Goal: Find specific page/section: Find specific page/section

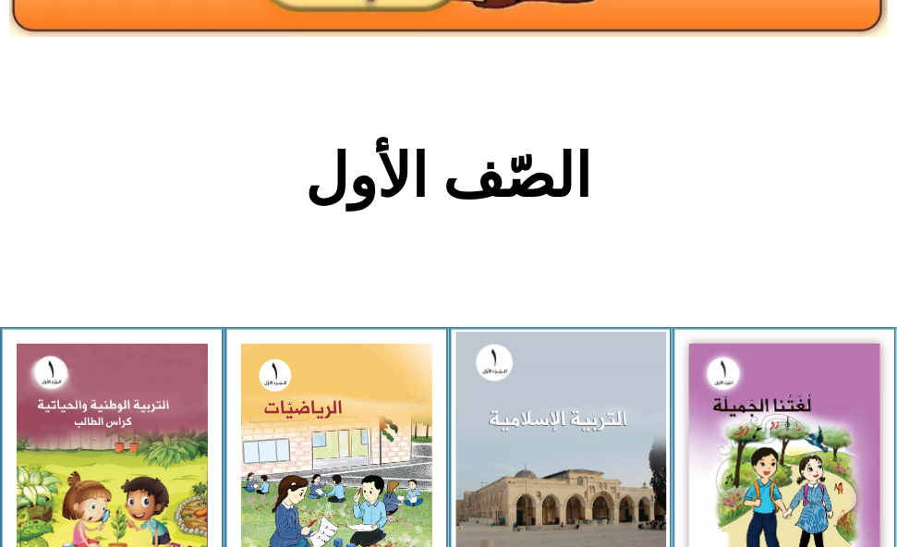
scroll to position [347, 0]
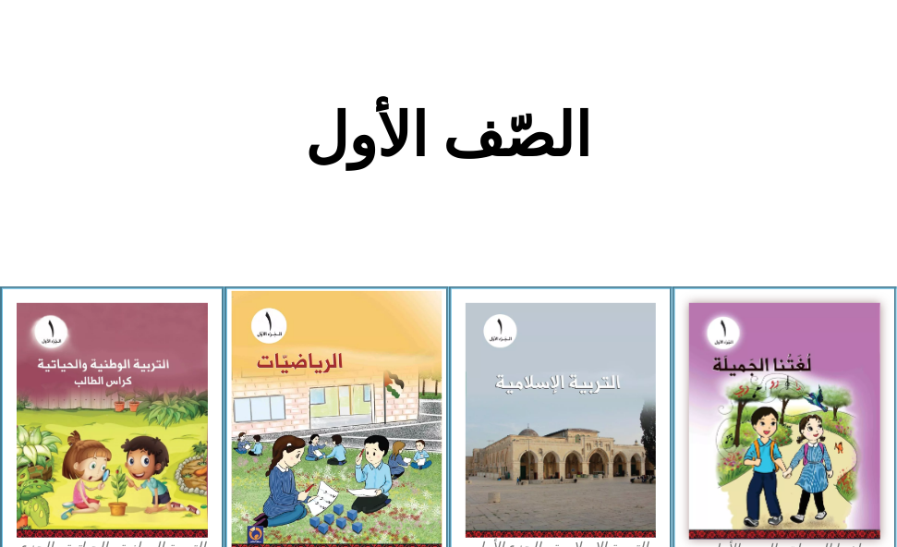
click at [372, 425] on img at bounding box center [336, 422] width 210 height 263
click at [297, 374] on img at bounding box center [336, 422] width 210 height 263
click at [274, 333] on img at bounding box center [336, 422] width 210 height 263
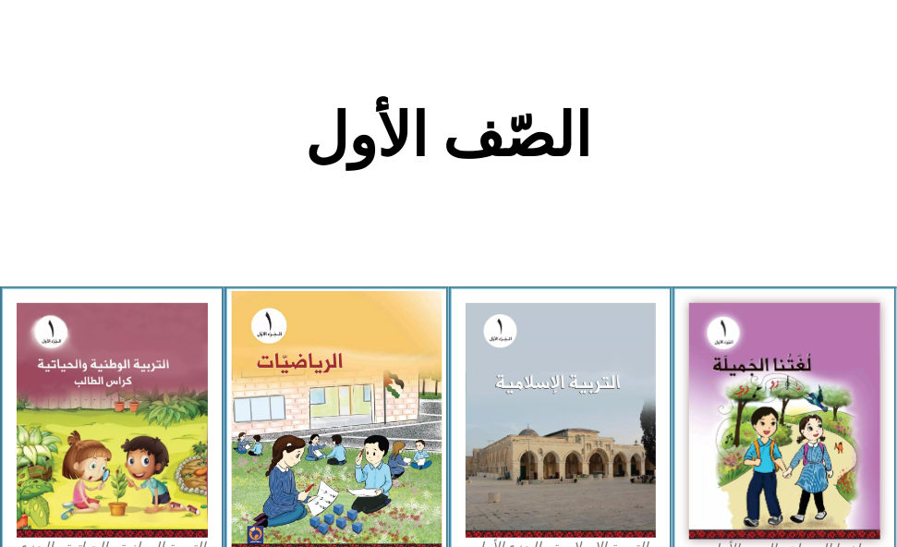
click at [274, 333] on img at bounding box center [336, 422] width 210 height 263
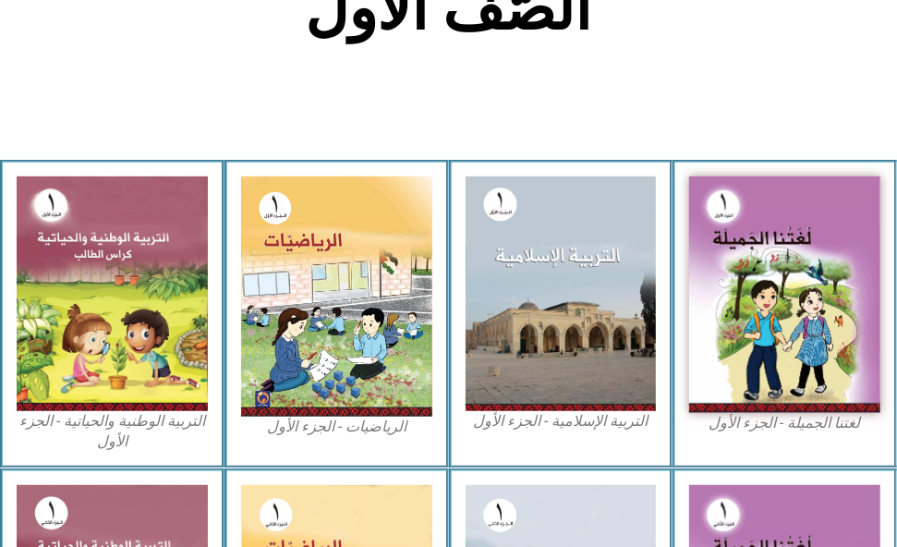
scroll to position [472, 0]
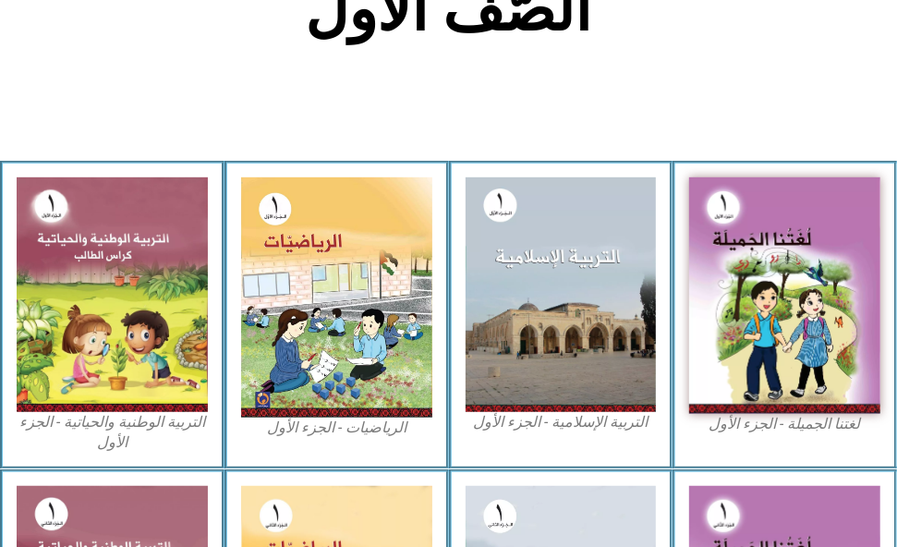
click at [337, 317] on img at bounding box center [336, 296] width 191 height 239
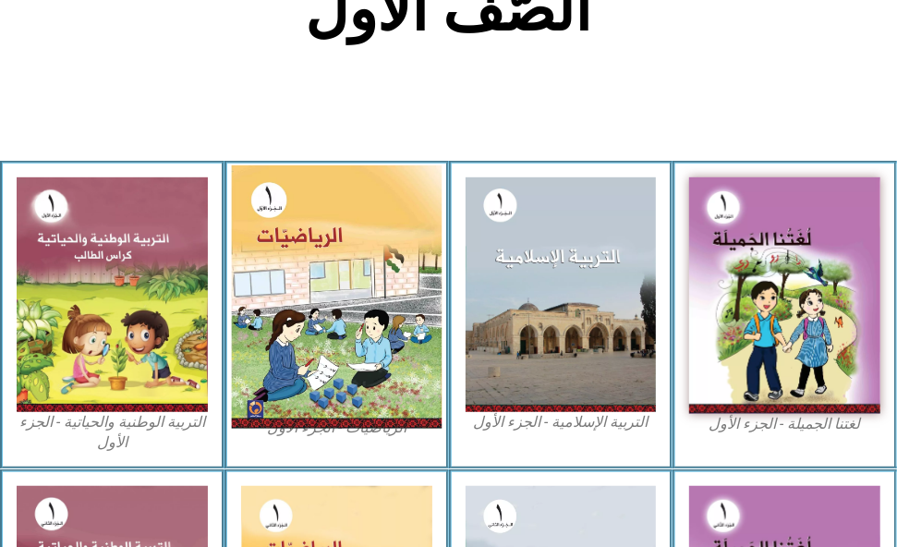
click at [277, 205] on img at bounding box center [336, 296] width 210 height 263
click at [330, 361] on img at bounding box center [336, 296] width 210 height 263
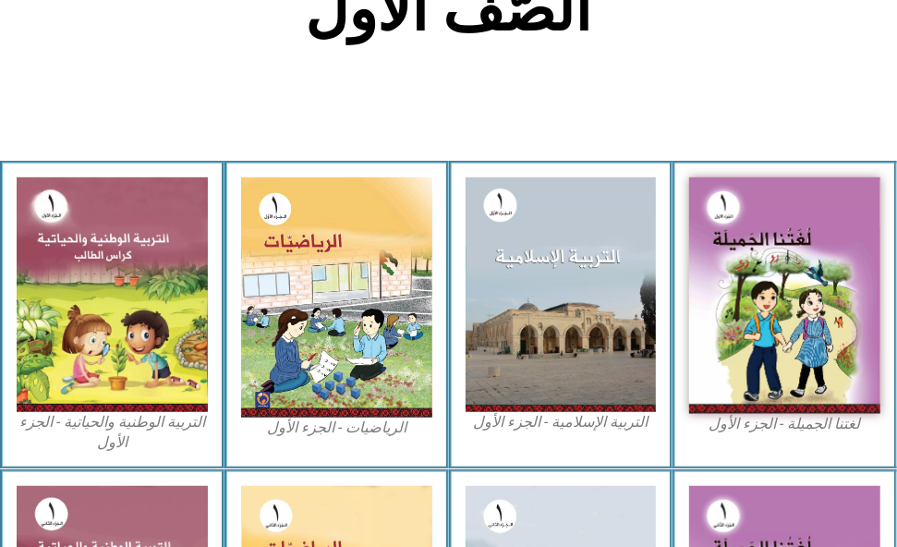
click at [565, 48] on div "الصّف الأول" at bounding box center [448, 20] width 614 height 96
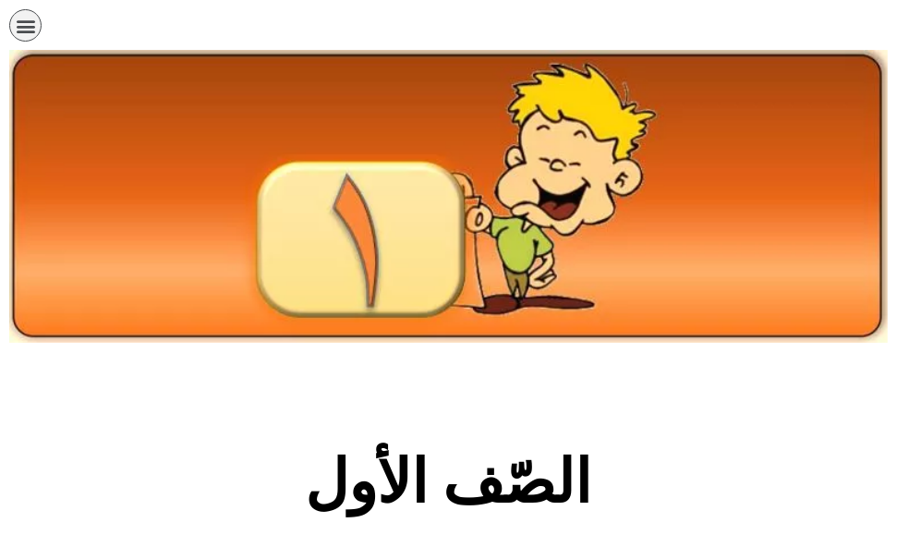
scroll to position [462, 0]
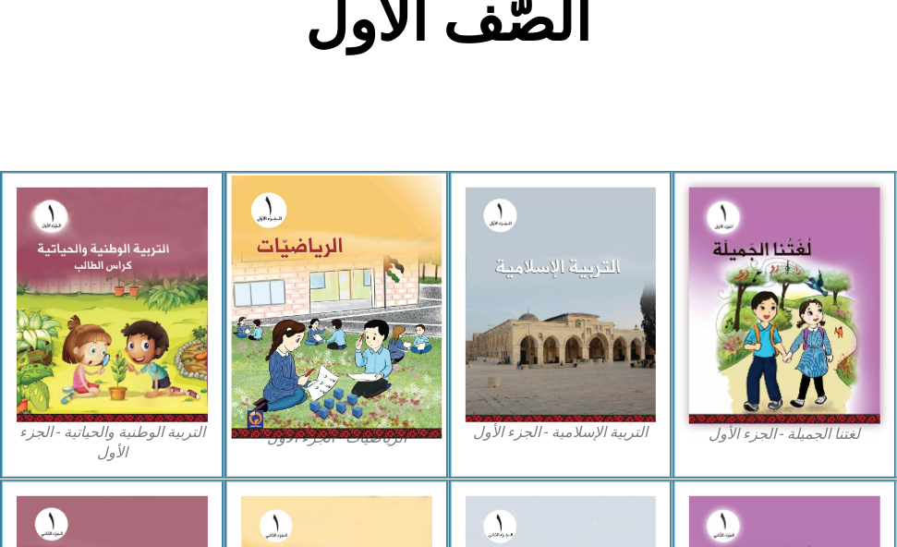
click at [345, 352] on img at bounding box center [336, 307] width 210 height 263
click at [273, 224] on img at bounding box center [336, 307] width 210 height 263
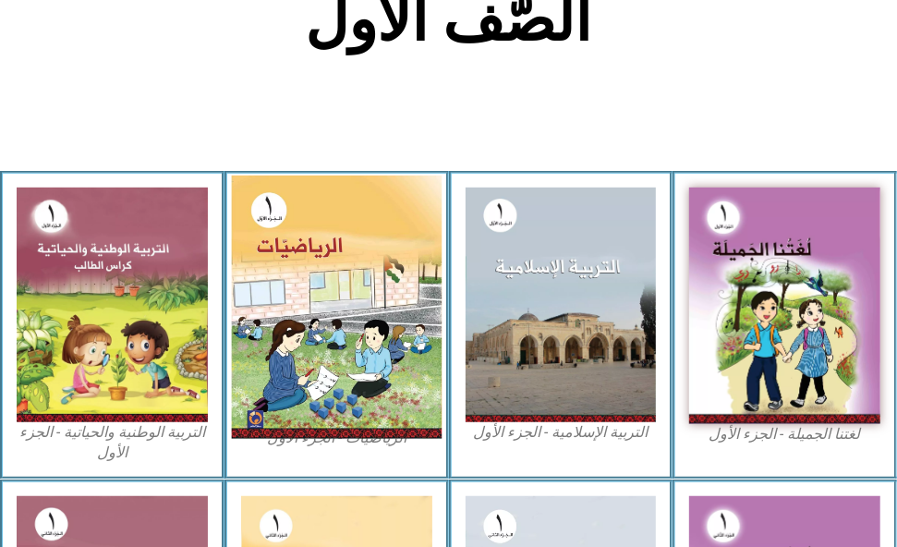
click at [273, 224] on img at bounding box center [336, 307] width 210 height 263
click at [329, 308] on img at bounding box center [336, 307] width 210 height 263
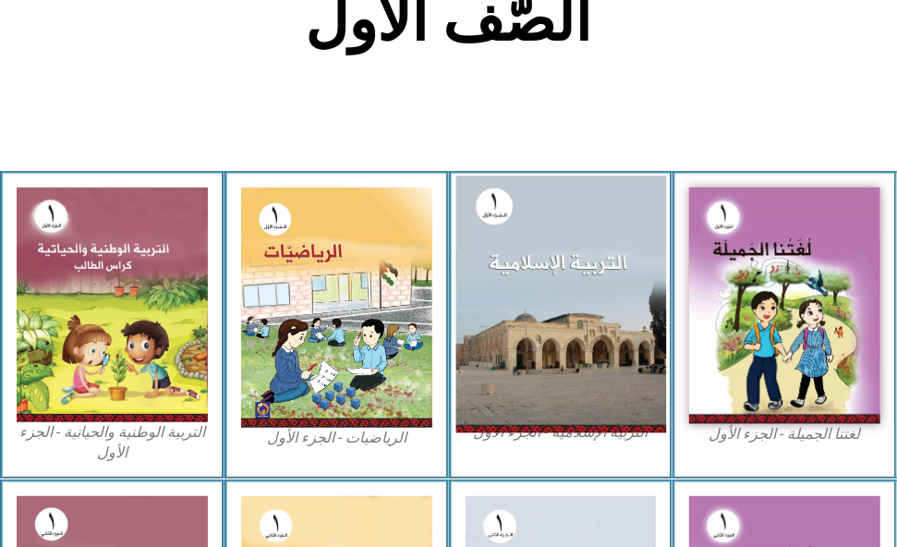
click at [575, 291] on img at bounding box center [561, 305] width 210 height 258
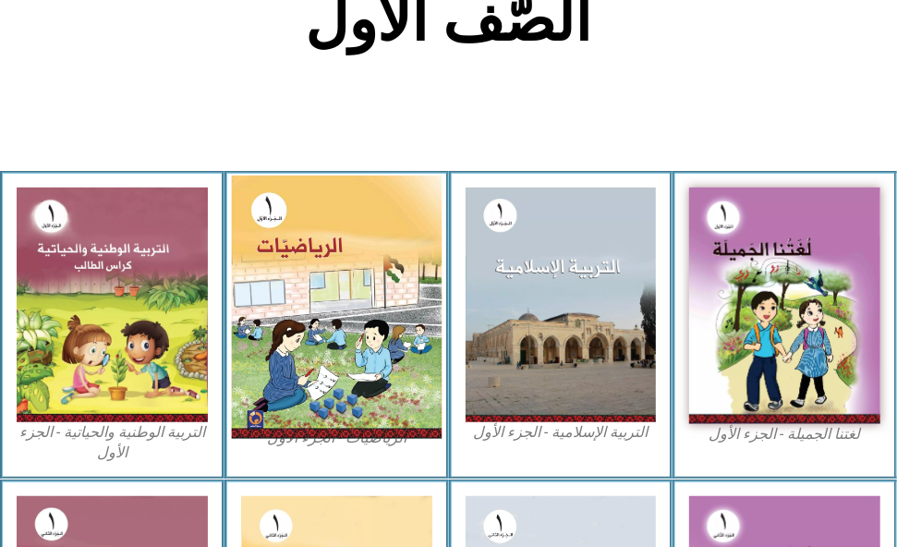
click at [275, 222] on img at bounding box center [336, 307] width 210 height 263
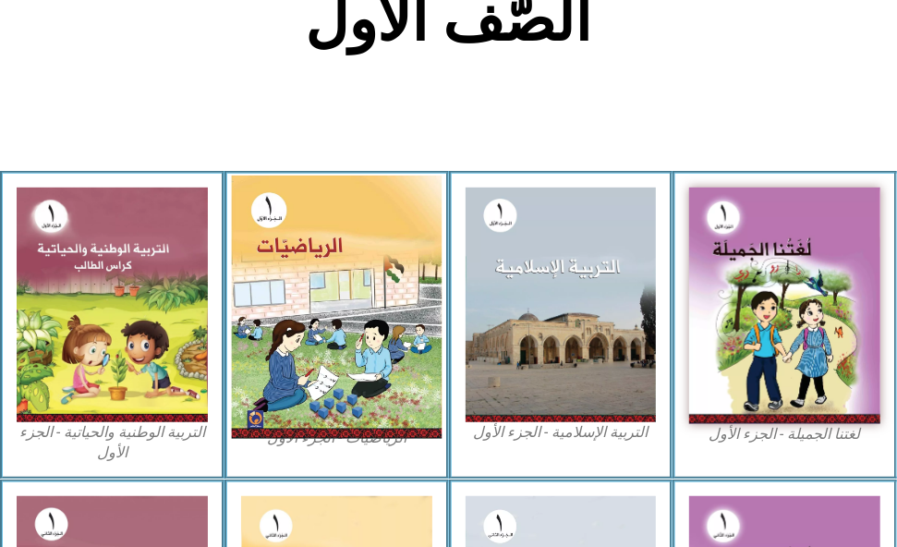
click at [275, 222] on img at bounding box center [336, 307] width 210 height 263
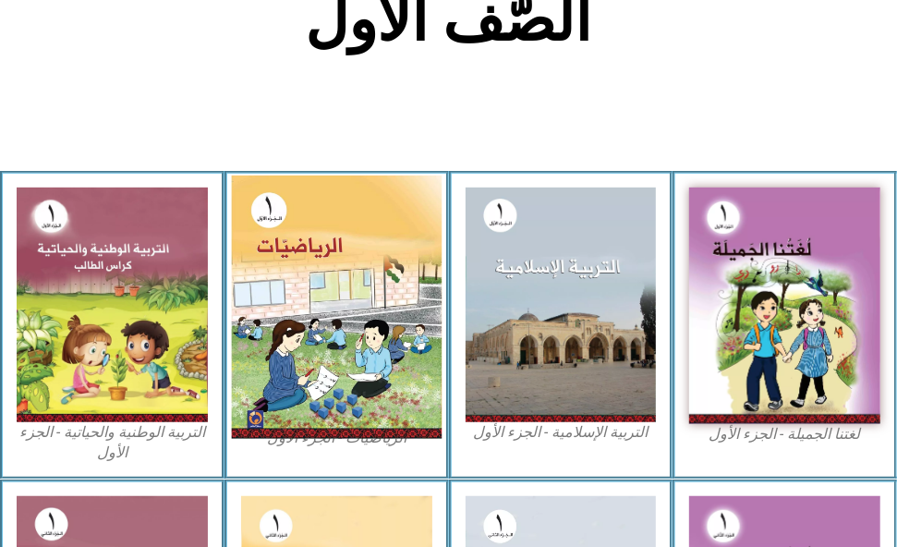
click at [275, 222] on img at bounding box center [336, 307] width 210 height 263
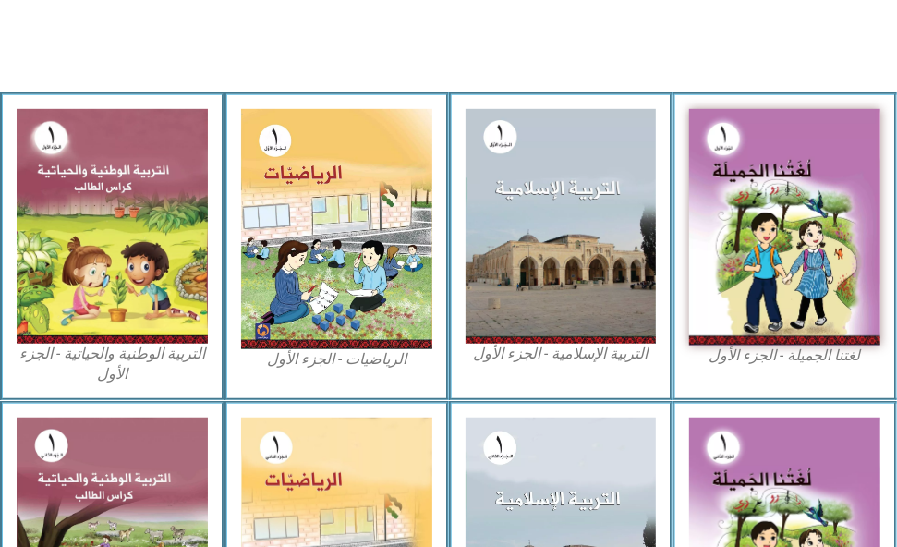
scroll to position [588, 0]
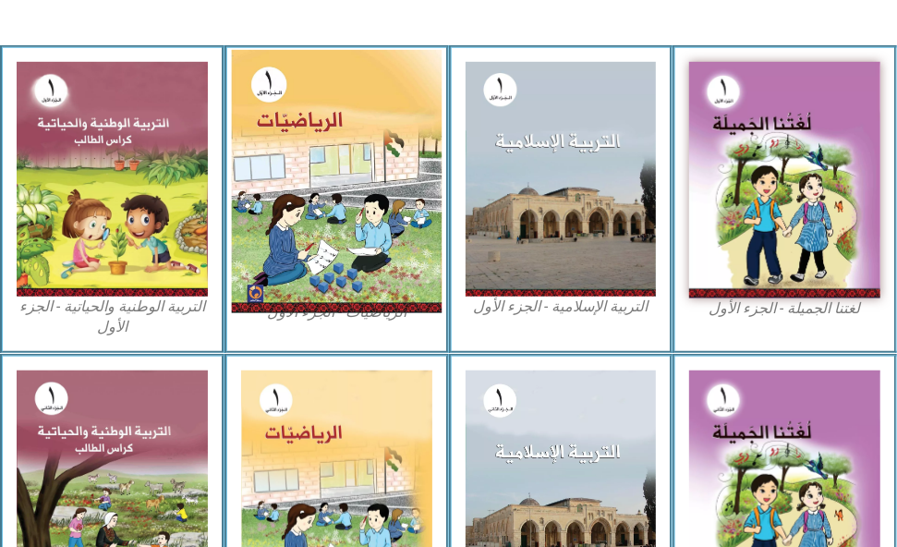
click at [348, 261] on img at bounding box center [336, 181] width 210 height 263
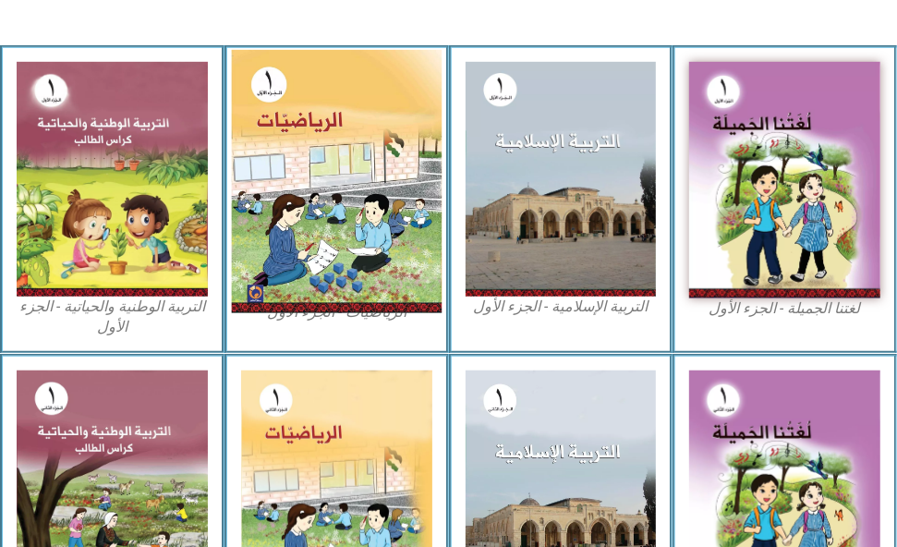
click at [269, 86] on img at bounding box center [336, 181] width 210 height 263
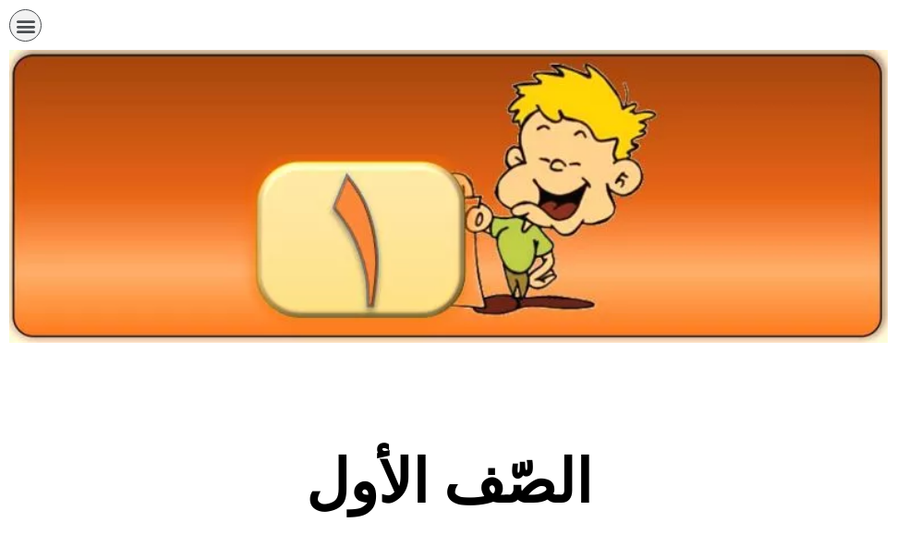
scroll to position [588, 0]
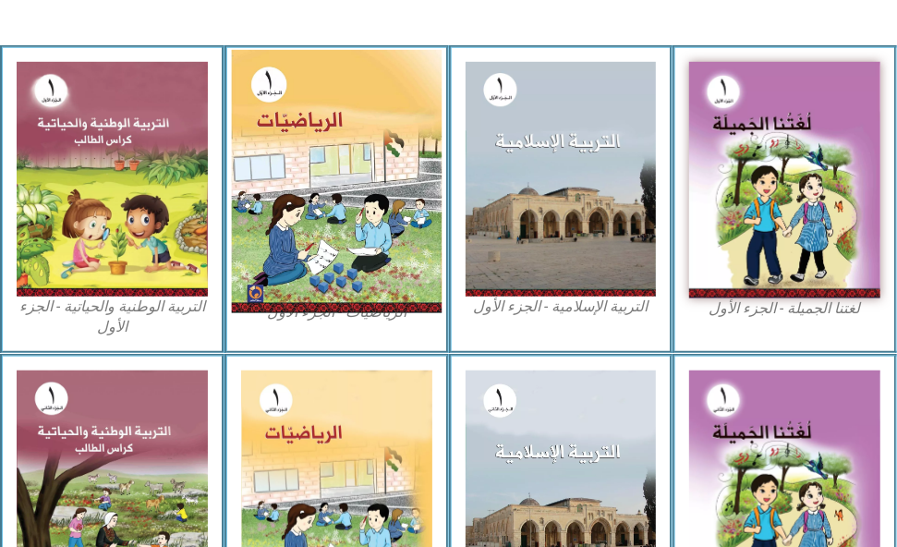
click at [326, 128] on img at bounding box center [336, 181] width 210 height 263
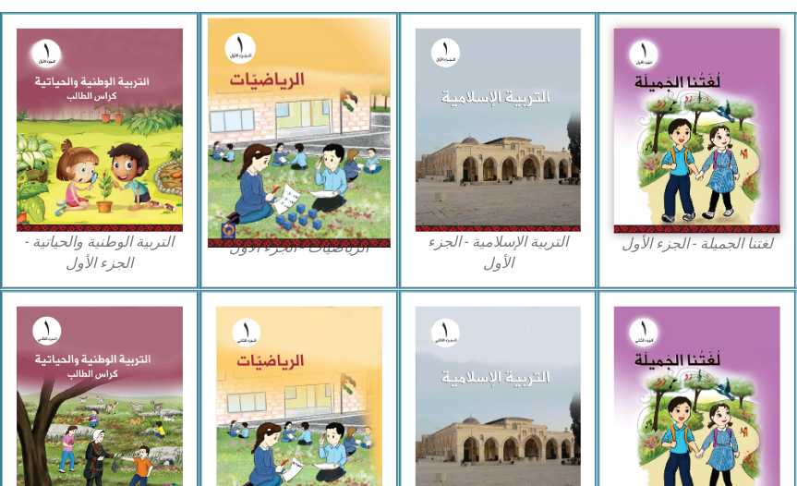
click at [280, 93] on img at bounding box center [299, 132] width 183 height 229
click at [312, 208] on img at bounding box center [299, 132] width 183 height 229
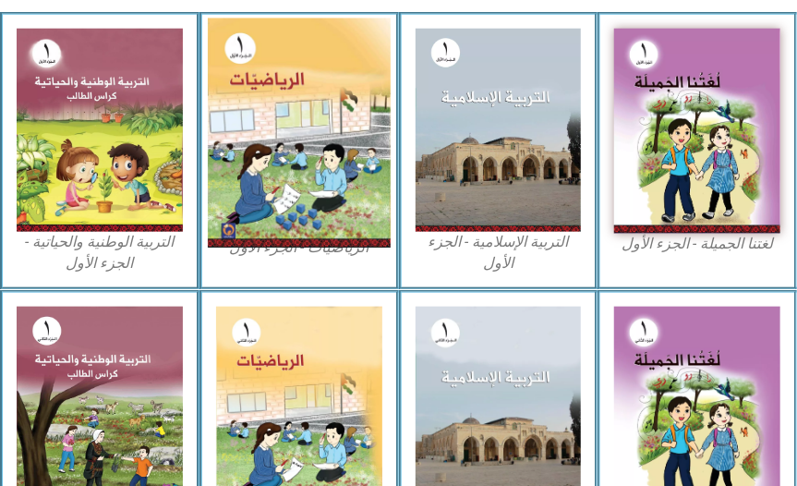
click at [312, 208] on img at bounding box center [299, 132] width 183 height 229
click at [261, 125] on img at bounding box center [299, 132] width 183 height 229
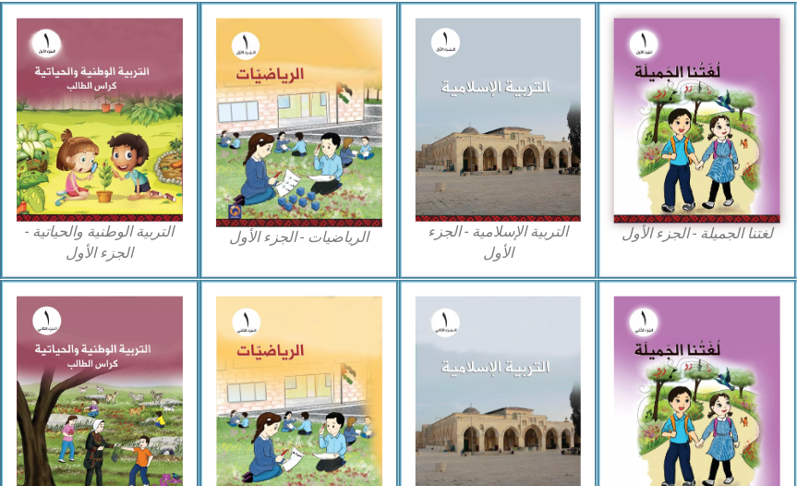
scroll to position [673, 0]
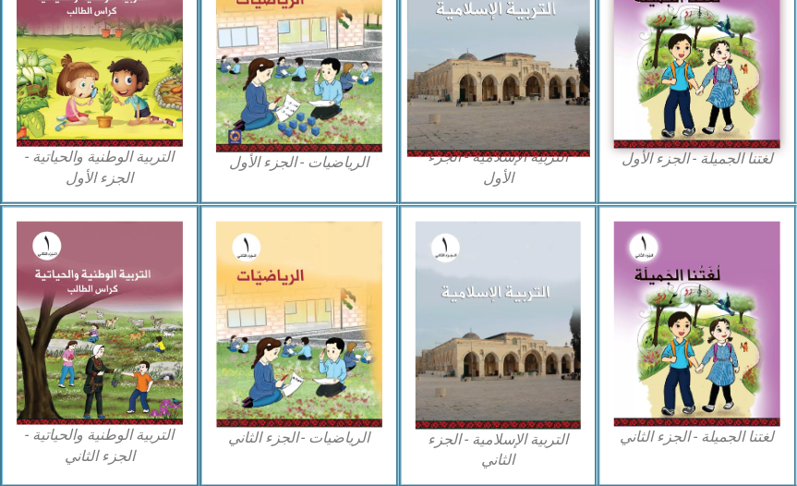
click at [551, 124] on img at bounding box center [498, 45] width 183 height 224
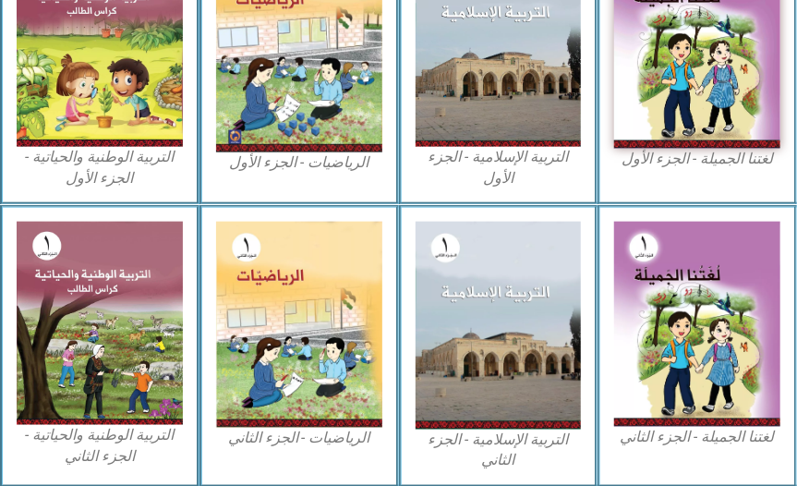
click at [491, 152] on figcaption "التربية الإسلامية - الجزء الأول" at bounding box center [499, 168] width 166 height 42
click at [411, 194] on div "التربية الإسلامية - الجزء الأول" at bounding box center [499, 66] width 200 height 278
click at [326, 161] on figcaption "الرياضيات - الجزء الأول​" at bounding box center [299, 162] width 166 height 20
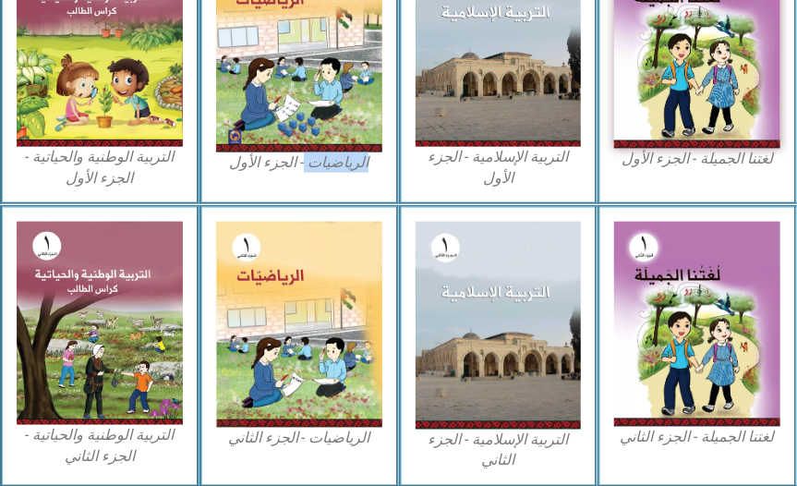
click at [326, 161] on figcaption "الرياضيات - الجزء الأول​" at bounding box center [299, 162] width 166 height 20
click at [272, 189] on div "الرياضيات - الجزء الأول​" at bounding box center [300, 66] width 200 height 278
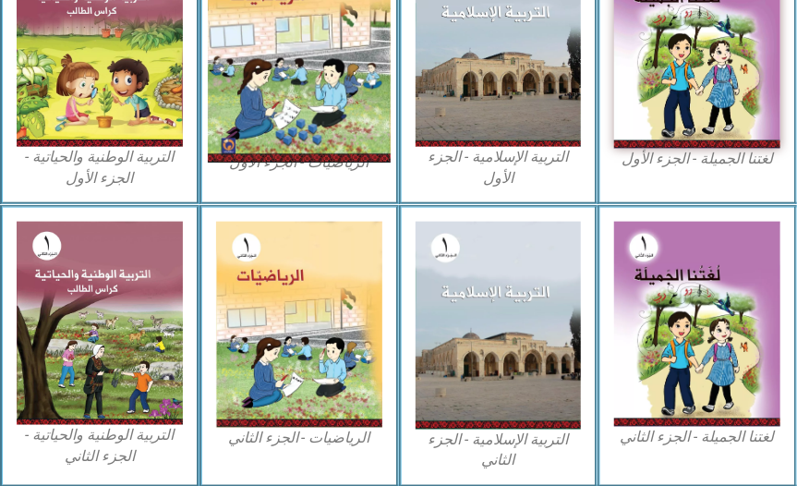
click at [274, 105] on img at bounding box center [299, 47] width 183 height 229
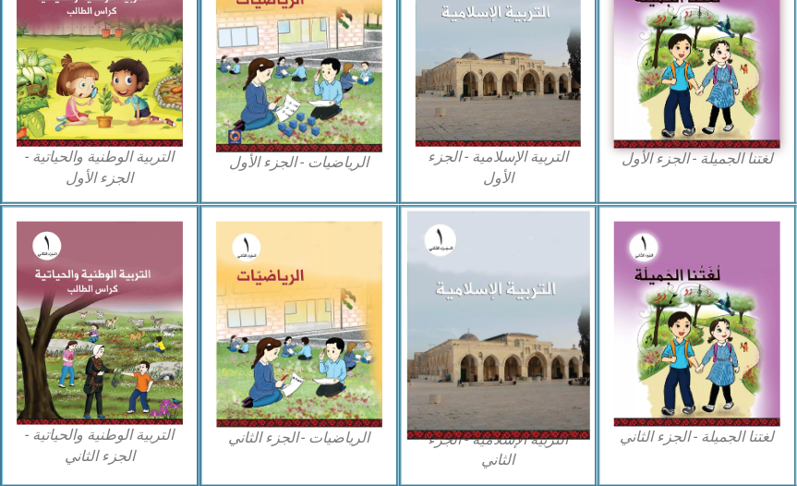
click at [492, 329] on img at bounding box center [498, 326] width 183 height 228
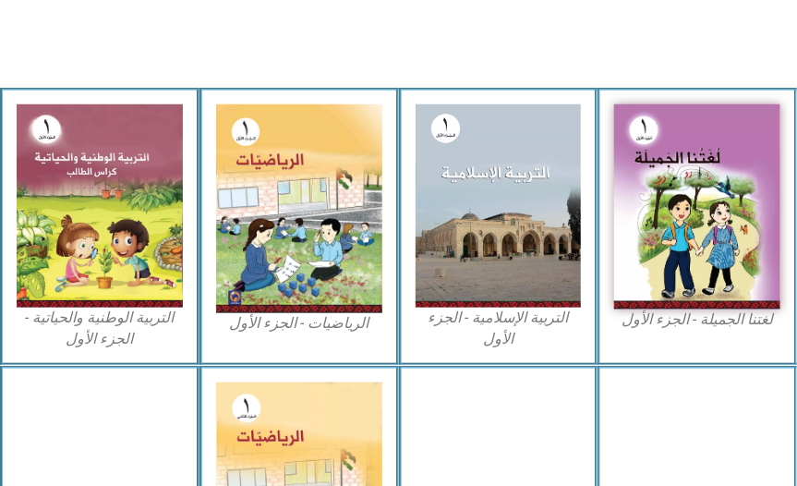
scroll to position [513, 0]
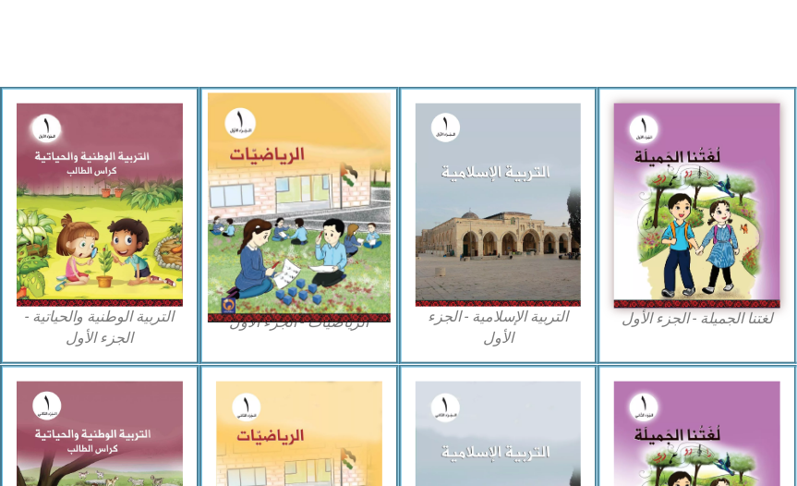
click at [290, 169] on img at bounding box center [299, 207] width 183 height 229
click at [228, 140] on img at bounding box center [299, 207] width 183 height 229
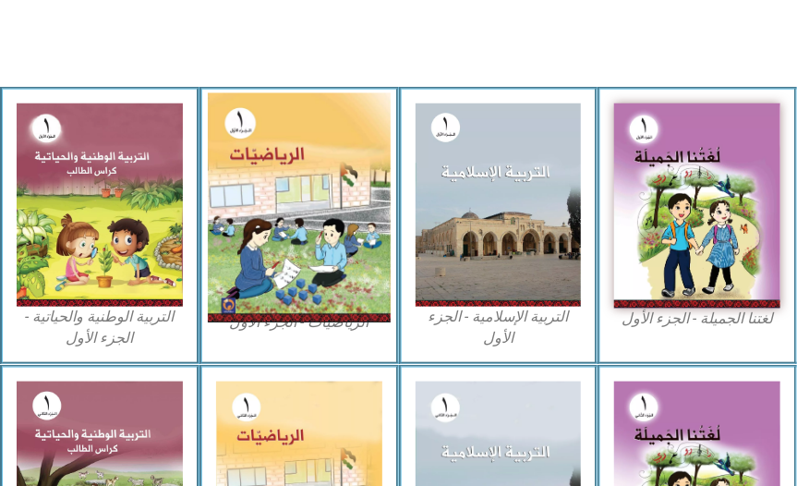
click at [298, 227] on img at bounding box center [299, 207] width 183 height 229
click at [273, 158] on img at bounding box center [299, 207] width 183 height 229
click at [287, 246] on img at bounding box center [299, 207] width 183 height 229
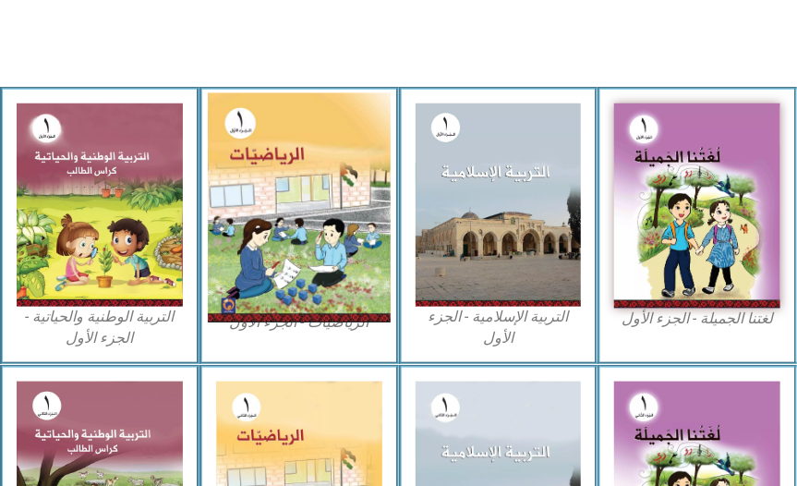
click at [287, 246] on img at bounding box center [299, 207] width 183 height 229
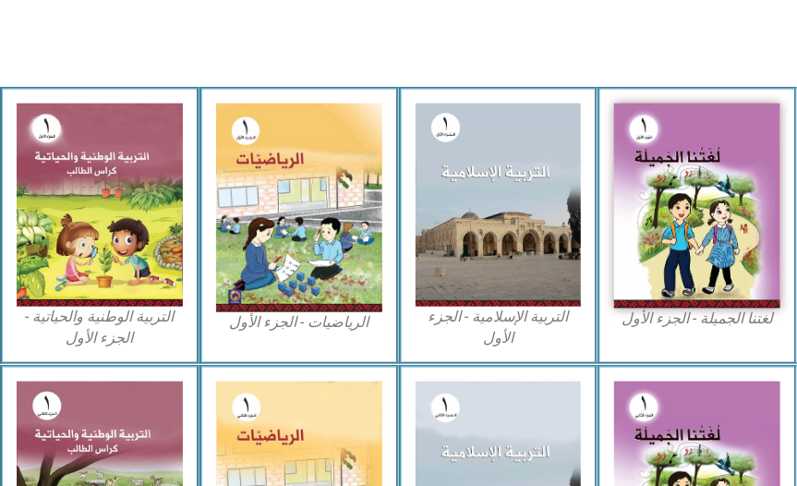
drag, startPoint x: 465, startPoint y: 71, endPoint x: 573, endPoint y: 35, distance: 114.0
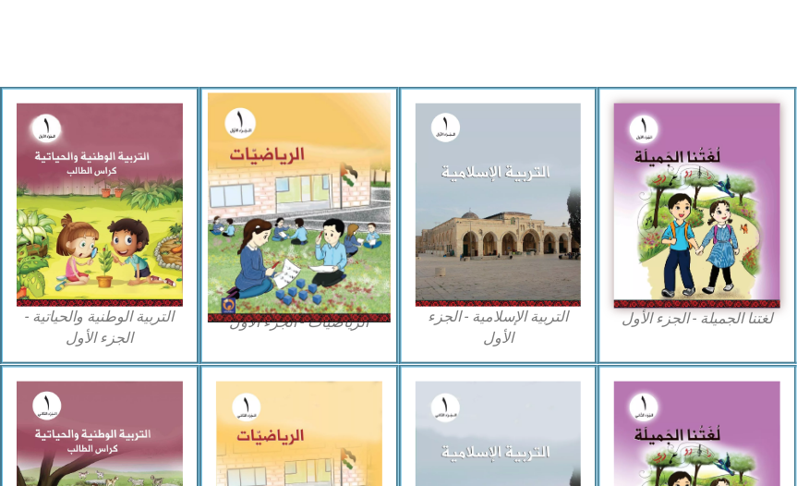
click at [309, 174] on img at bounding box center [299, 207] width 183 height 229
click at [247, 130] on img at bounding box center [299, 207] width 183 height 229
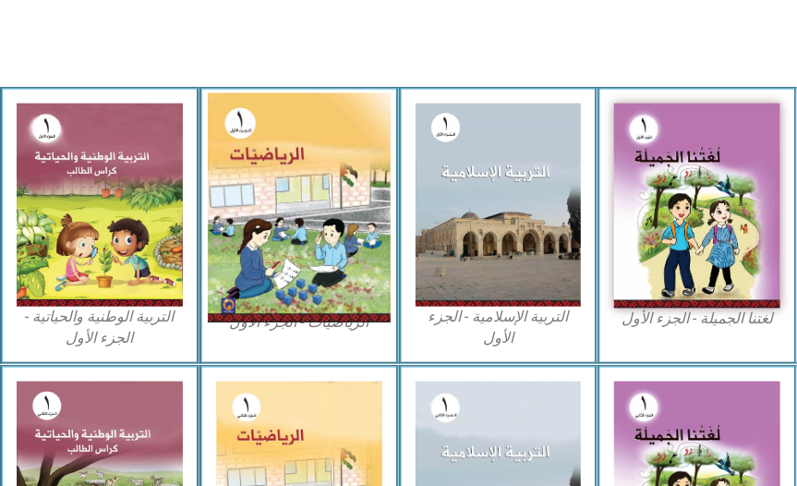
click at [247, 130] on img at bounding box center [299, 207] width 183 height 229
click at [274, 130] on img at bounding box center [299, 207] width 183 height 229
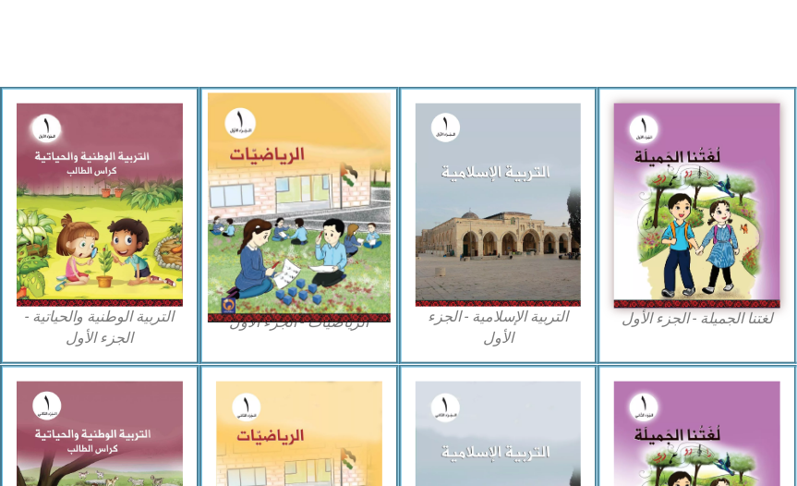
click at [310, 116] on img at bounding box center [299, 207] width 183 height 229
click at [322, 177] on img at bounding box center [299, 207] width 183 height 229
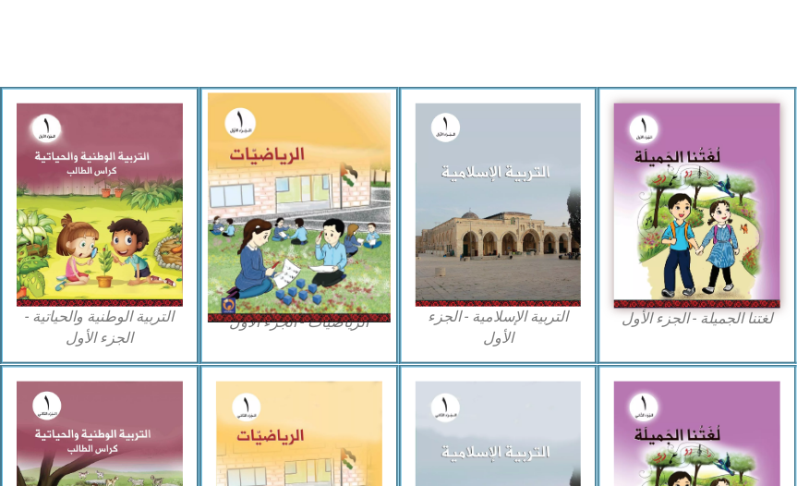
click at [322, 177] on img at bounding box center [299, 207] width 183 height 229
click at [299, 173] on img at bounding box center [299, 207] width 183 height 229
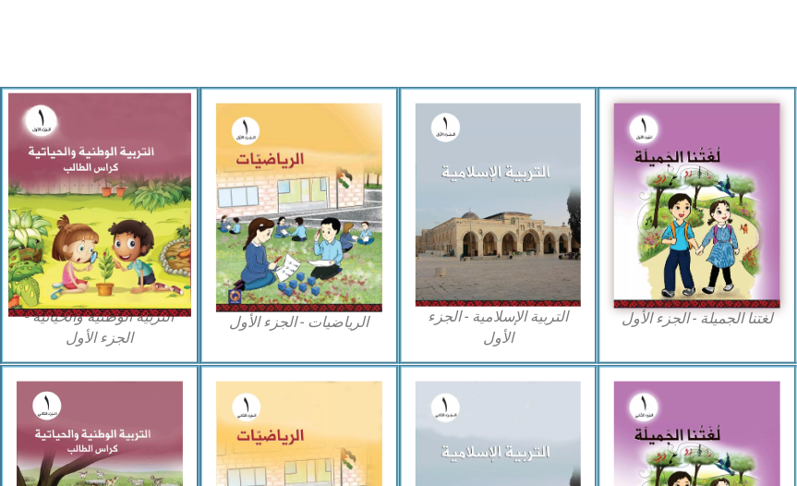
click at [52, 256] on img at bounding box center [99, 205] width 183 height 224
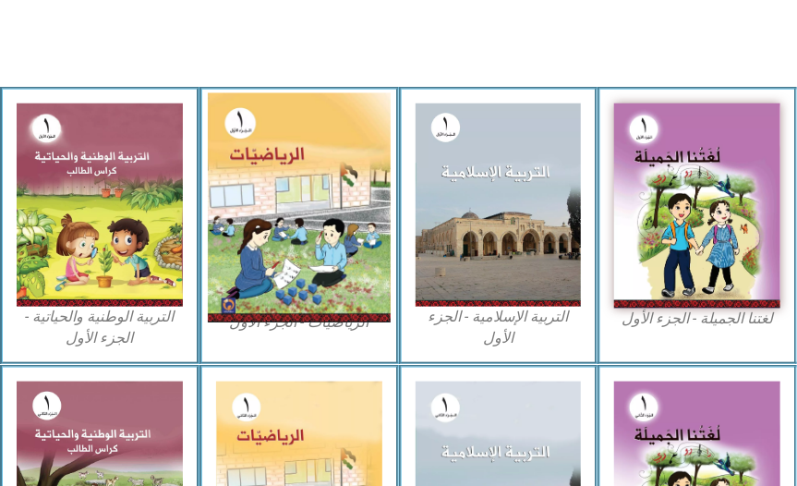
click at [289, 161] on img at bounding box center [299, 207] width 183 height 229
click at [283, 161] on img at bounding box center [299, 207] width 183 height 229
click at [277, 172] on img at bounding box center [299, 207] width 183 height 229
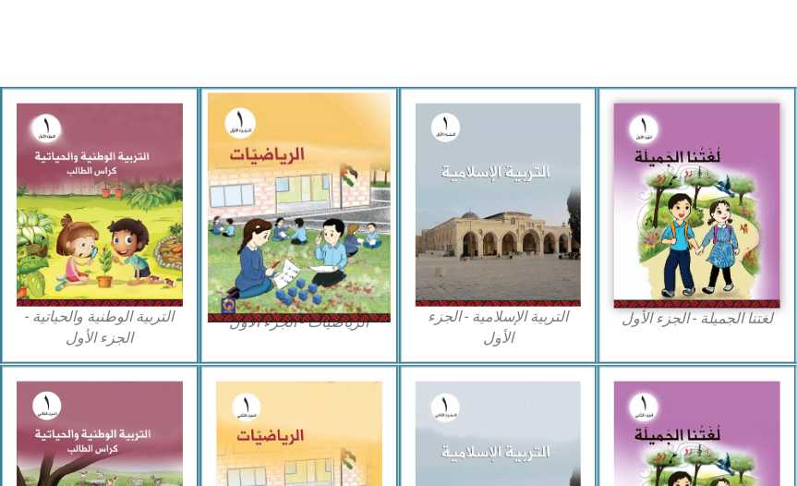
click at [277, 172] on img at bounding box center [299, 207] width 183 height 229
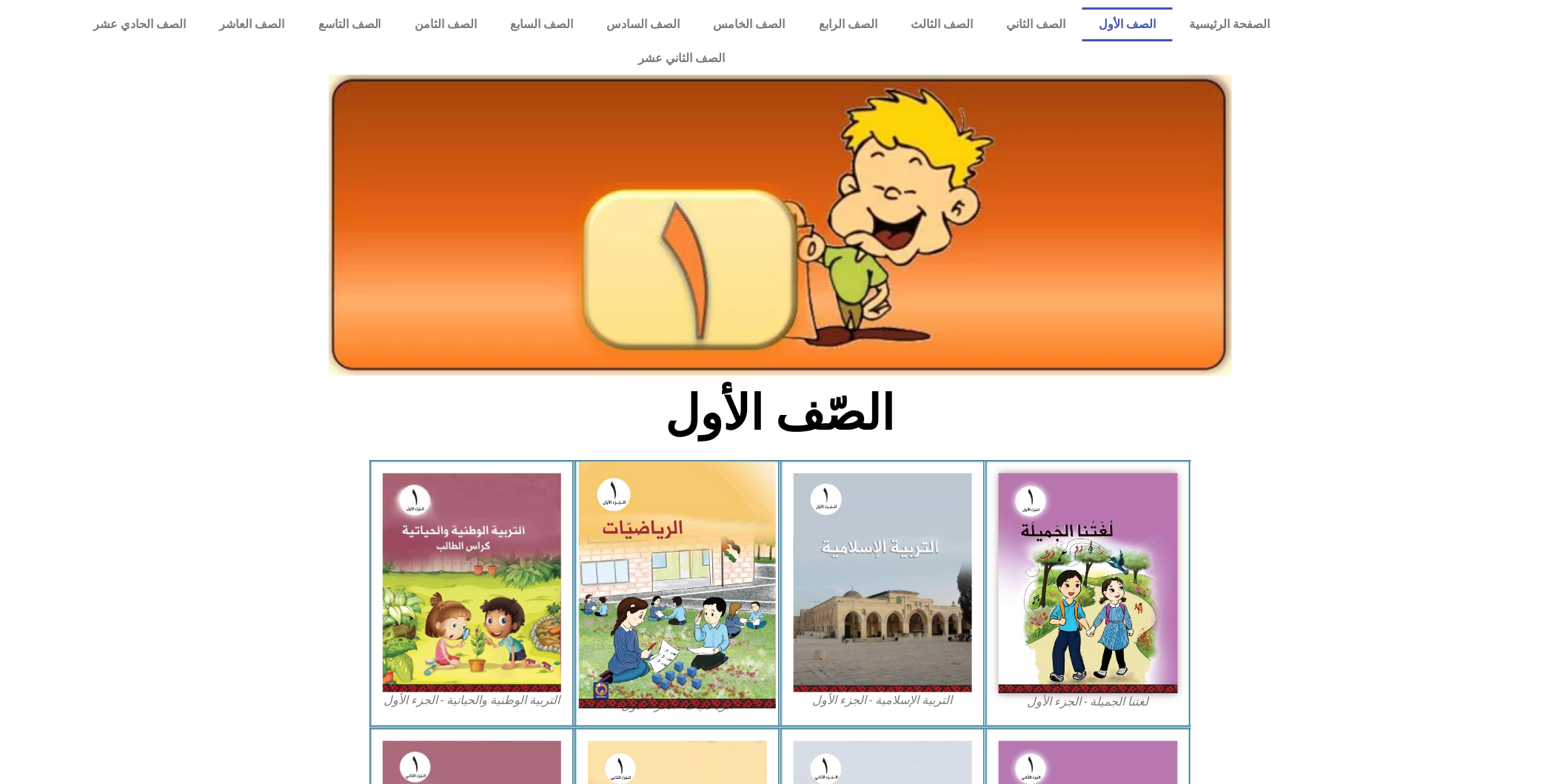
click at [699, 568] on img at bounding box center [678, 586] width 197 height 247
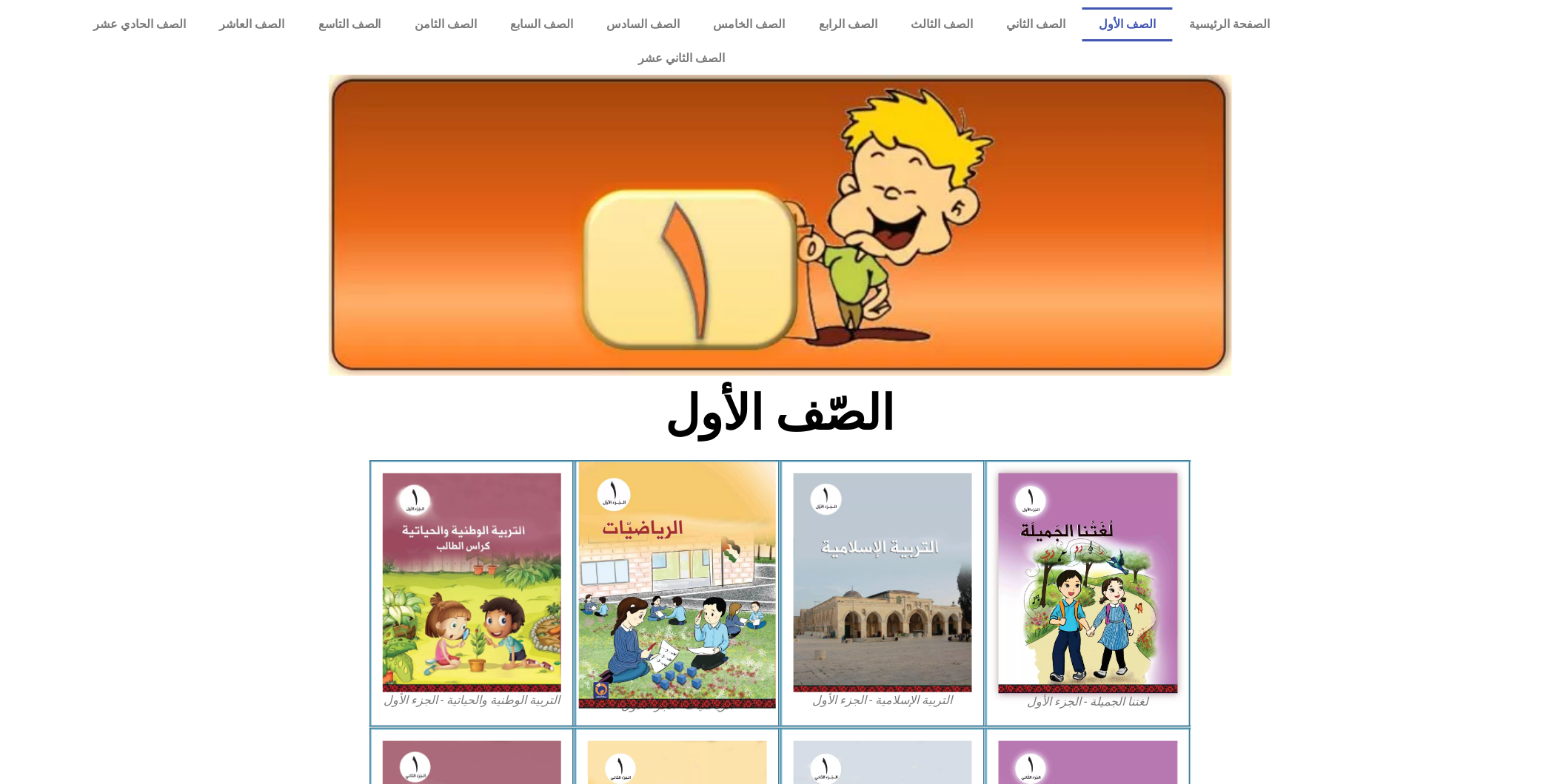
click at [699, 568] on img at bounding box center [678, 586] width 197 height 247
click at [624, 470] on img at bounding box center [678, 586] width 197 height 247
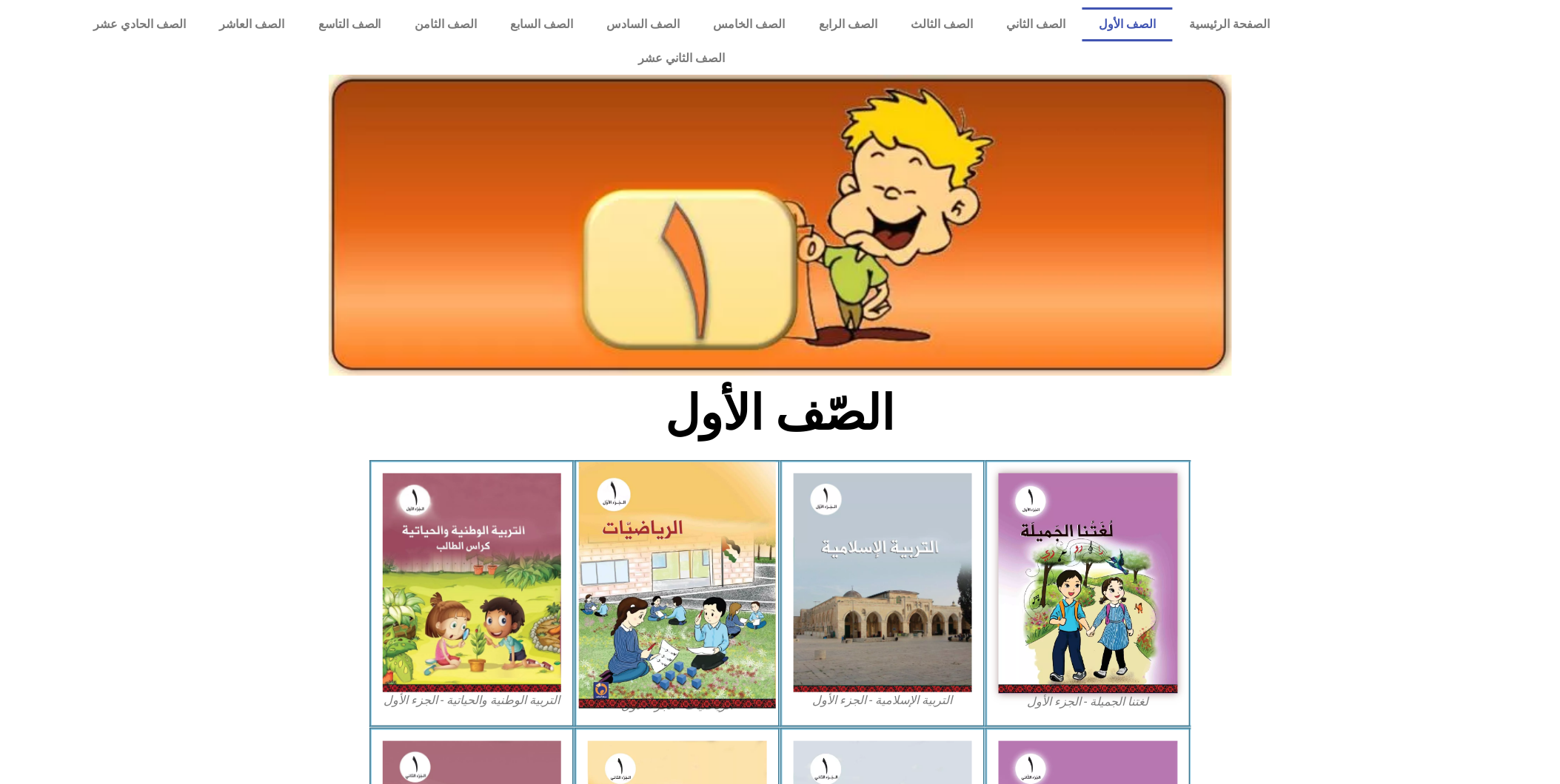
click at [624, 470] on img at bounding box center [678, 586] width 197 height 247
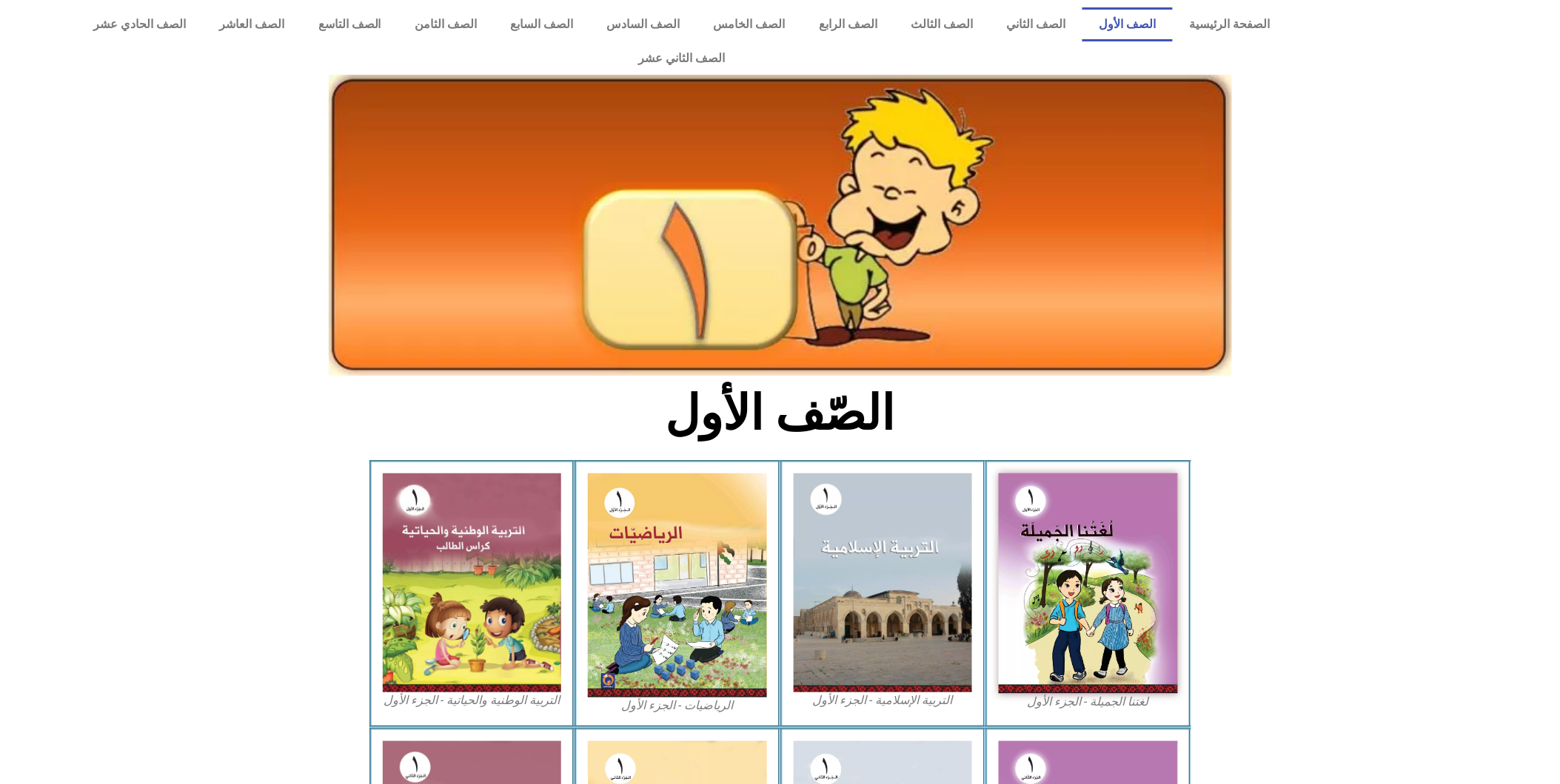
drag, startPoint x: 624, startPoint y: 470, endPoint x: 429, endPoint y: 346, distance: 231.1
click at [429, 346] on div at bounding box center [780, 259] width 918 height 248
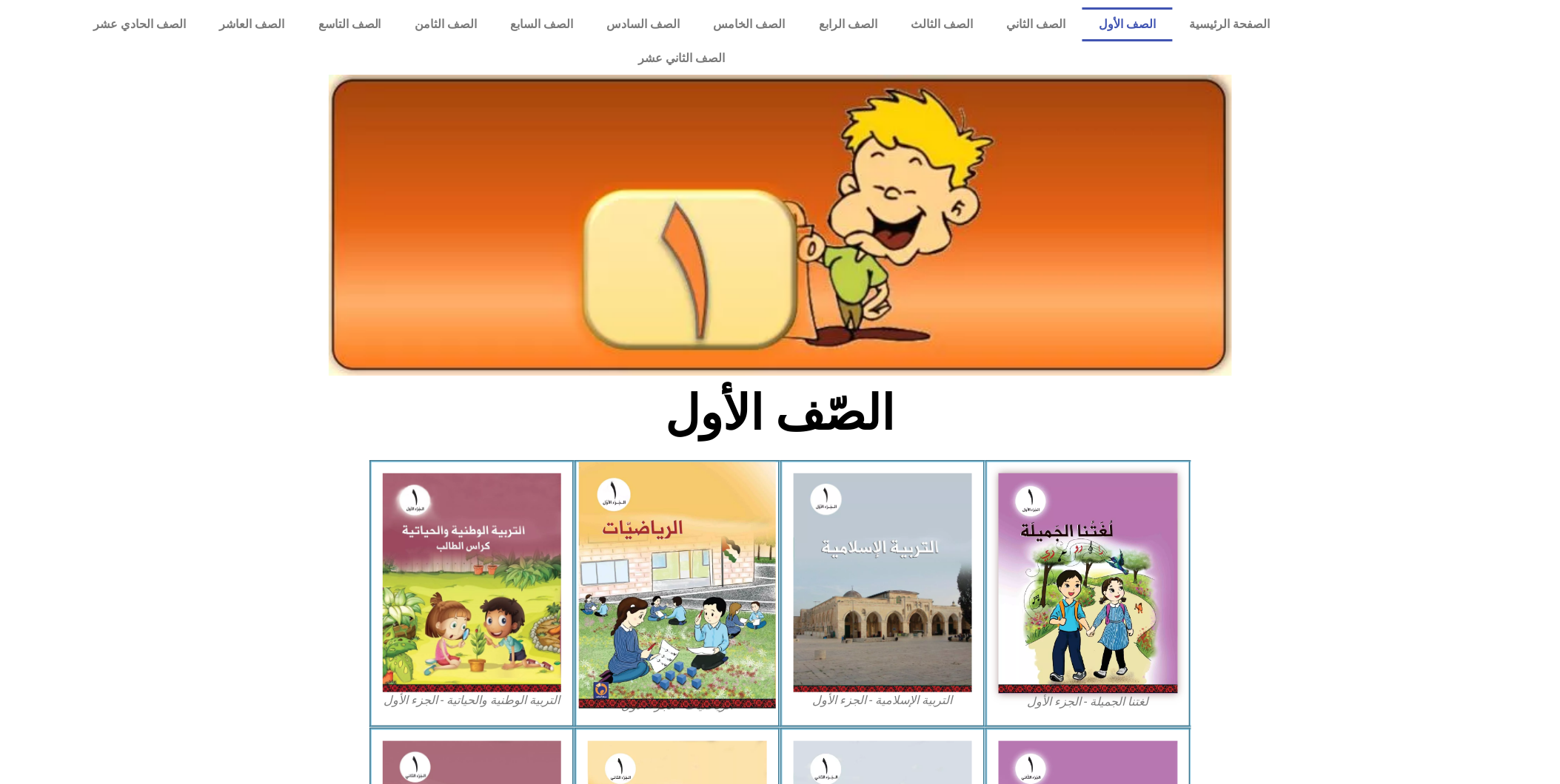
click at [665, 609] on img at bounding box center [678, 586] width 197 height 247
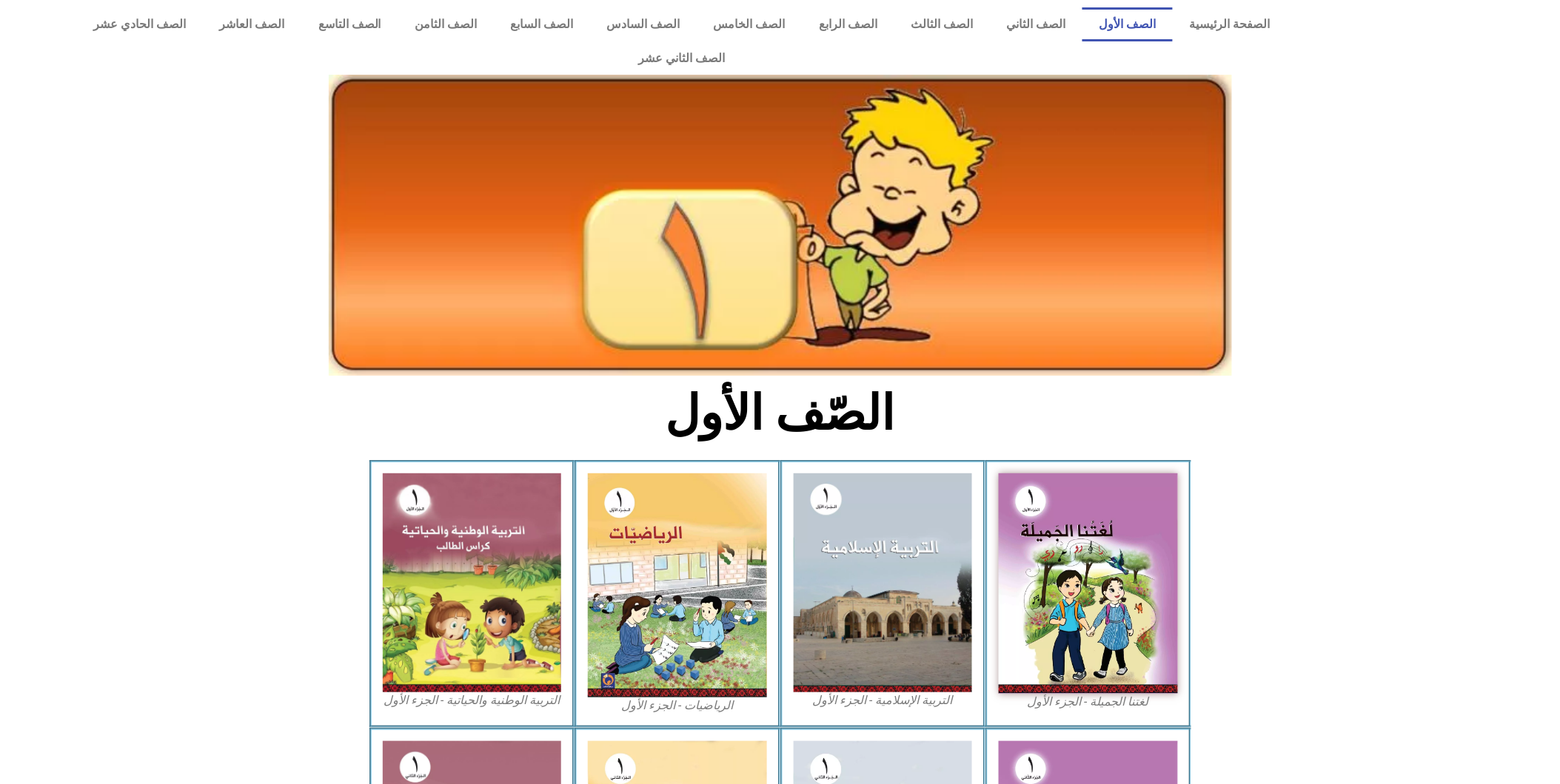
click at [706, 222] on img at bounding box center [780, 225] width 903 height 301
click at [738, 384] on h2 "الصّف الأول" at bounding box center [780, 413] width 490 height 58
drag, startPoint x: 738, startPoint y: 374, endPoint x: 730, endPoint y: 374, distance: 8.0
click at [730, 384] on h2 "الصّف الأول" at bounding box center [780, 413] width 490 height 58
click at [19, 473] on icon at bounding box center [780, 537] width 1561 height 156
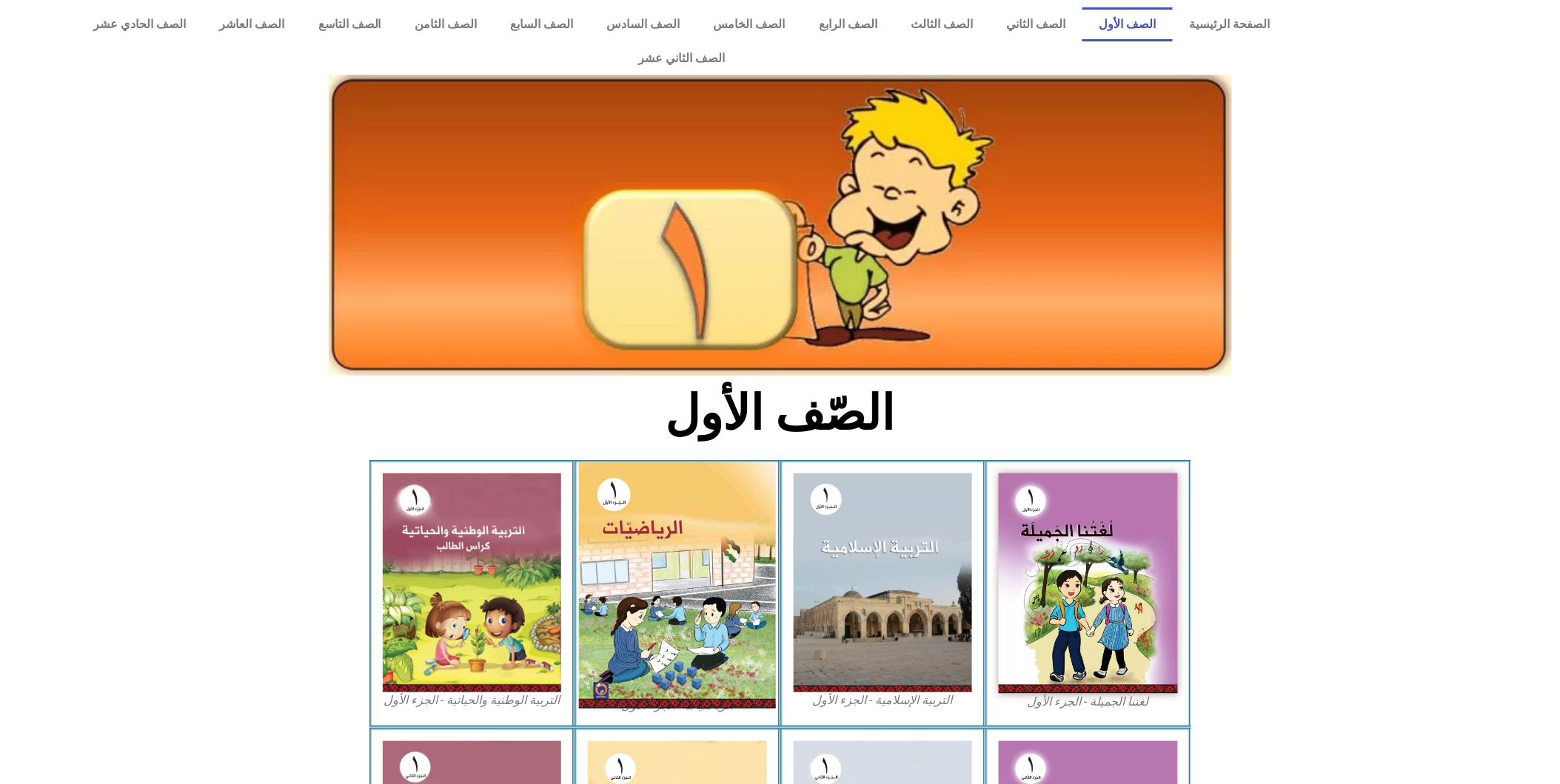
click at [668, 550] on img at bounding box center [678, 586] width 197 height 247
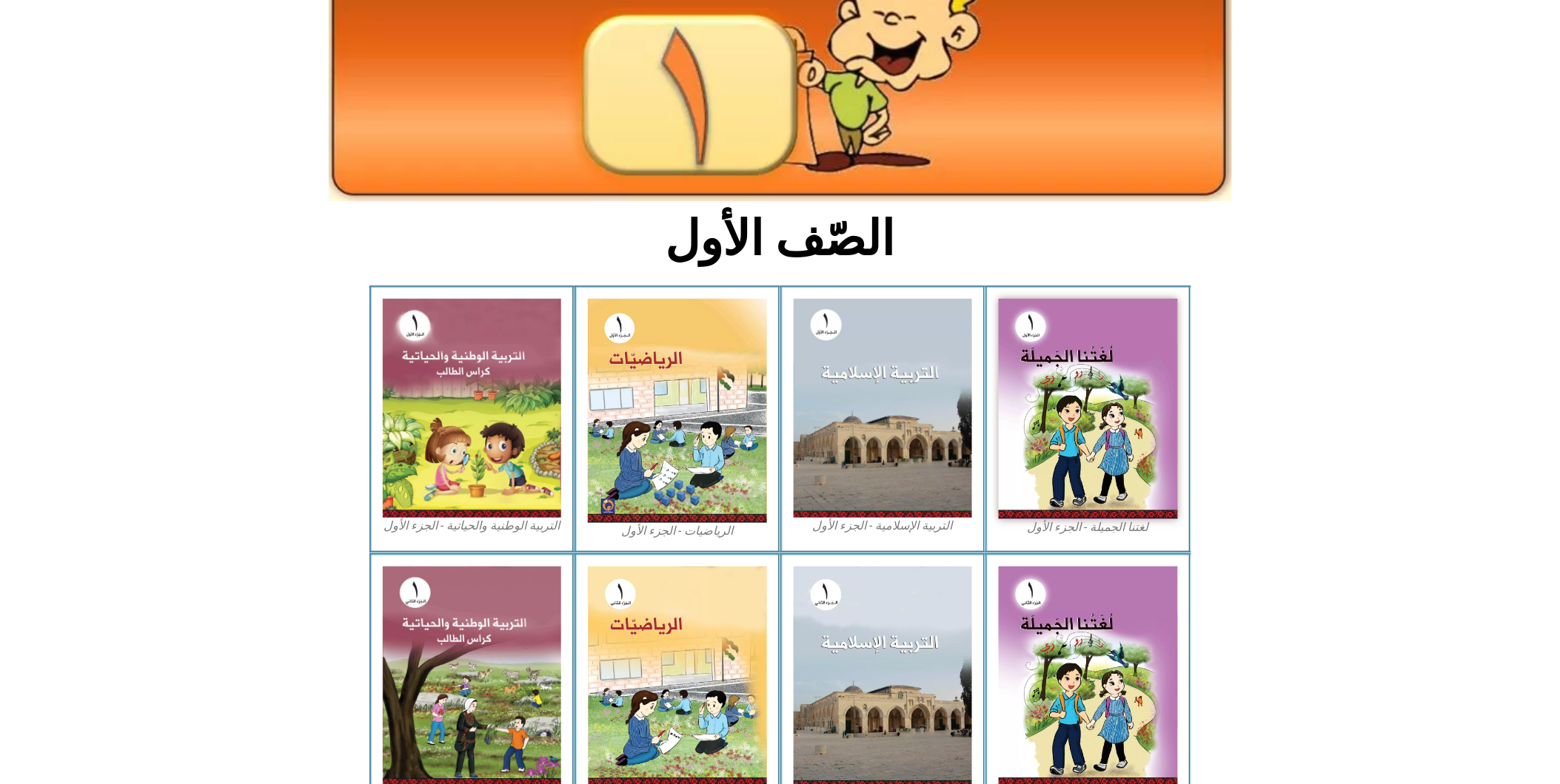
scroll to position [175, 0]
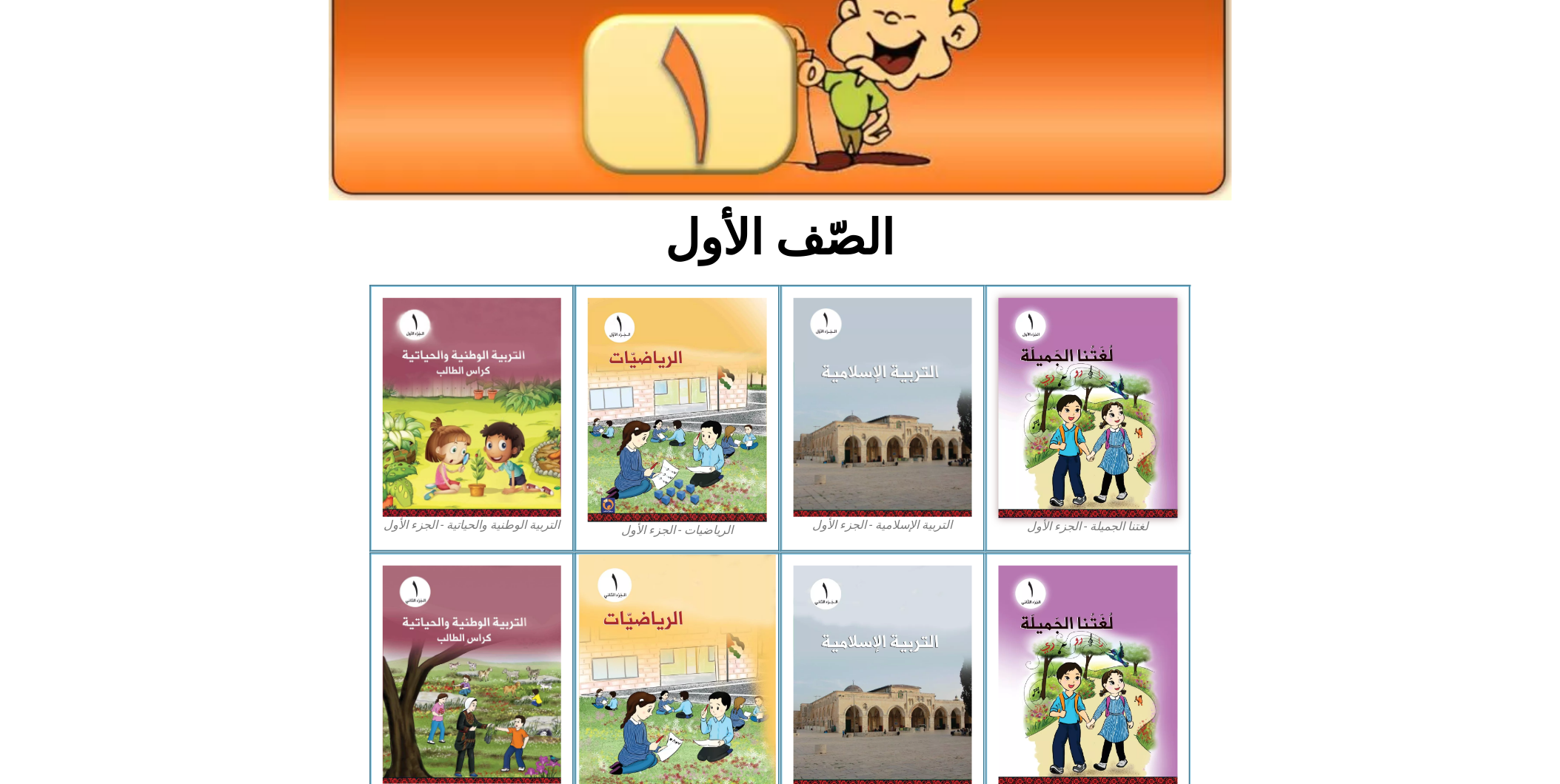
click at [645, 646] on img at bounding box center [678, 677] width 197 height 243
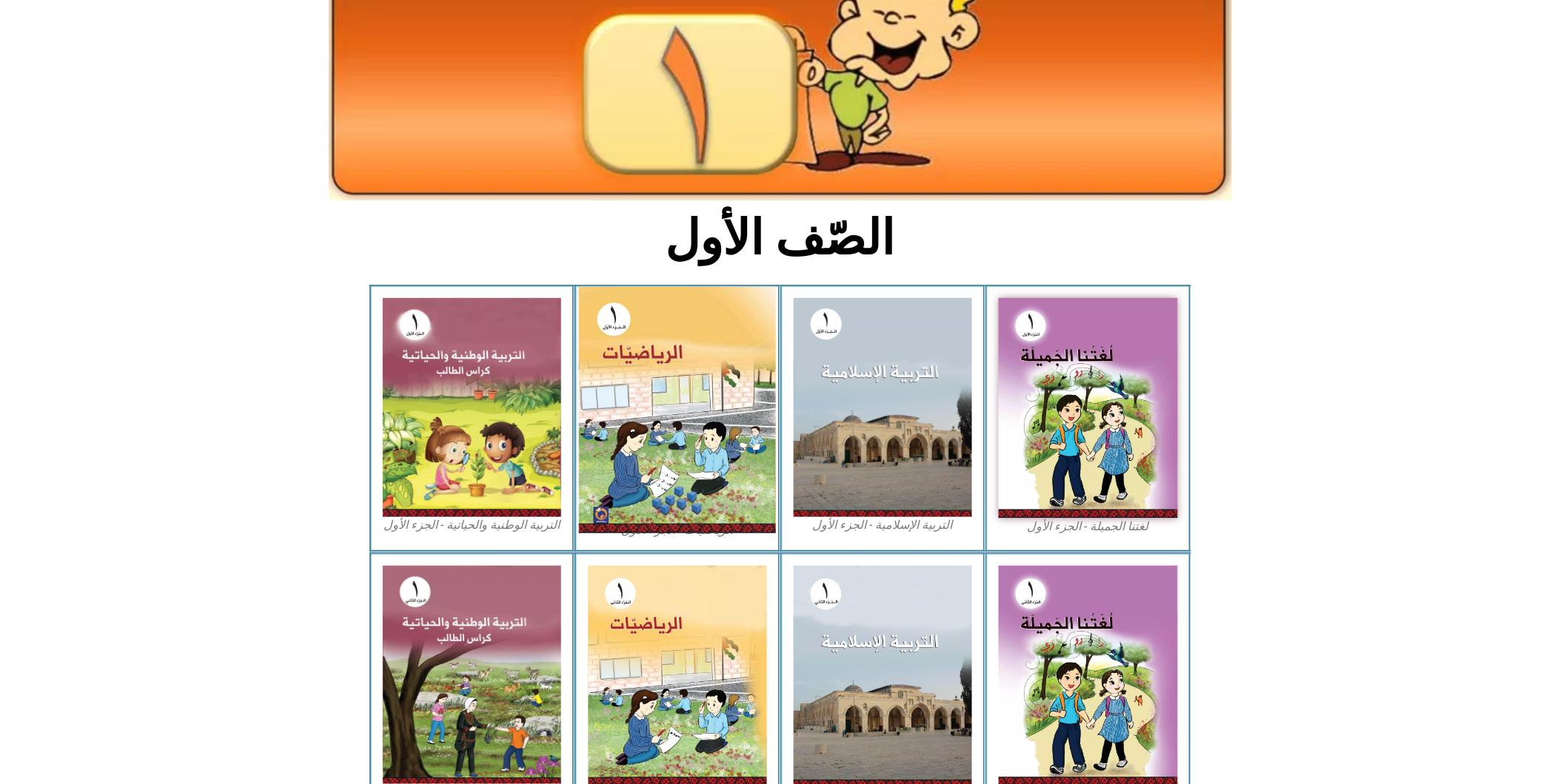
click at [681, 372] on img at bounding box center [678, 411] width 197 height 247
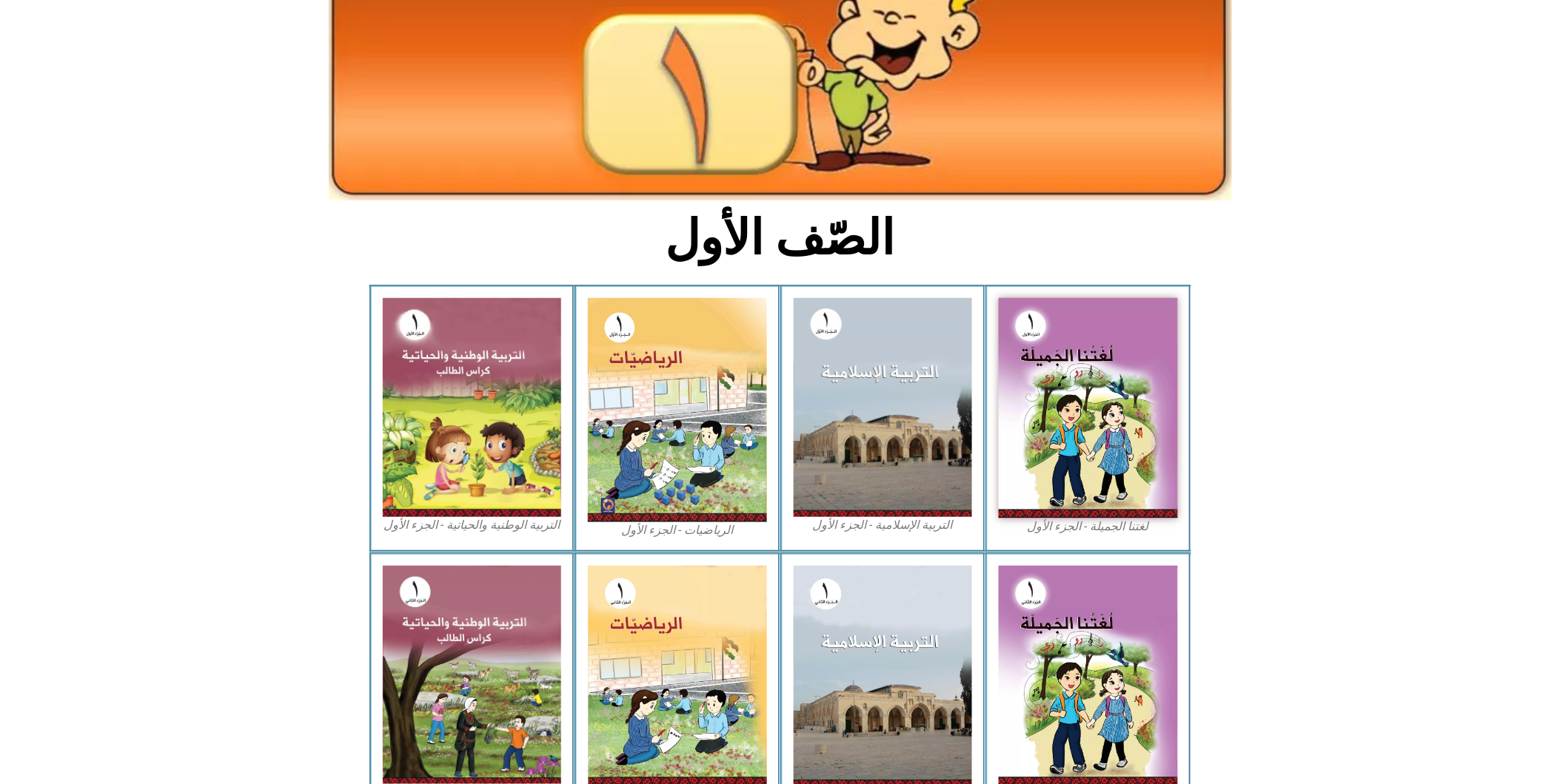
click at [883, 517] on figcaption "التربية الإسلامية - الجزء الأول" at bounding box center [884, 525] width 179 height 16
click at [838, 517] on figcaption "التربية الإسلامية - الجزء الأول" at bounding box center [884, 525] width 179 height 16
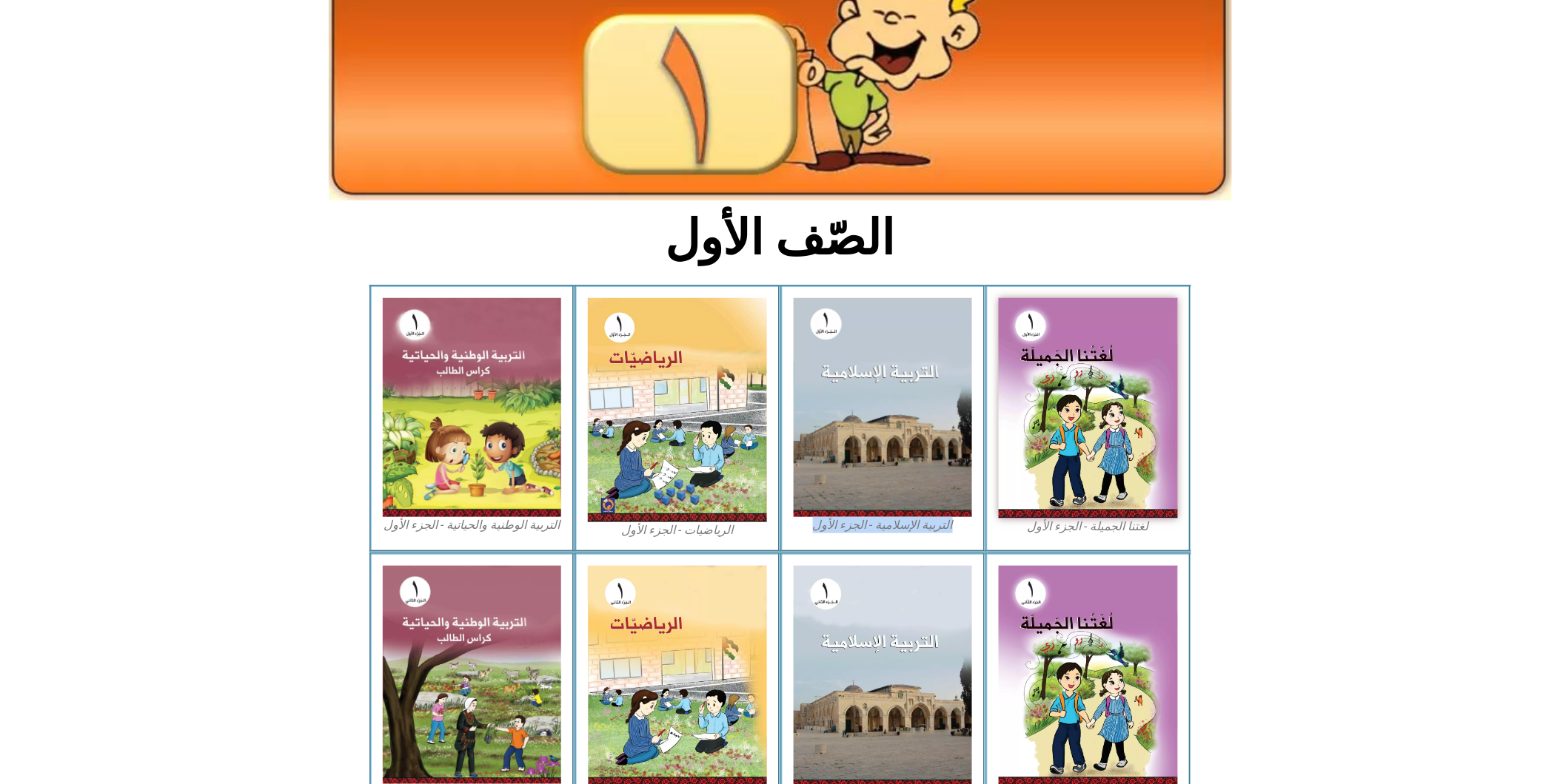
click at [838, 517] on figcaption "التربية الإسلامية - الجزء الأول" at bounding box center [884, 525] width 179 height 16
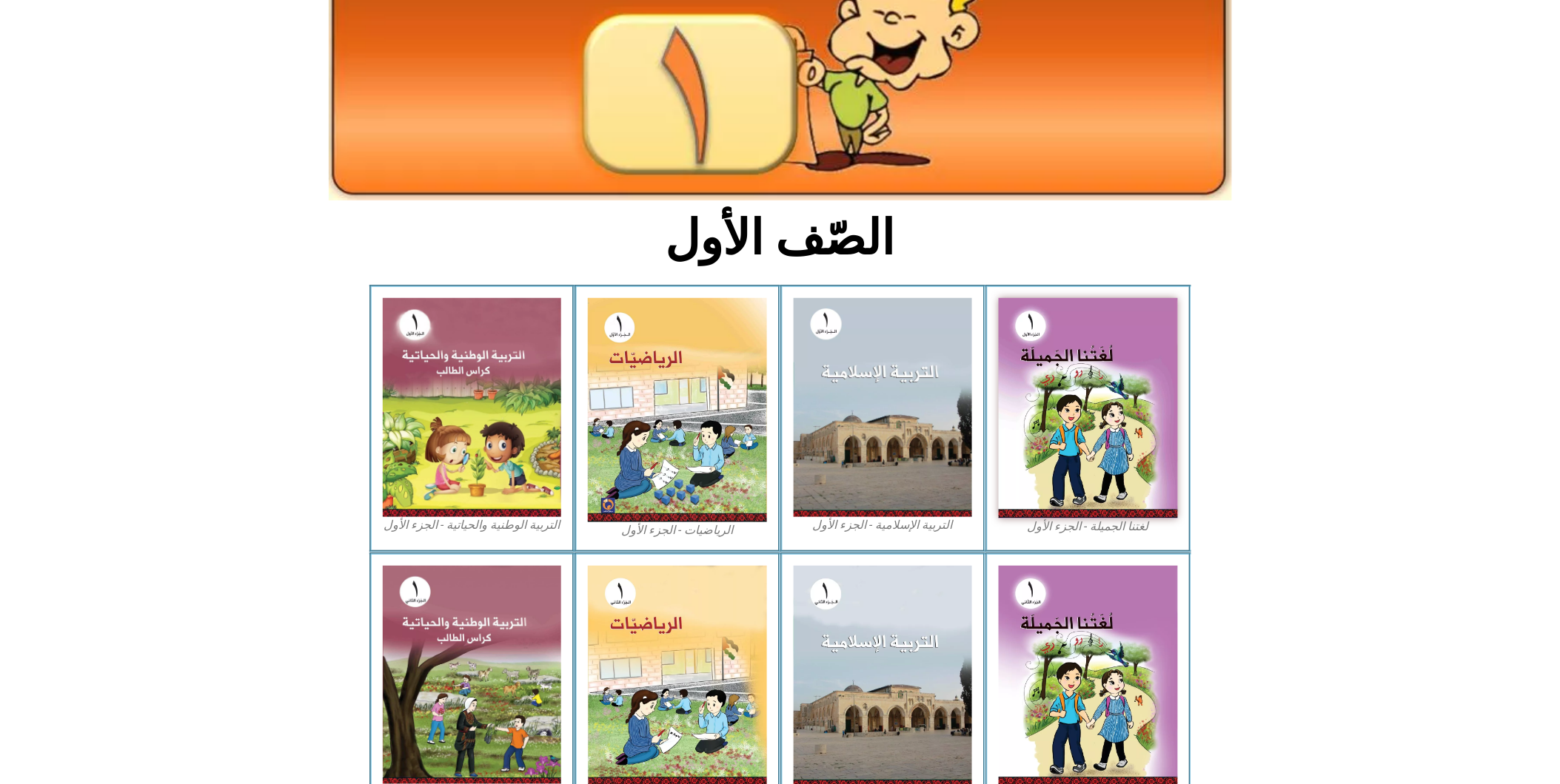
click at [298, 511] on section "لغتنا الجميلة - الجزء الأول​ التربية الإسلامية - الجزء الأول الرياضيات - الجزء …" at bounding box center [780, 419] width 1560 height 267
click at [283, 509] on section "لغتنا الجميلة - الجزء الأول​ التربية الإسلامية - الجزء الأول الرياضيات - الجزء …" at bounding box center [780, 419] width 1560 height 267
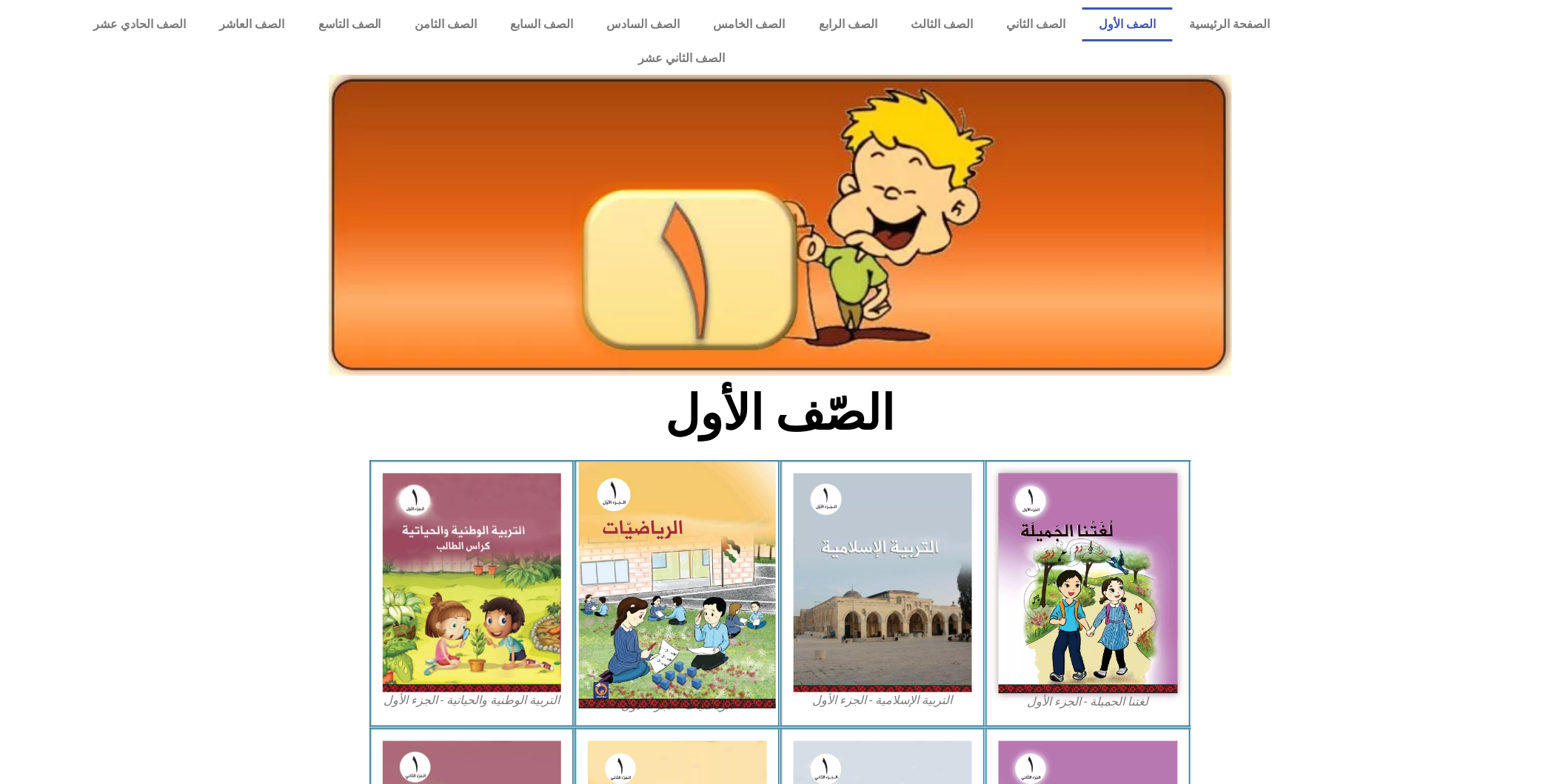
click at [687, 596] on img at bounding box center [678, 586] width 197 height 247
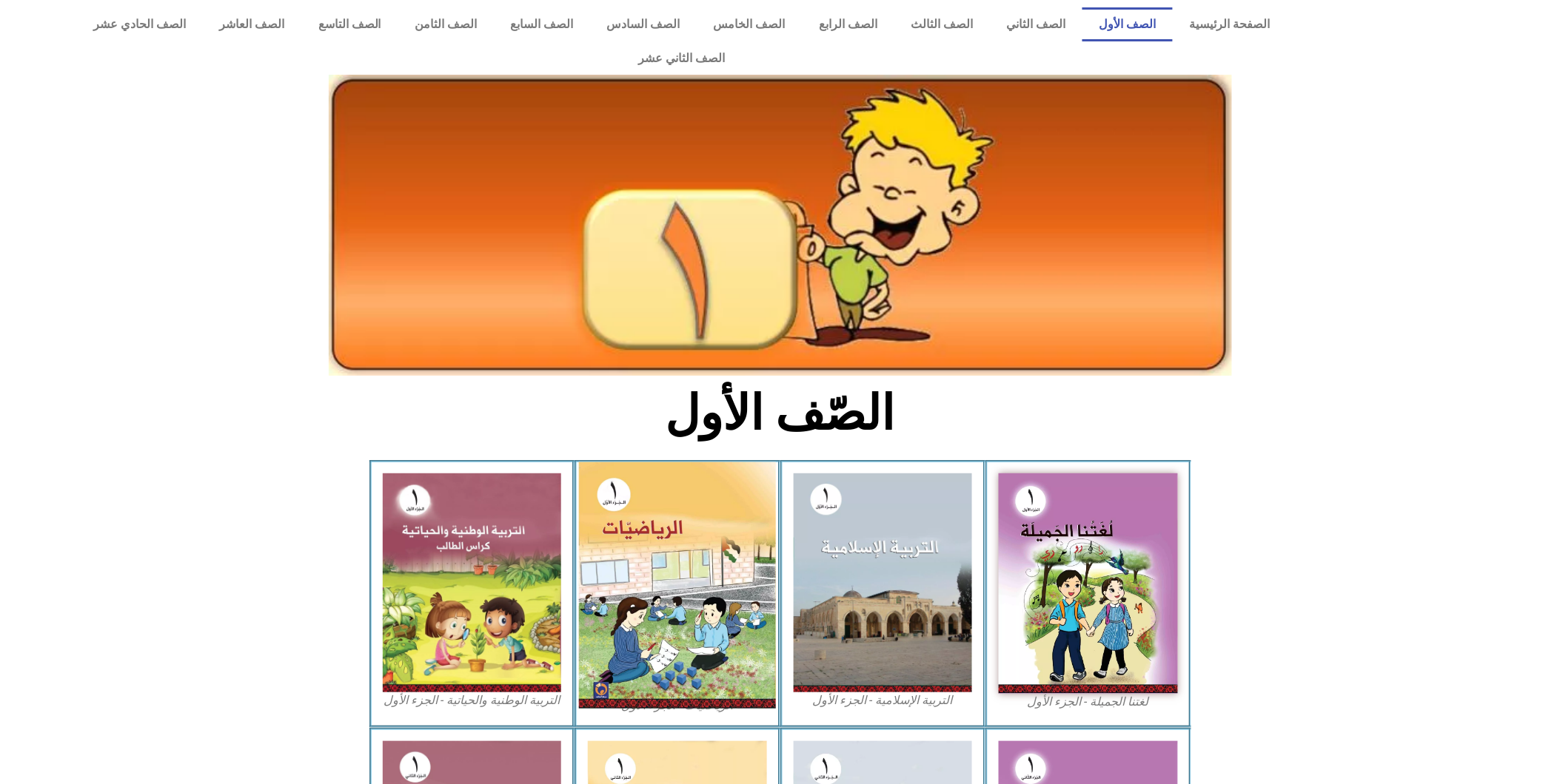
click at [687, 596] on img at bounding box center [678, 586] width 197 height 247
click at [637, 545] on img at bounding box center [678, 586] width 197 height 247
click at [653, 629] on img at bounding box center [678, 586] width 197 height 247
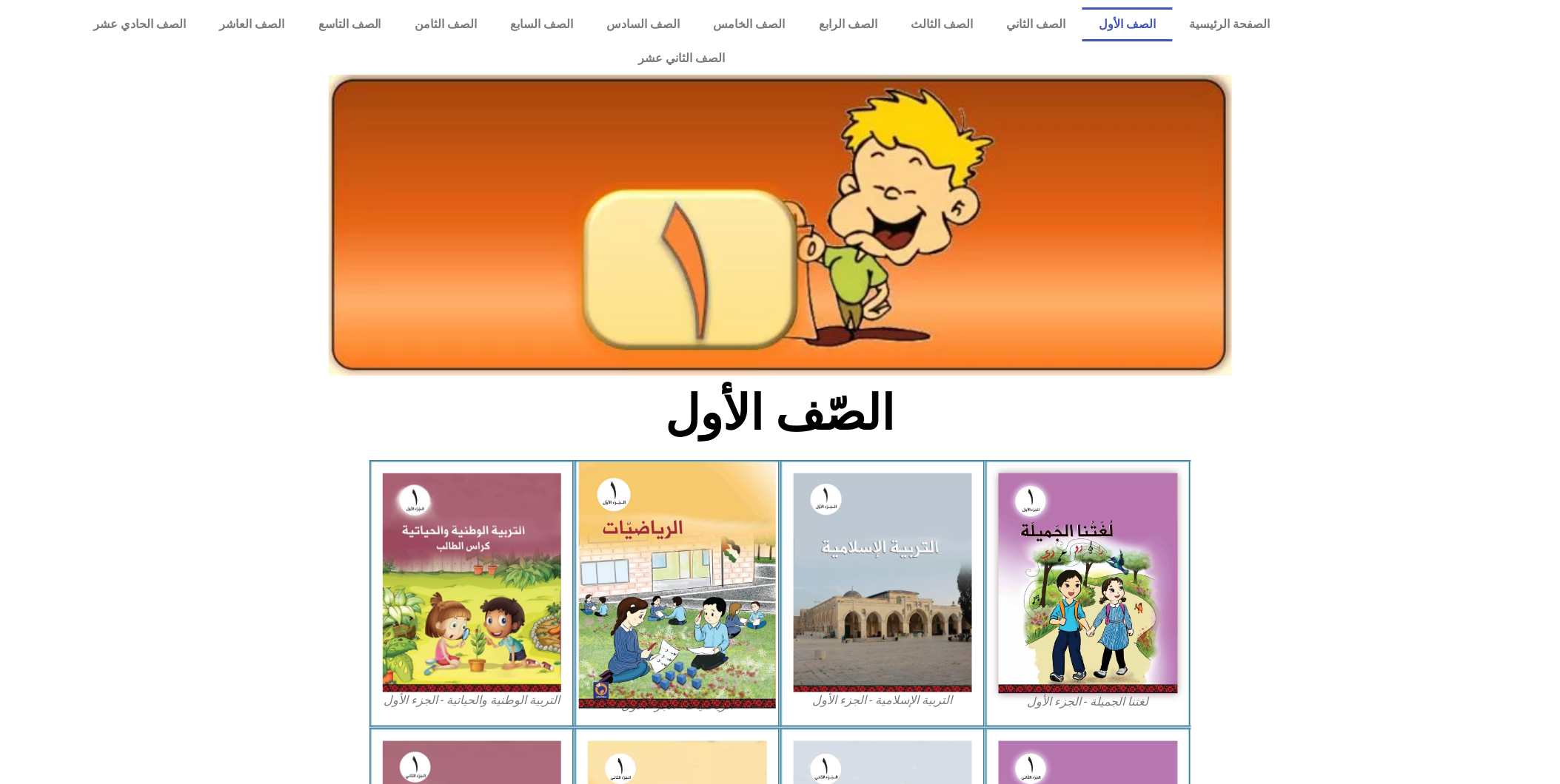
click at [653, 629] on img at bounding box center [678, 586] width 197 height 247
drag, startPoint x: 653, startPoint y: 629, endPoint x: 638, endPoint y: 628, distance: 15.0
drag, startPoint x: 638, startPoint y: 628, endPoint x: 610, endPoint y: 626, distance: 28.1
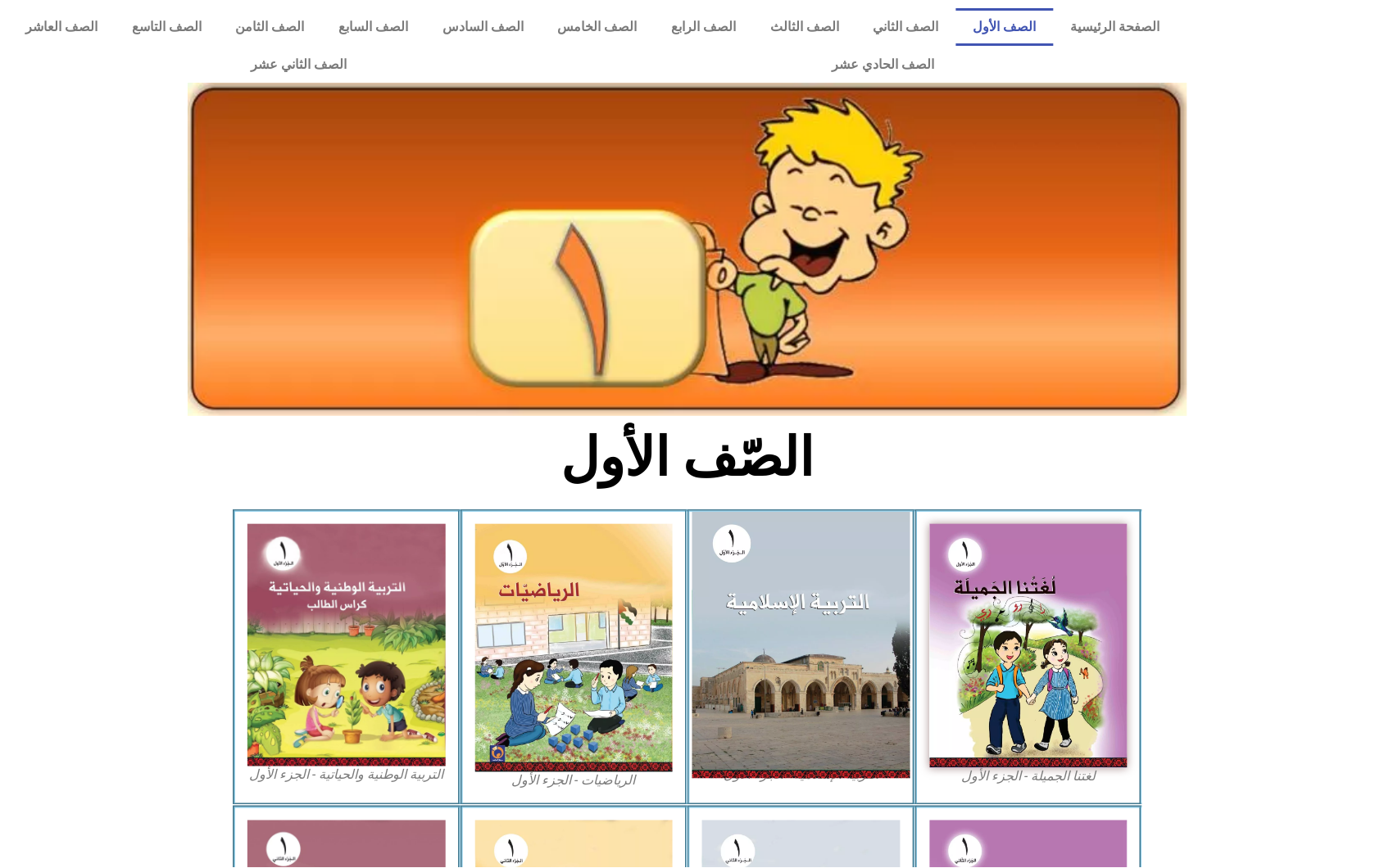
click at [771, 575] on img at bounding box center [802, 645] width 218 height 266
click at [781, 668] on img at bounding box center [802, 645] width 218 height 266
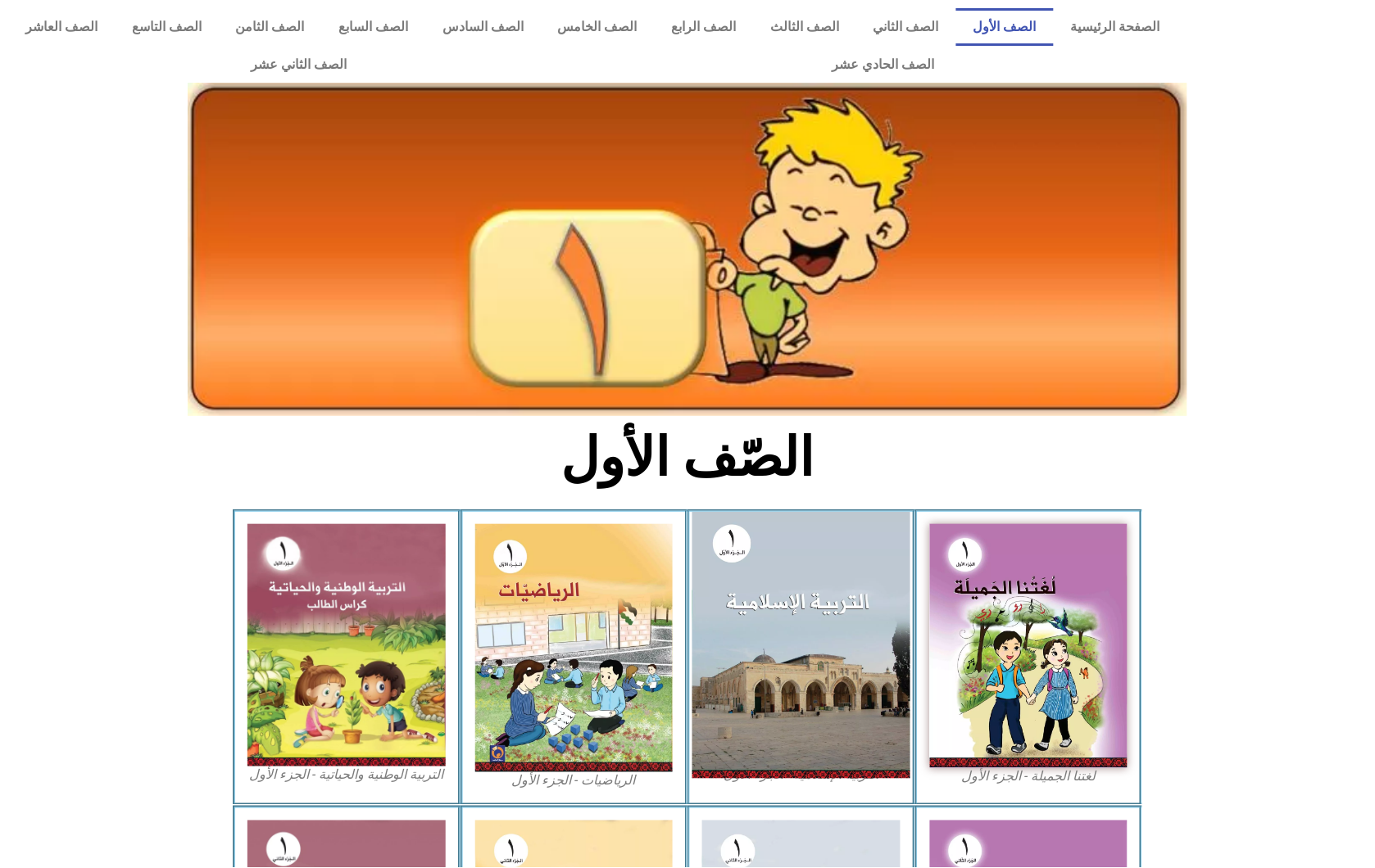
click at [782, 669] on img at bounding box center [802, 645] width 218 height 266
click at [782, 672] on img at bounding box center [802, 645] width 218 height 266
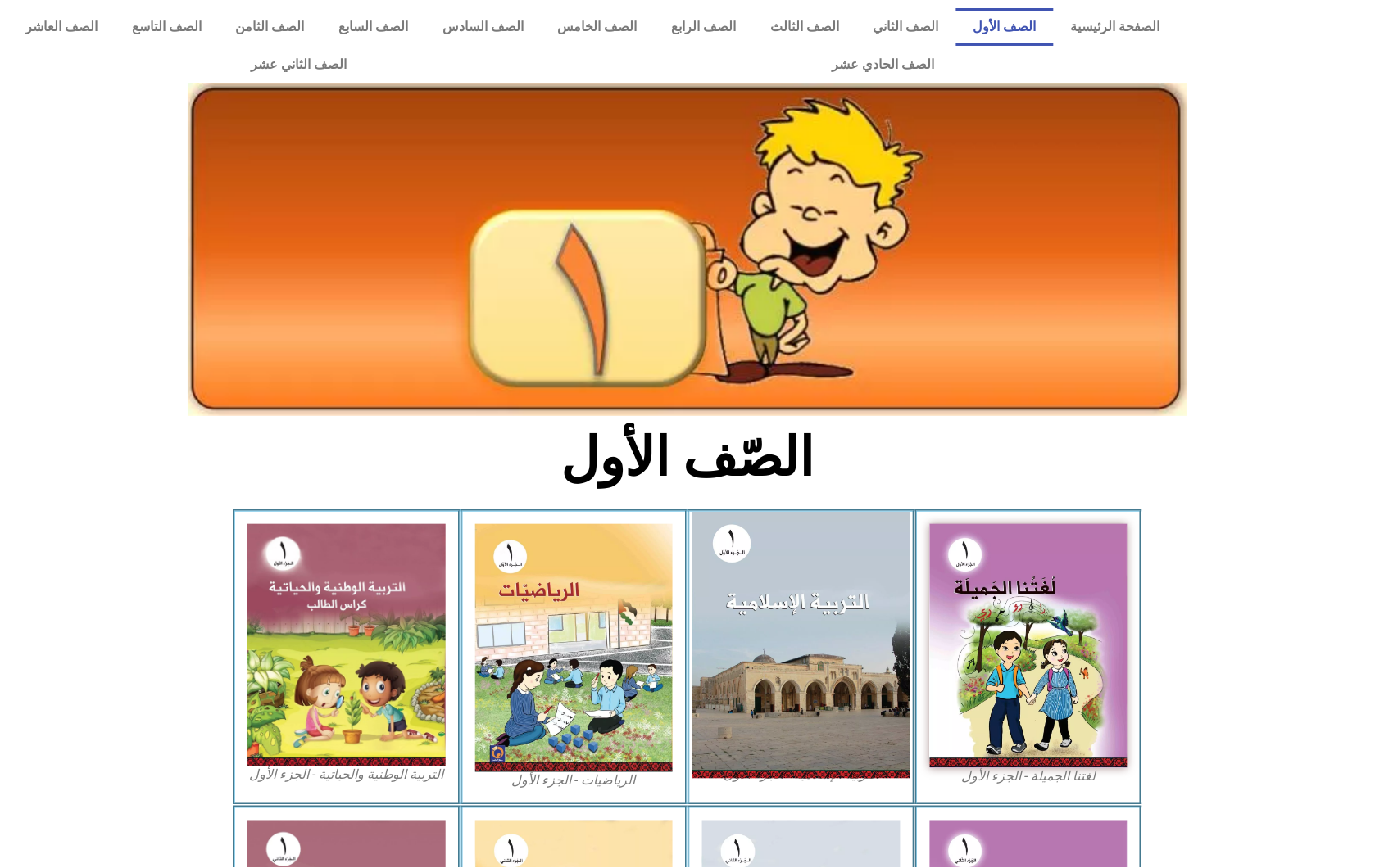
click at [782, 672] on img at bounding box center [802, 645] width 218 height 266
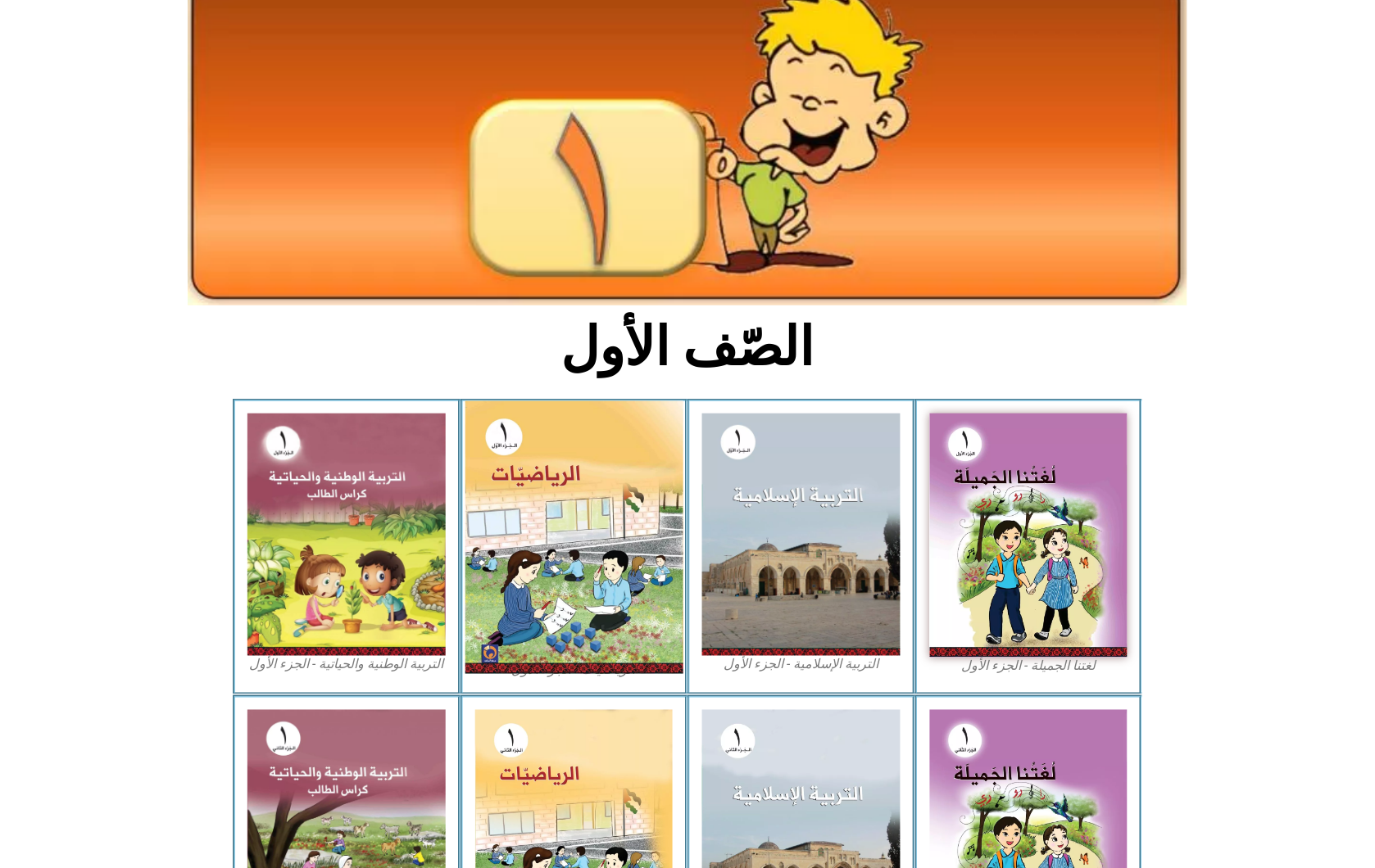
scroll to position [231, 0]
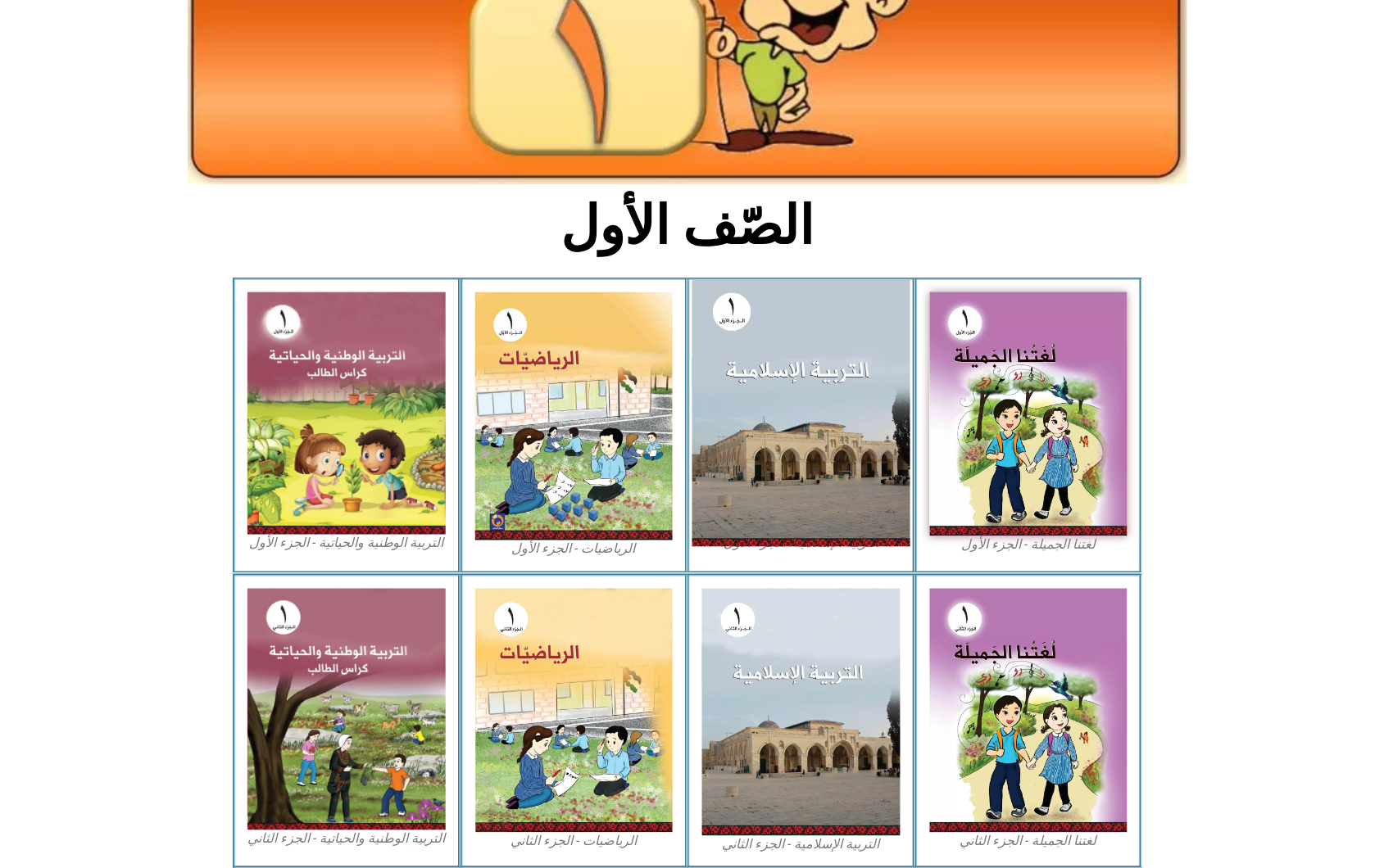
click at [772, 379] on img at bounding box center [802, 413] width 218 height 266
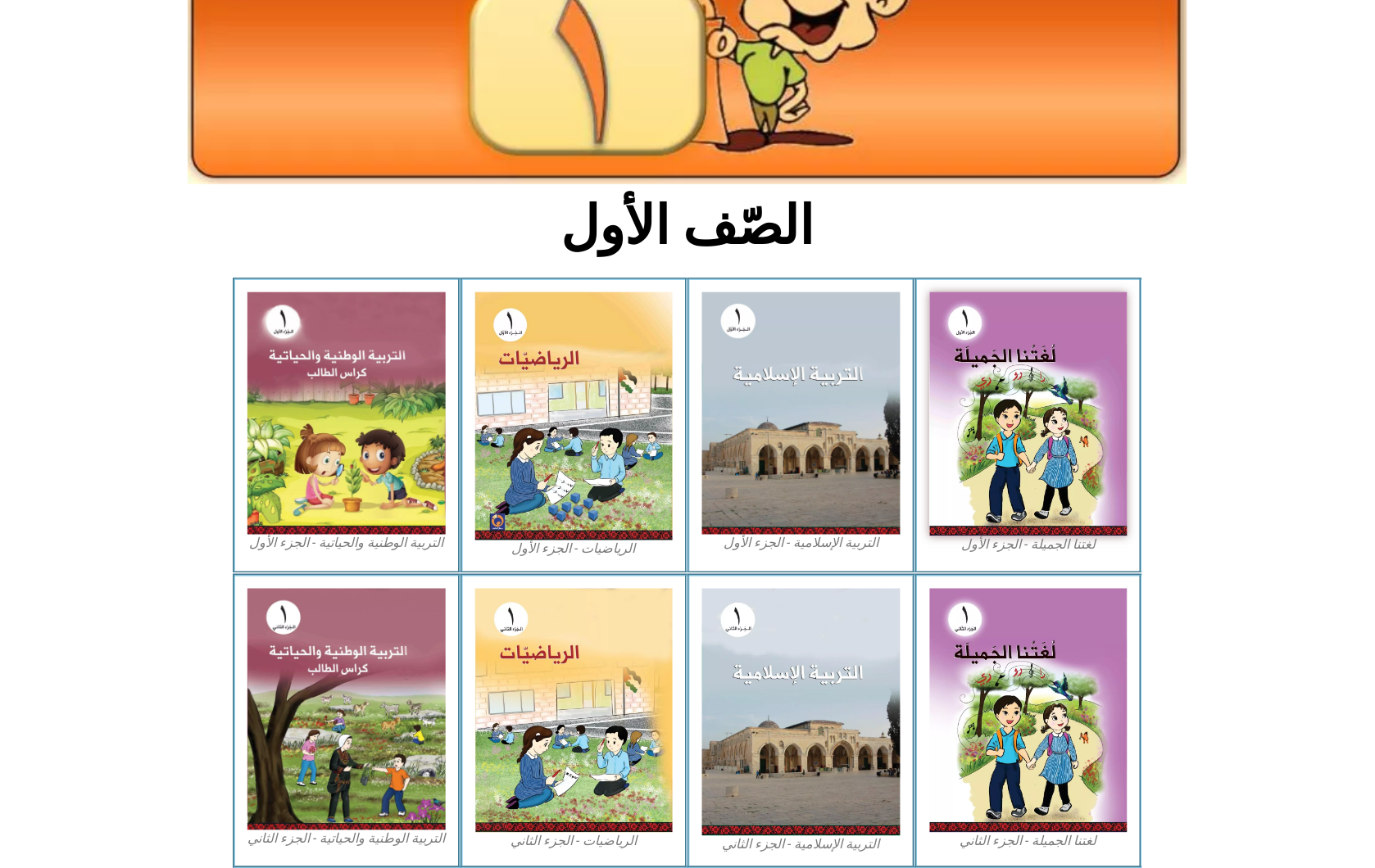
drag, startPoint x: 772, startPoint y: 379, endPoint x: 185, endPoint y: 502, distance: 599.7
click at [185, 502] on section "لغتنا الجميلة - الجزء الأول​ التربية [DEMOGRAPHIC_DATA] - الجزء الأول الرياضيات…" at bounding box center [688, 426] width 1375 height 296
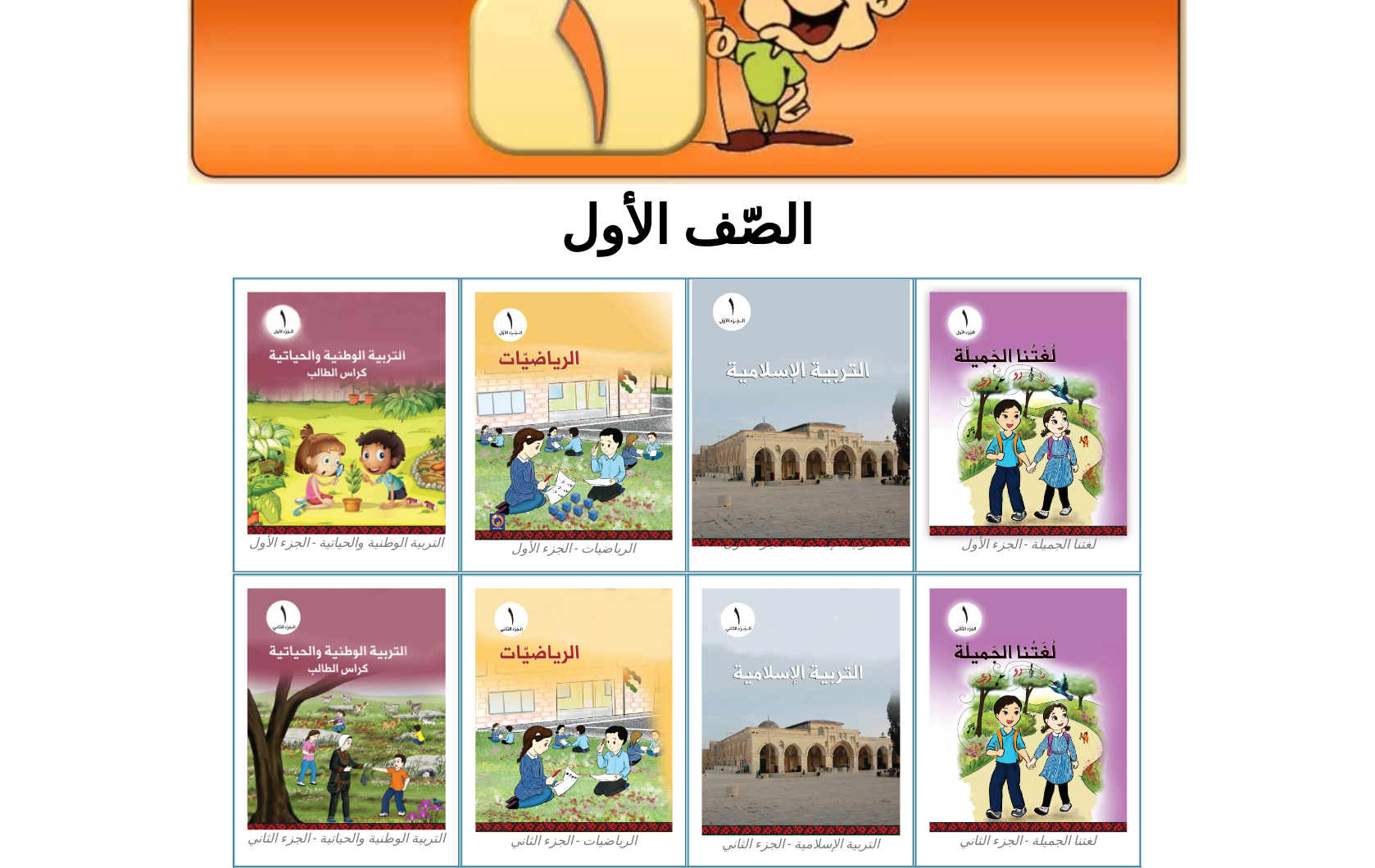
click at [821, 488] on img at bounding box center [802, 413] width 218 height 266
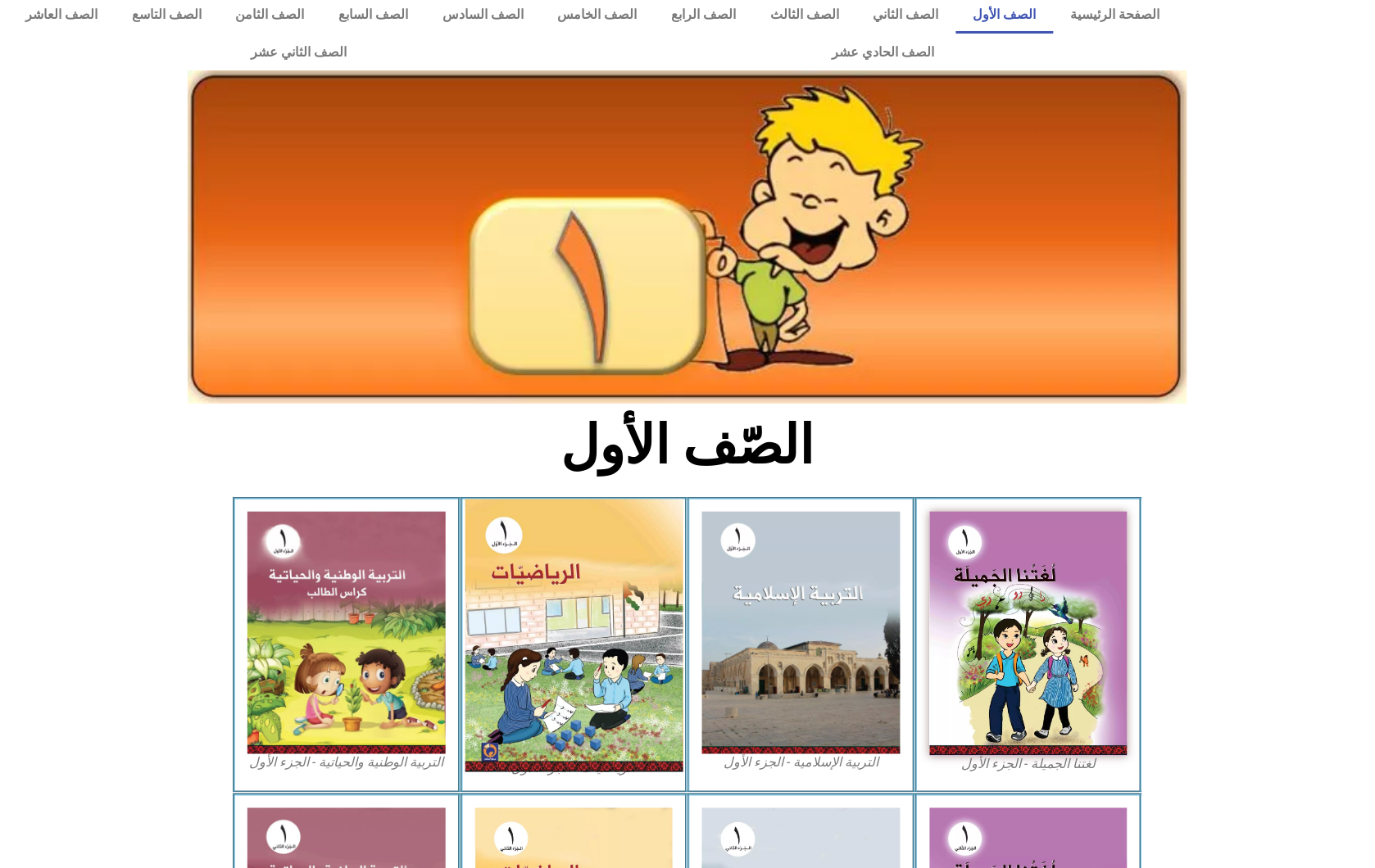
scroll to position [0, 0]
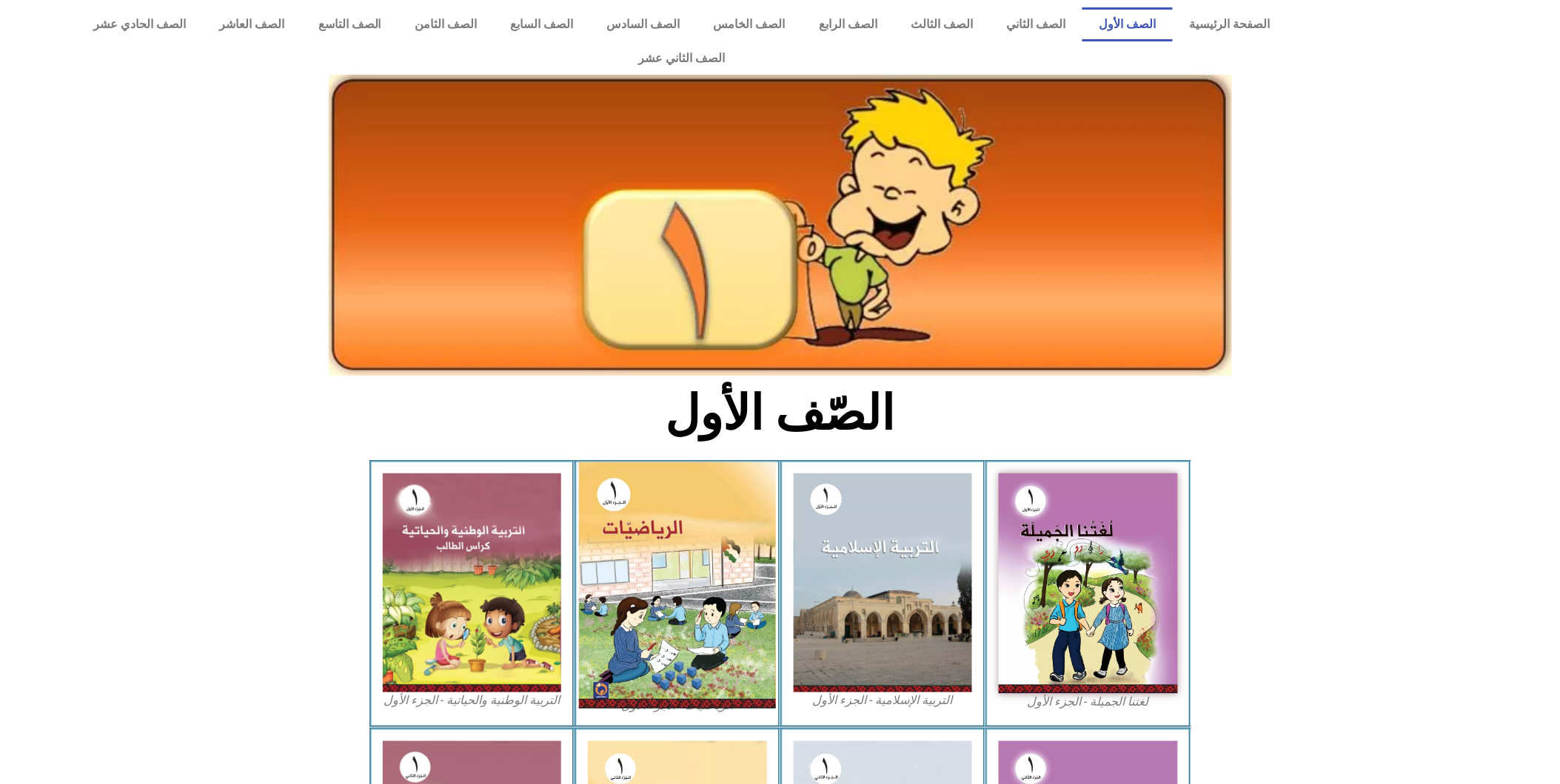
click at [660, 561] on img at bounding box center [678, 586] width 197 height 247
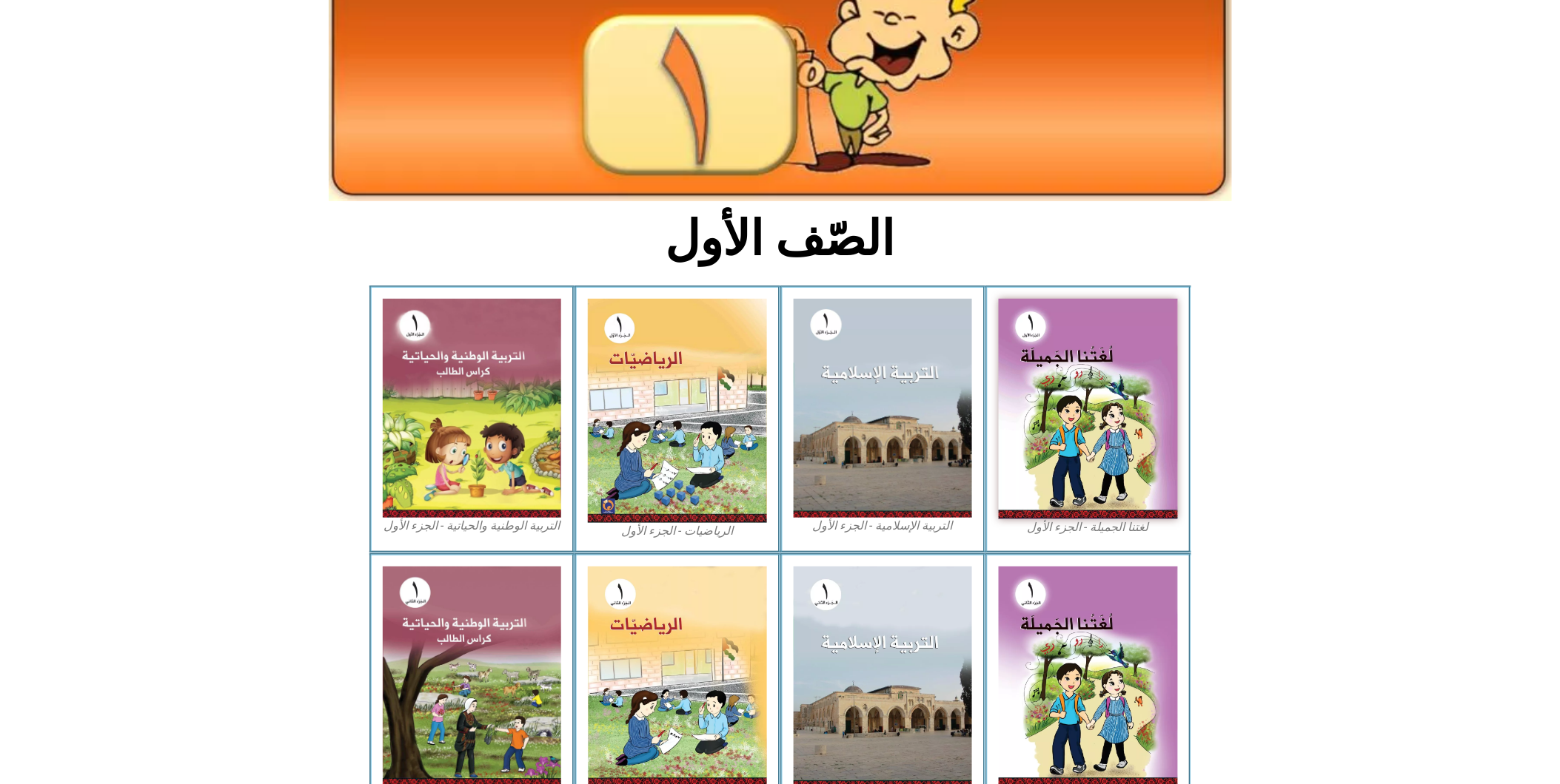
scroll to position [175, 0]
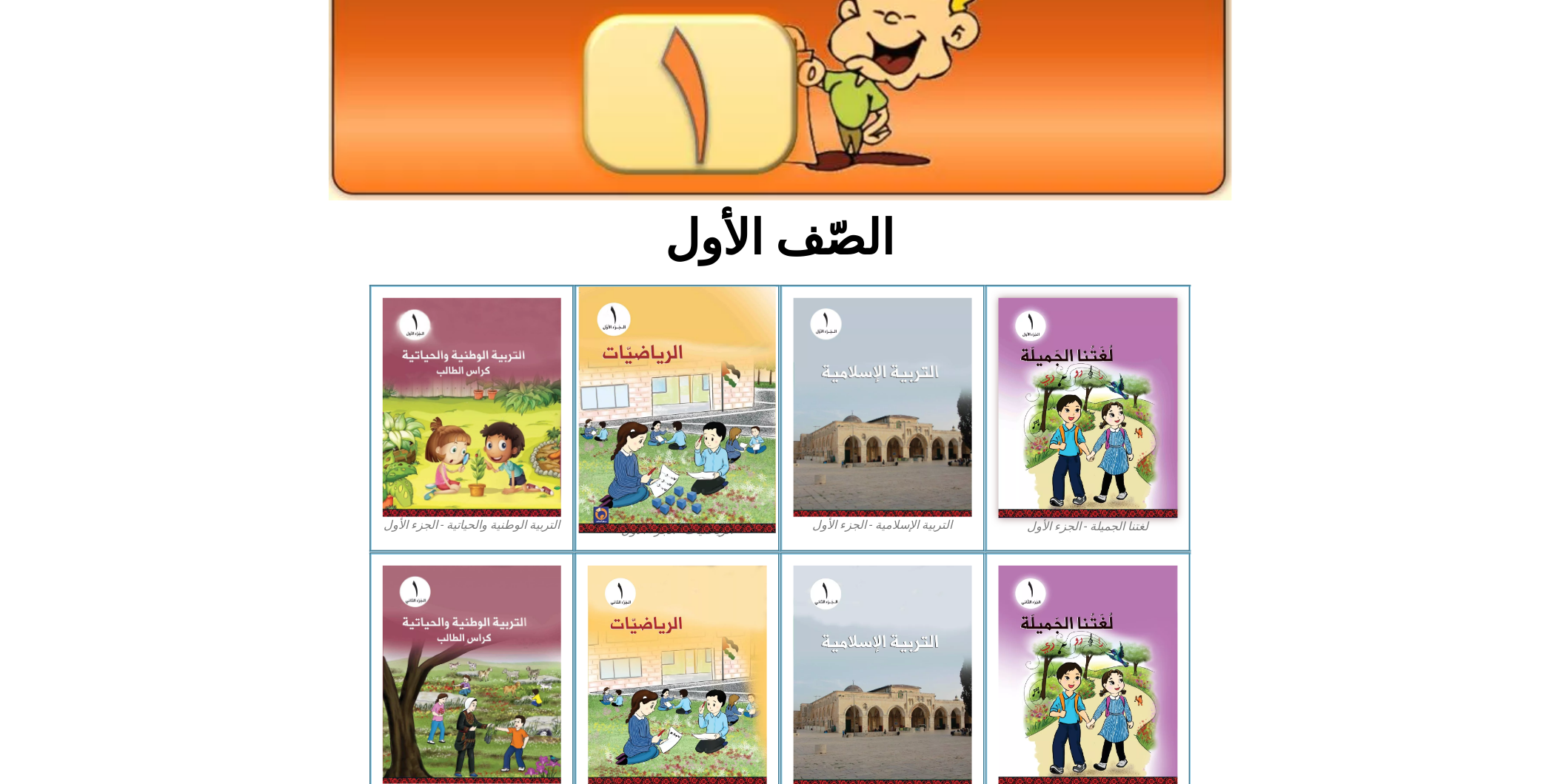
click at [616, 304] on img at bounding box center [678, 411] width 197 height 247
click at [617, 304] on img at bounding box center [678, 411] width 197 height 247
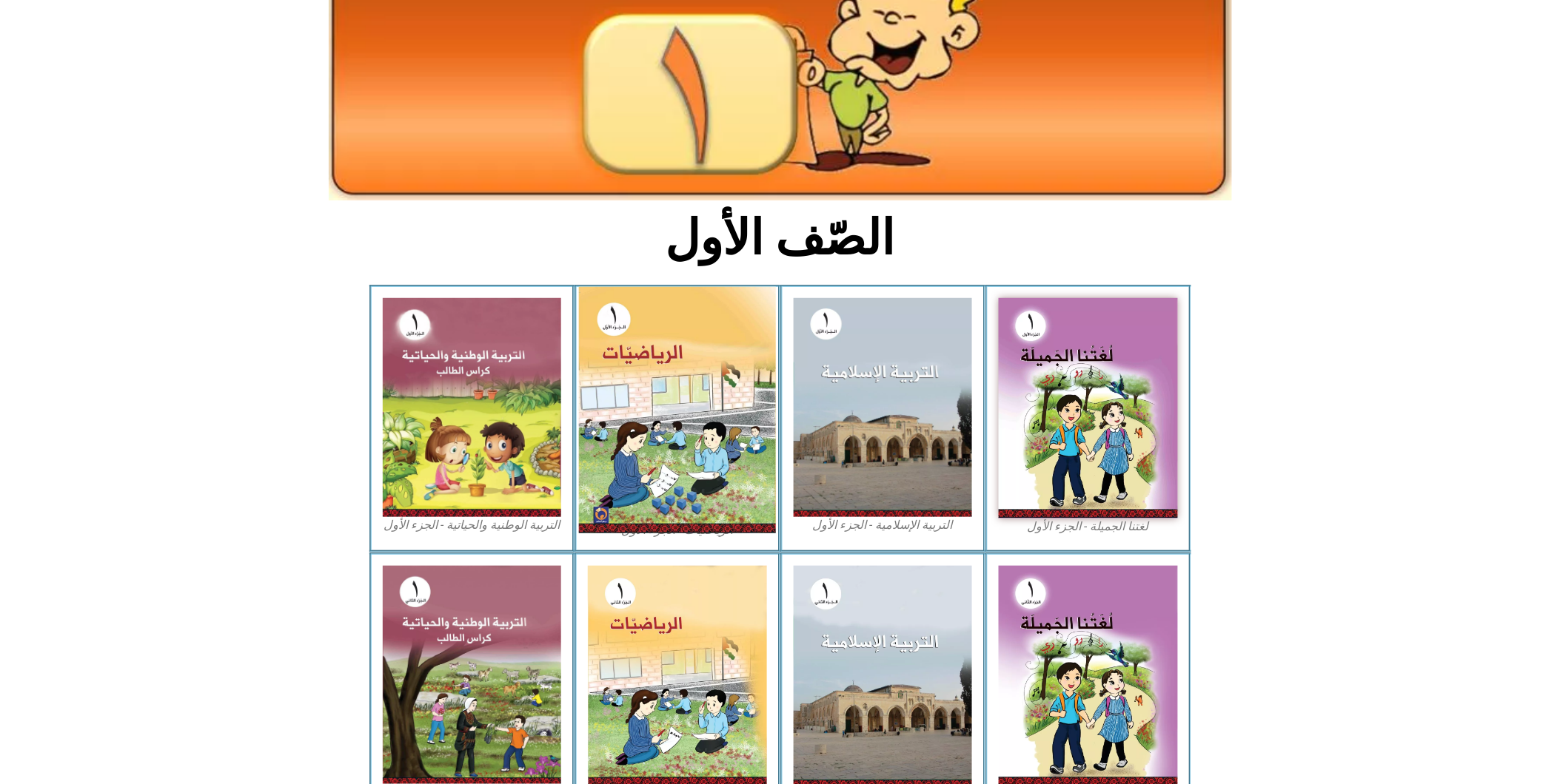
click at [617, 304] on img at bounding box center [678, 411] width 197 height 247
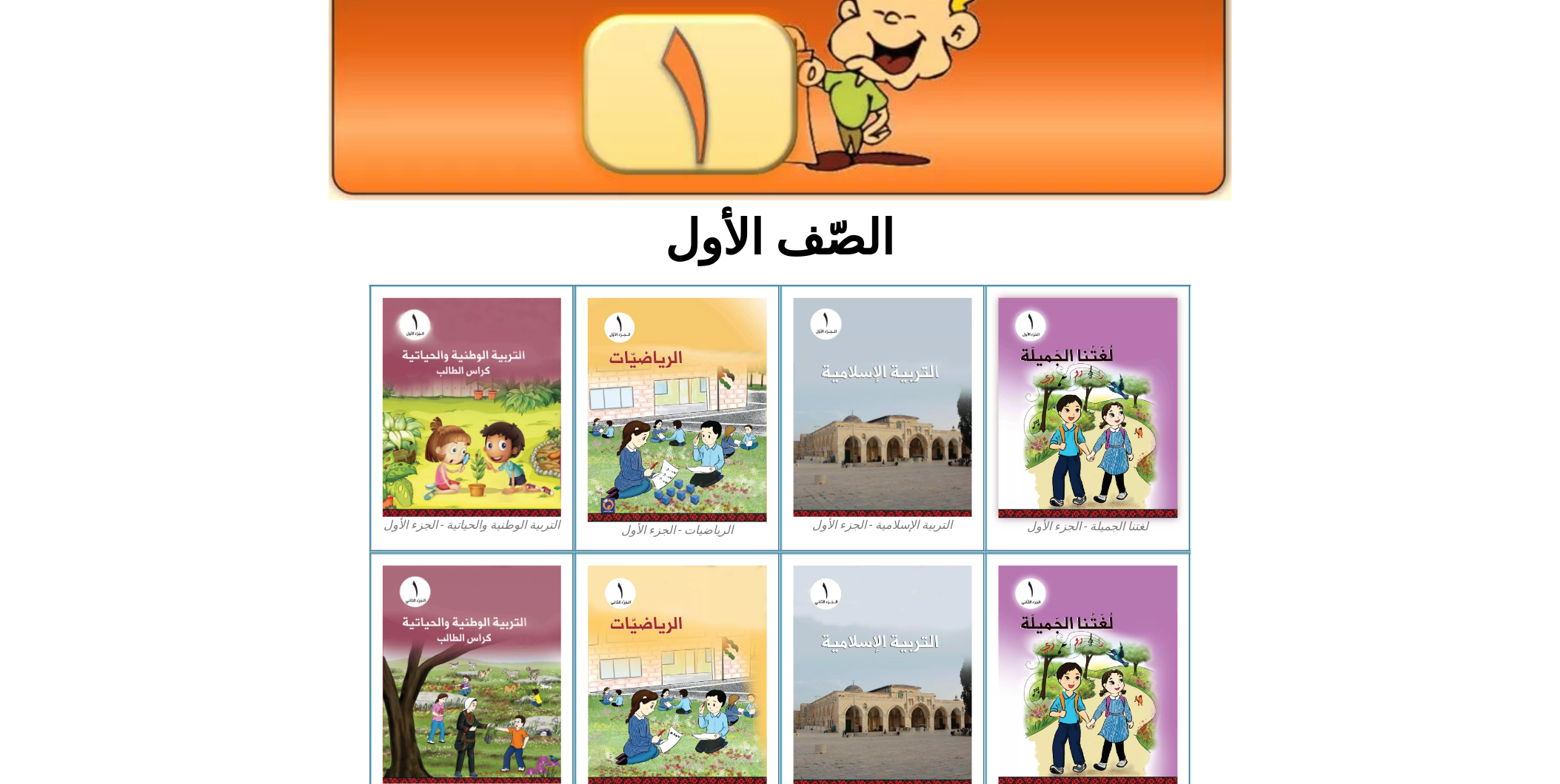
drag, startPoint x: 617, startPoint y: 304, endPoint x: 99, endPoint y: 471, distance: 544.3
click at [99, 471] on section "لغتنا الجميلة - الجزء الأول​ التربية الإسلامية - الجزء الأول الرياضيات - الجزء …" at bounding box center [780, 419] width 1560 height 267
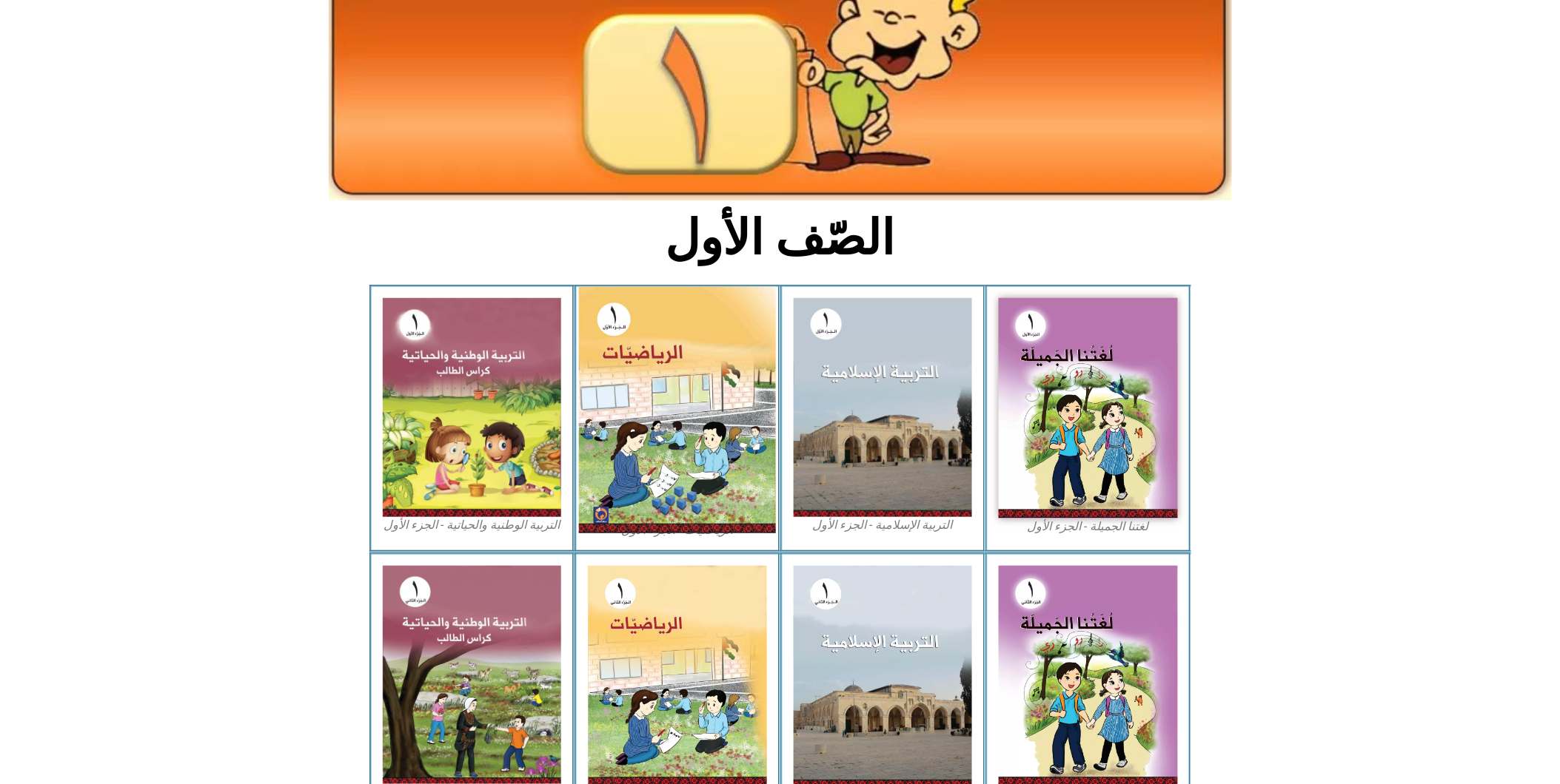
click at [652, 375] on img at bounding box center [678, 411] width 197 height 247
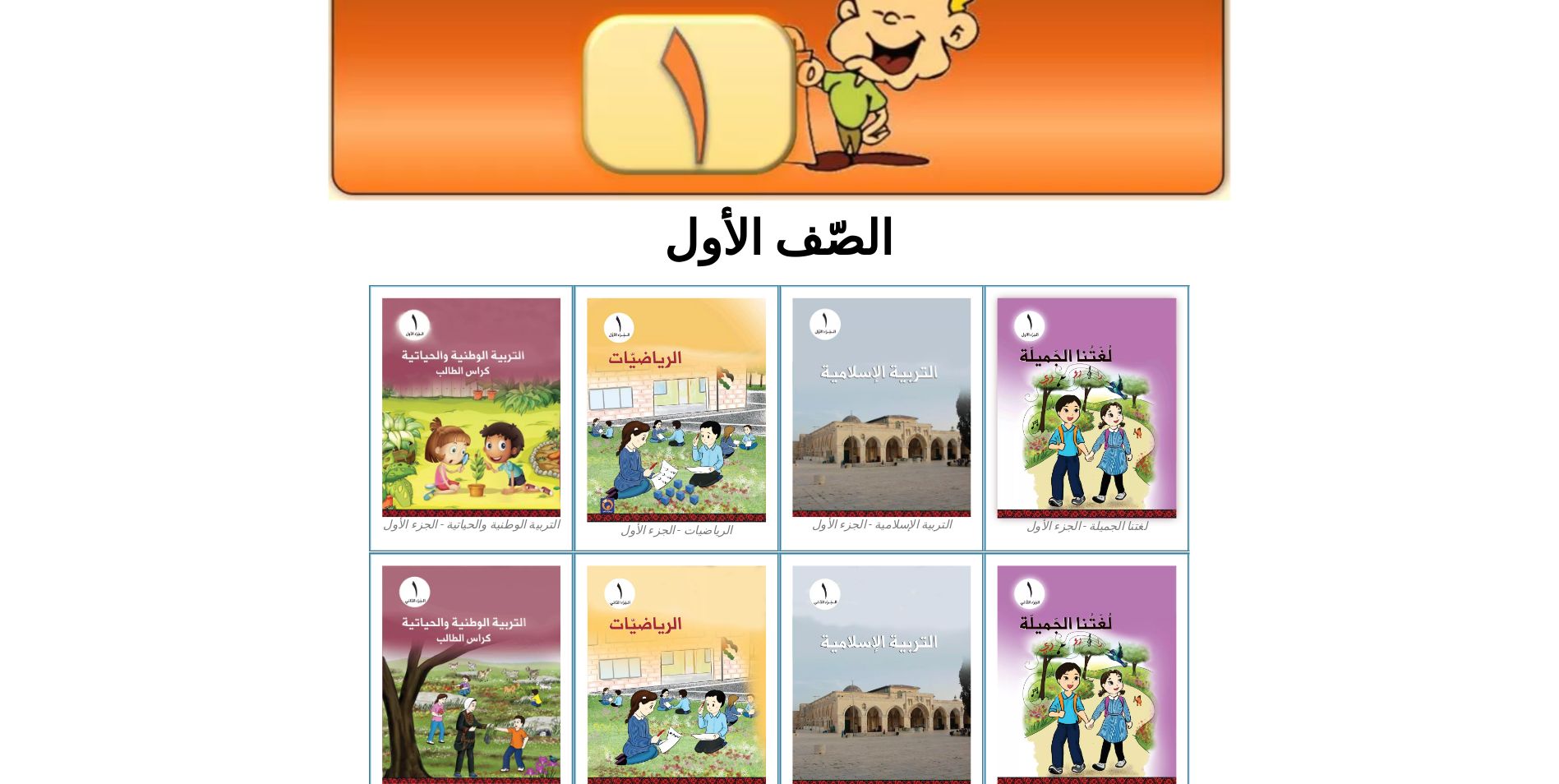
scroll to position [207, 0]
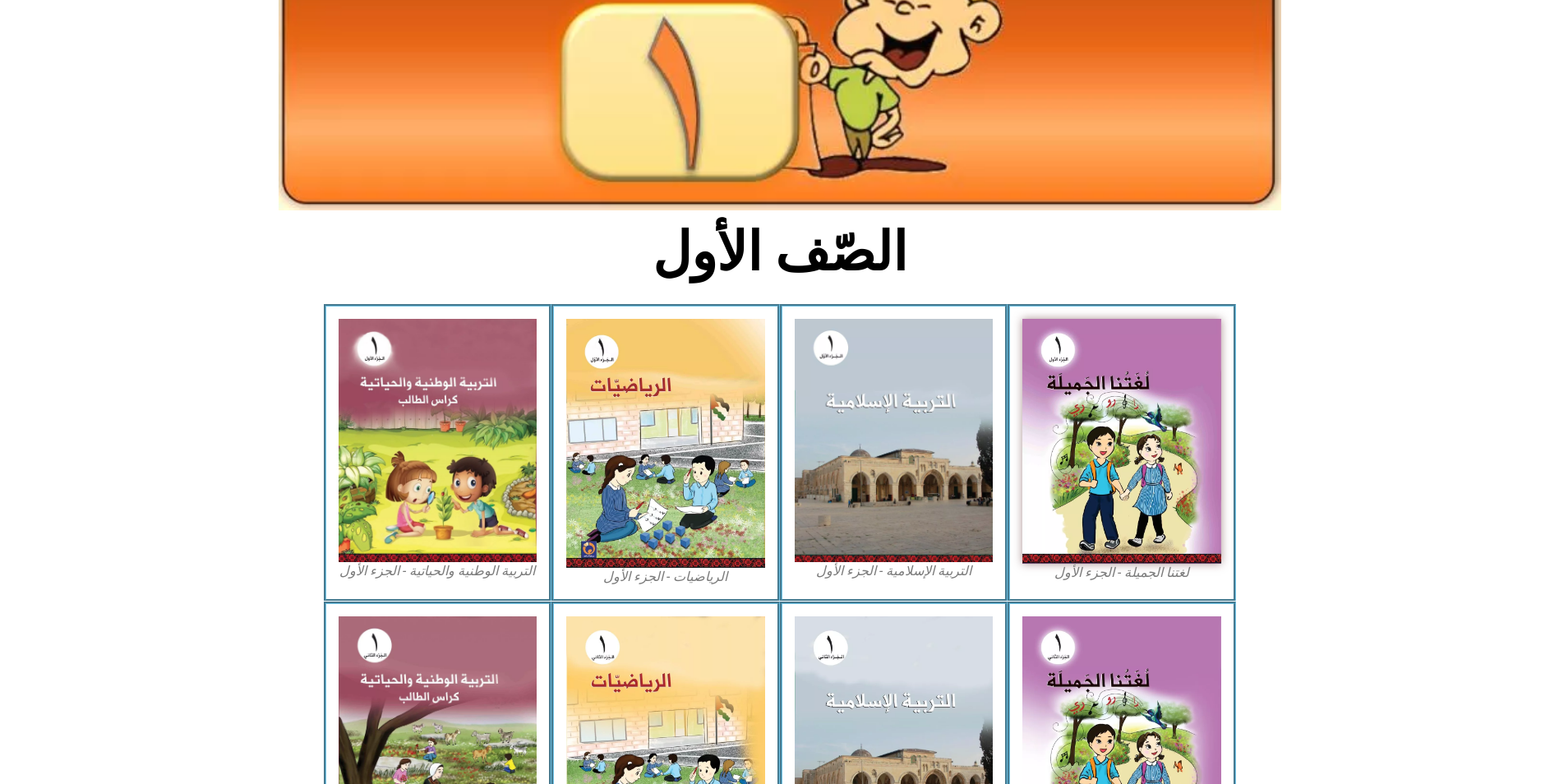
click at [159, 362] on icon at bounding box center [779, 381] width 1560 height 156
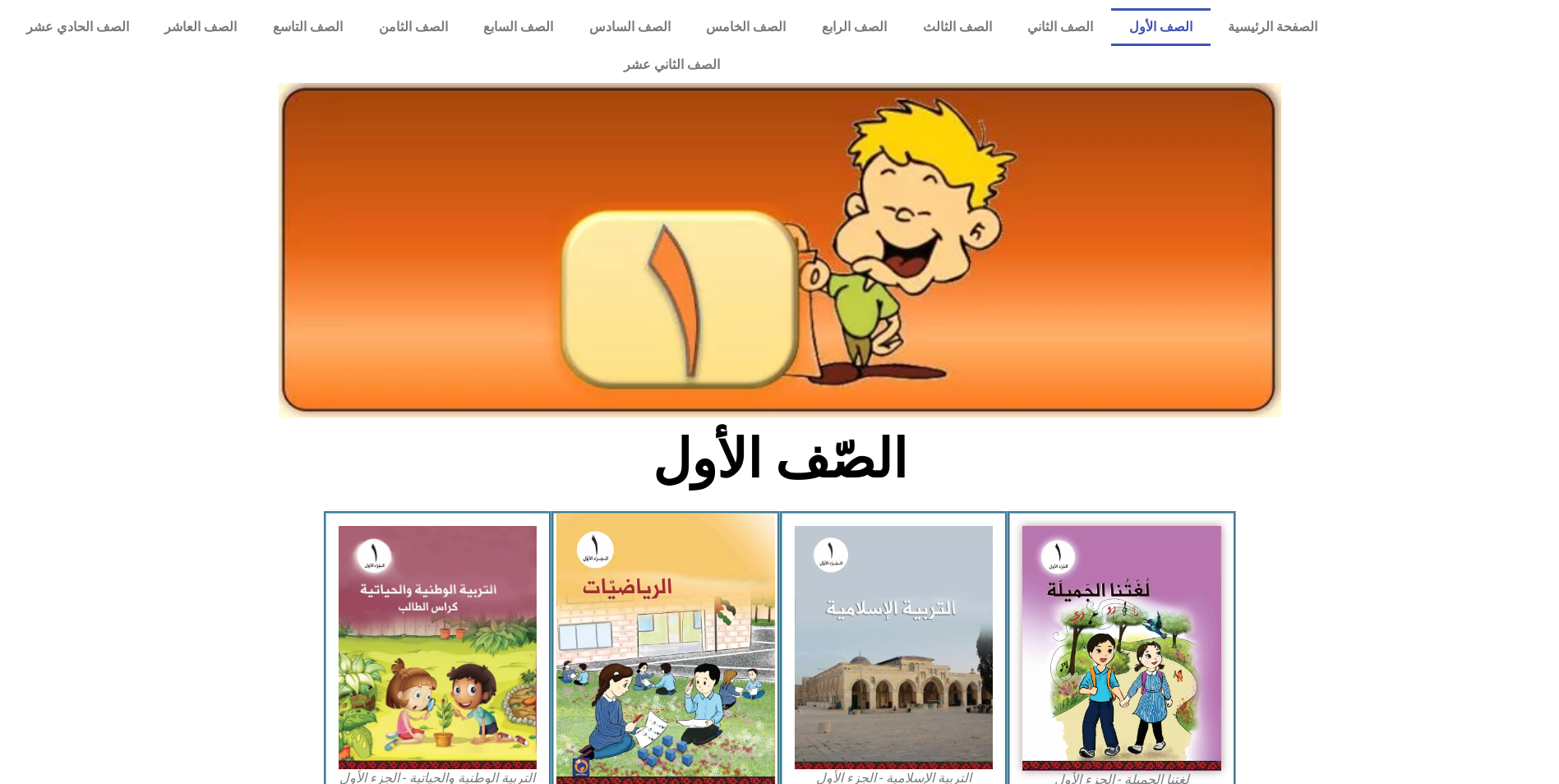
click at [697, 613] on img at bounding box center [666, 651] width 219 height 274
click at [701, 611] on img at bounding box center [666, 651] width 219 height 274
click at [669, 567] on img at bounding box center [666, 651] width 219 height 274
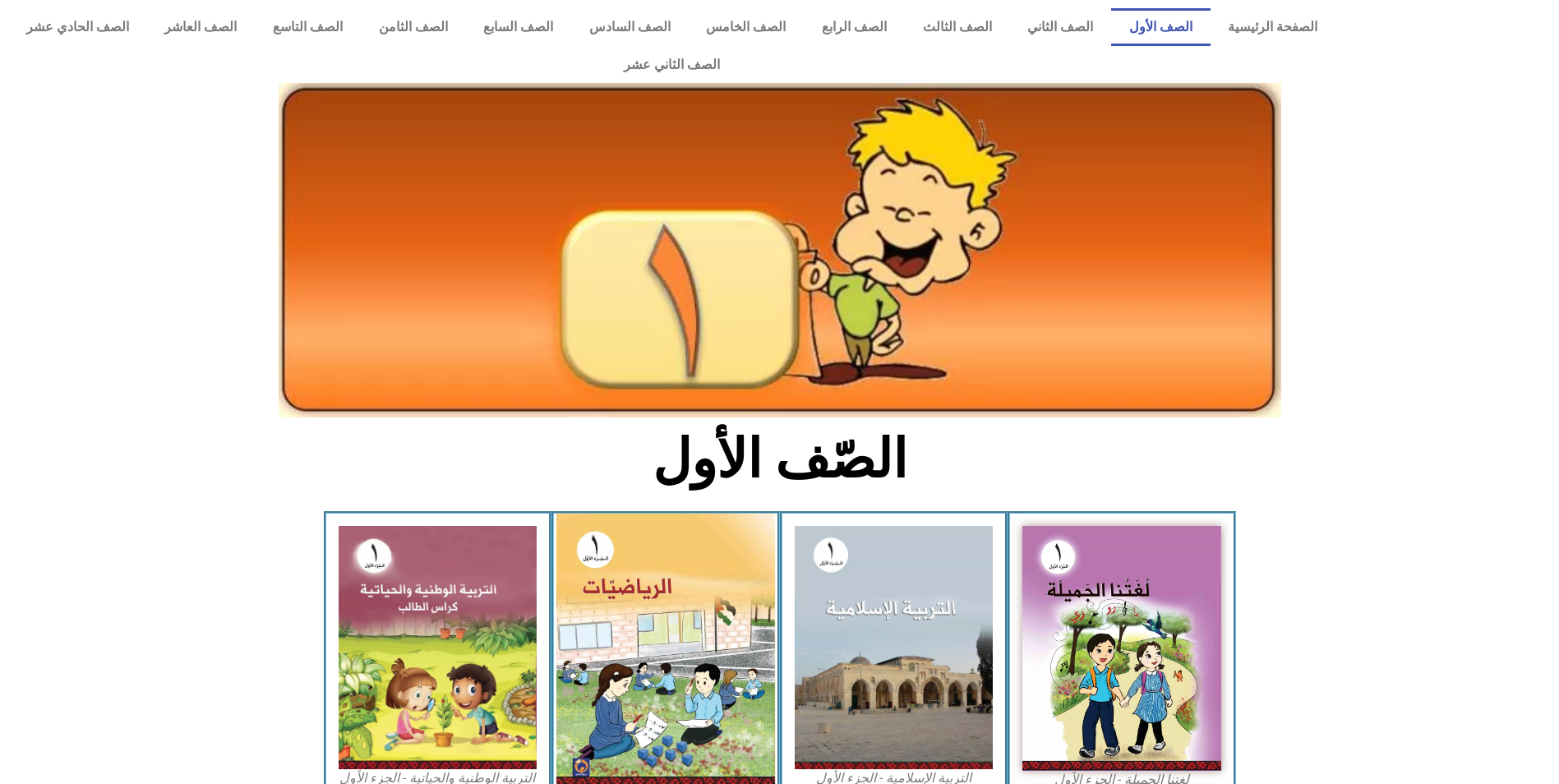
click at [669, 567] on img at bounding box center [666, 651] width 219 height 274
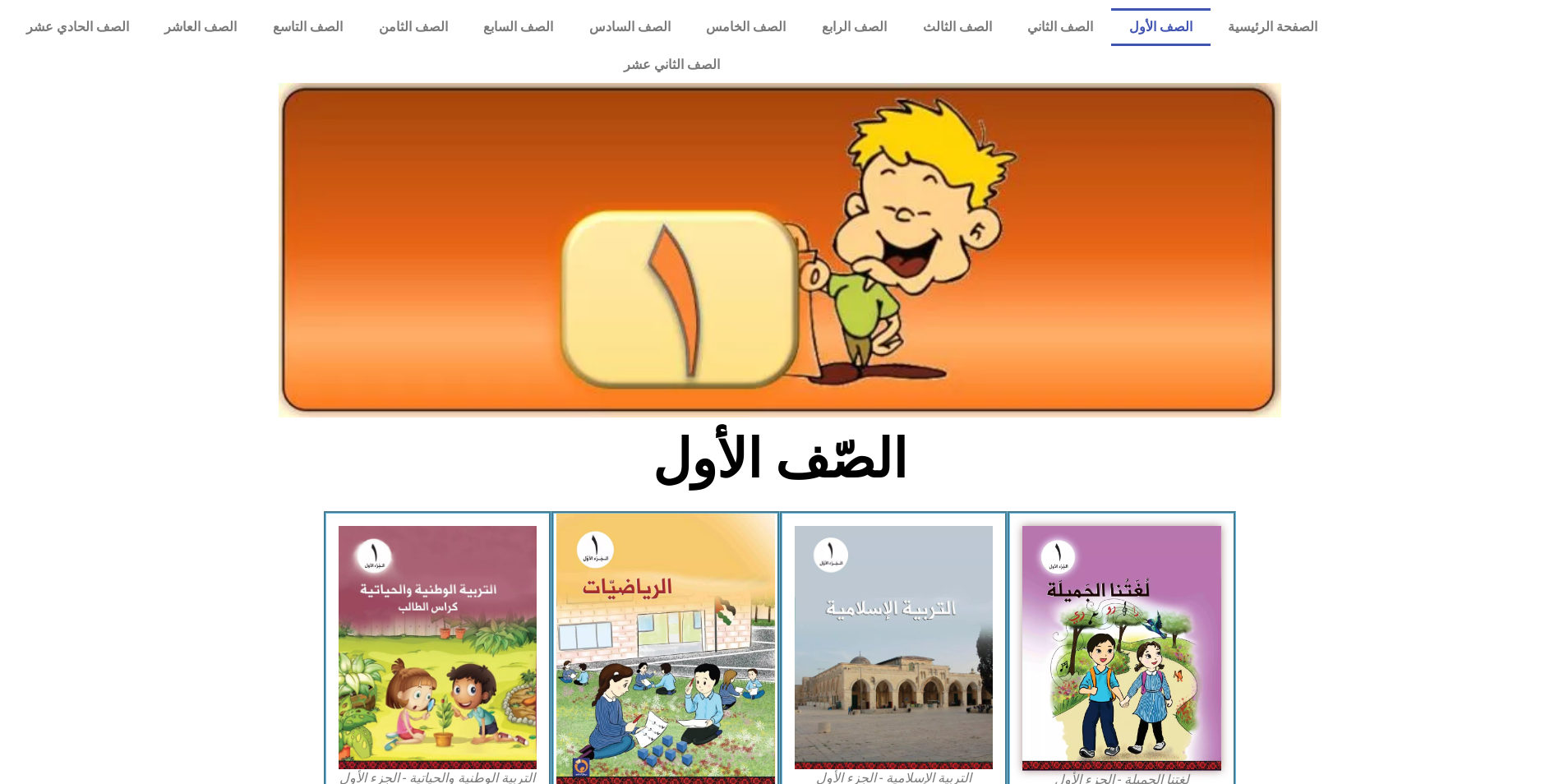
click at [601, 517] on img at bounding box center [666, 651] width 219 height 274
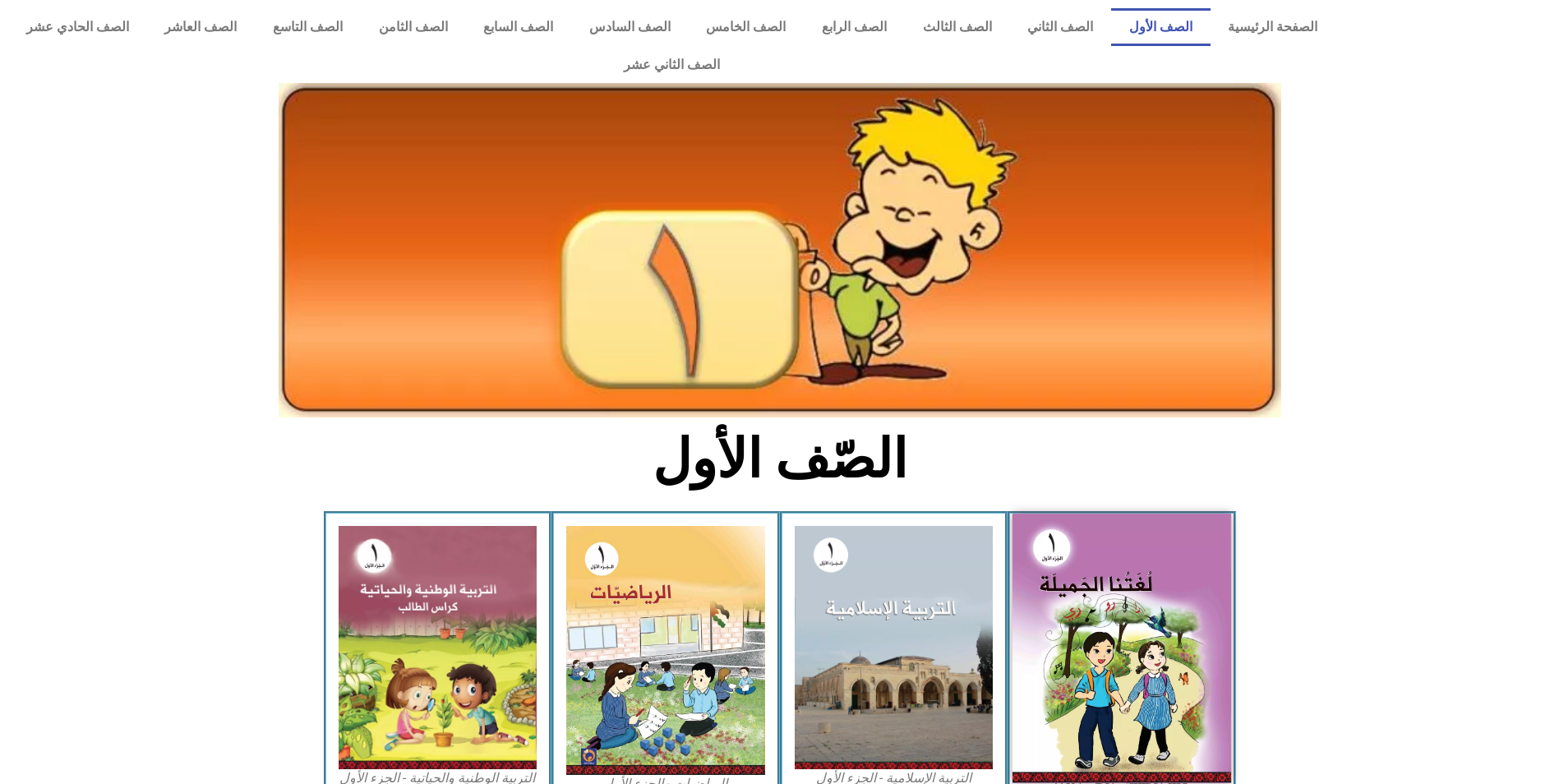
click at [1071, 605] on img at bounding box center [1121, 648] width 219 height 269
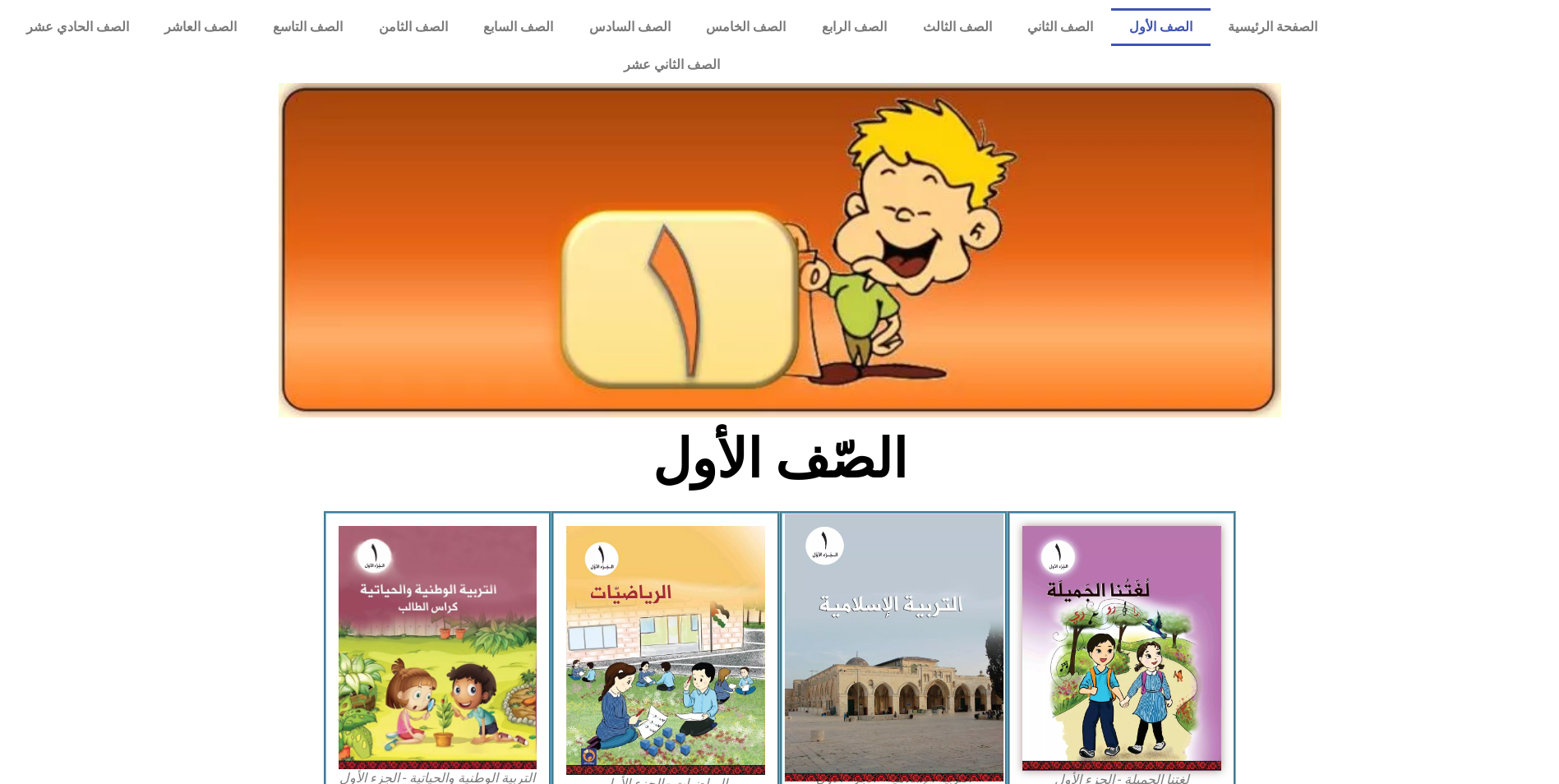
click at [928, 621] on img at bounding box center [894, 647] width 219 height 267
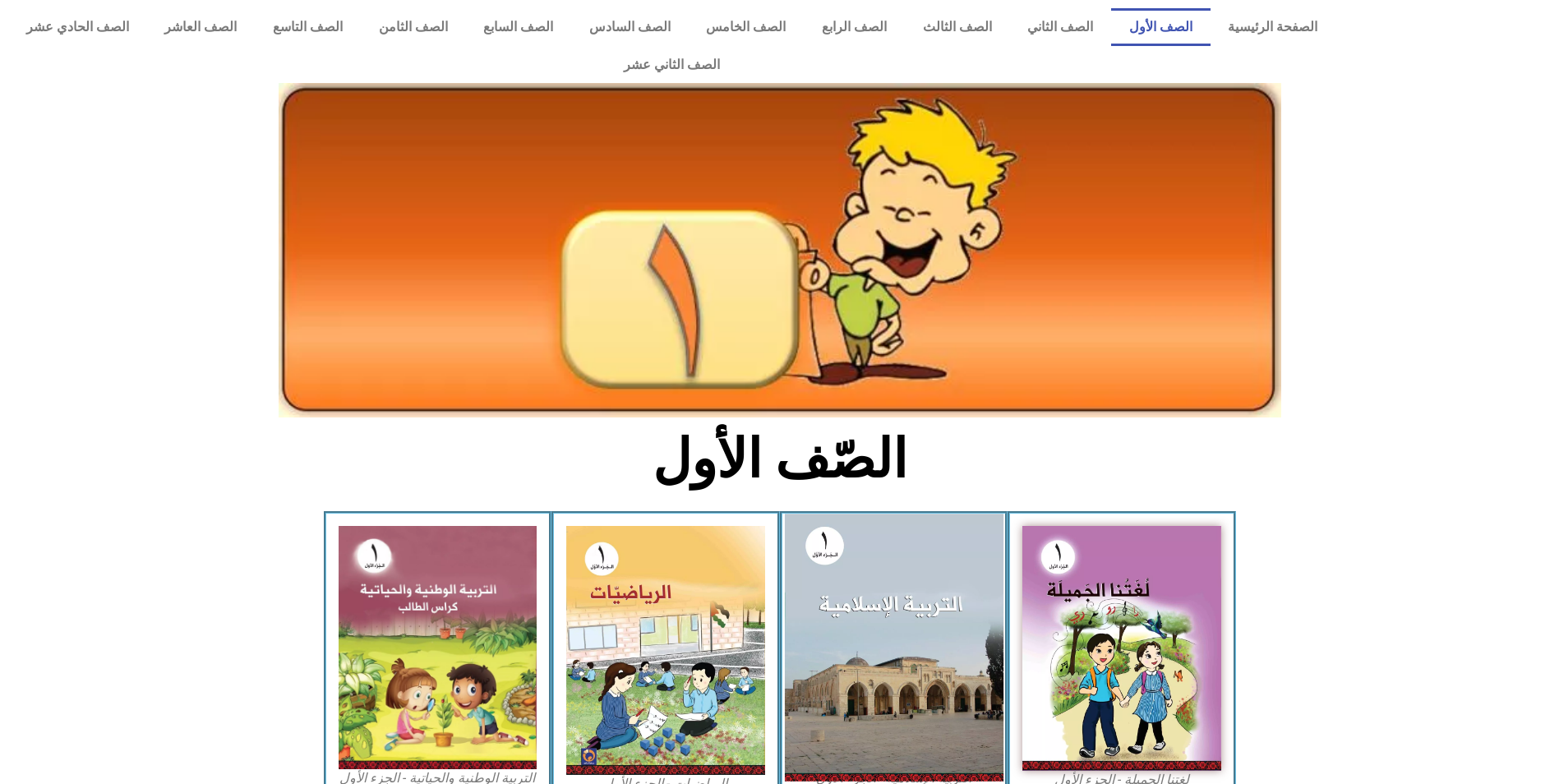
click at [928, 620] on img at bounding box center [894, 647] width 219 height 267
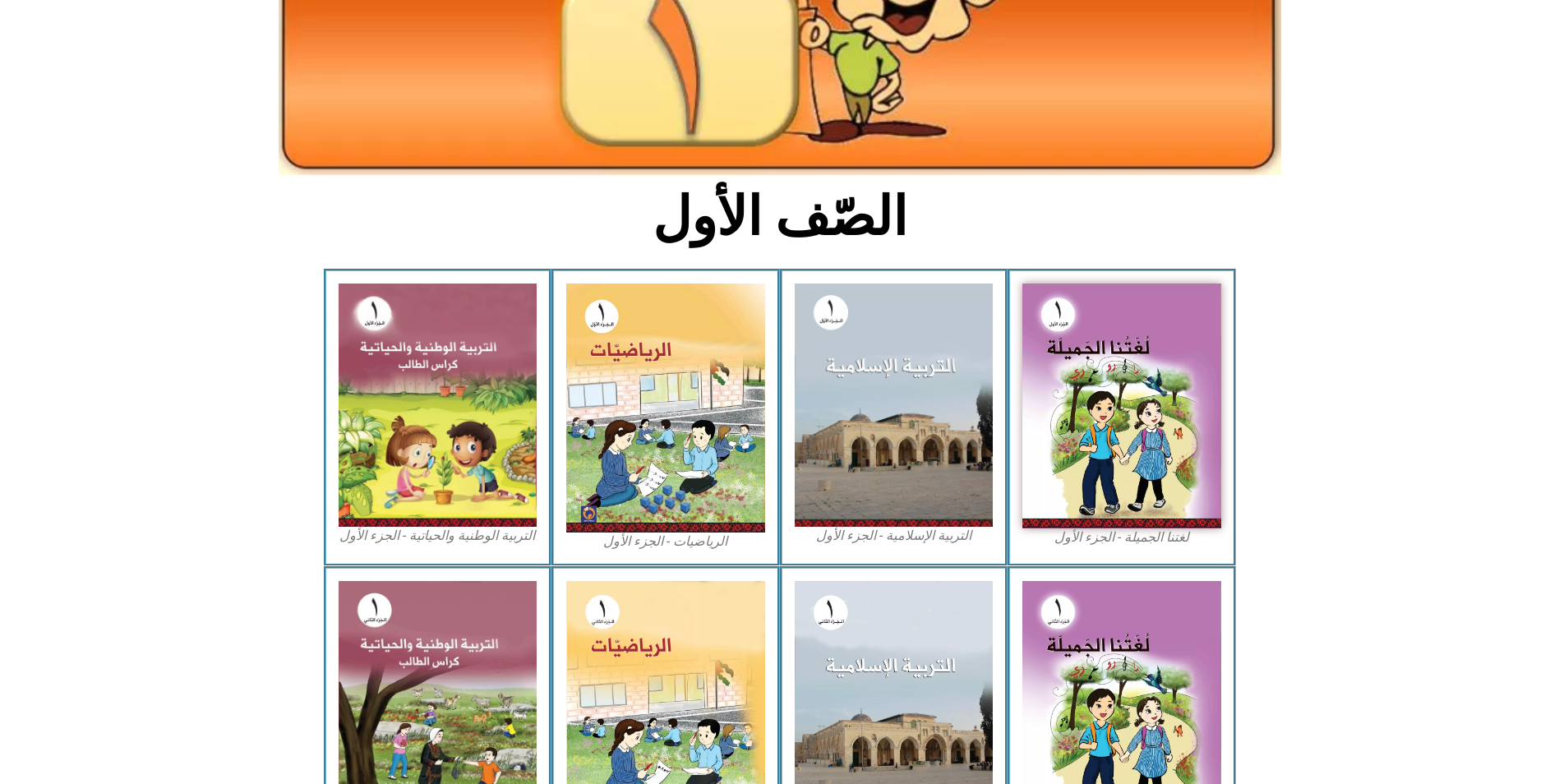
scroll to position [246, 0]
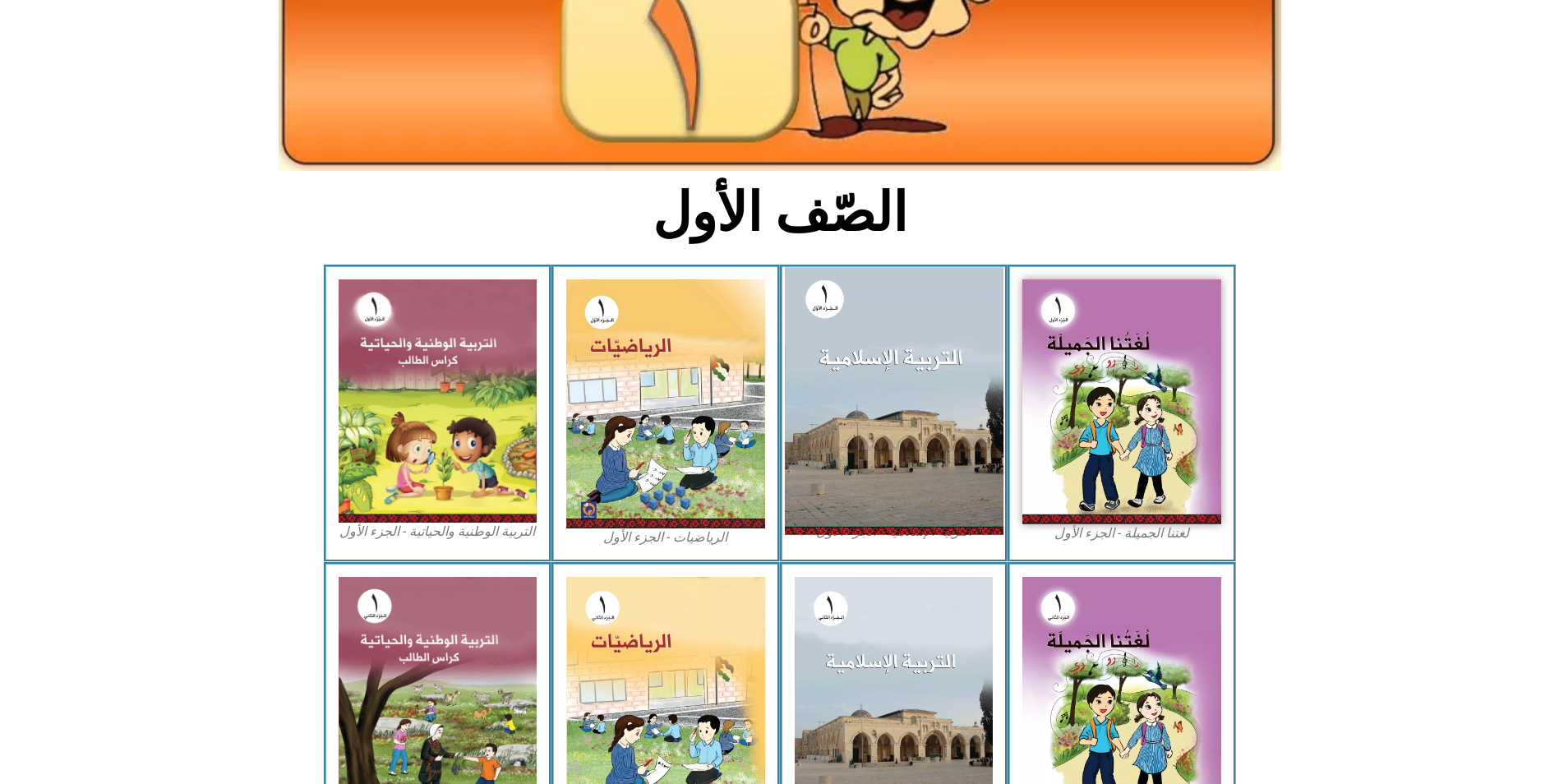
click at [929, 380] on img at bounding box center [894, 400] width 219 height 267
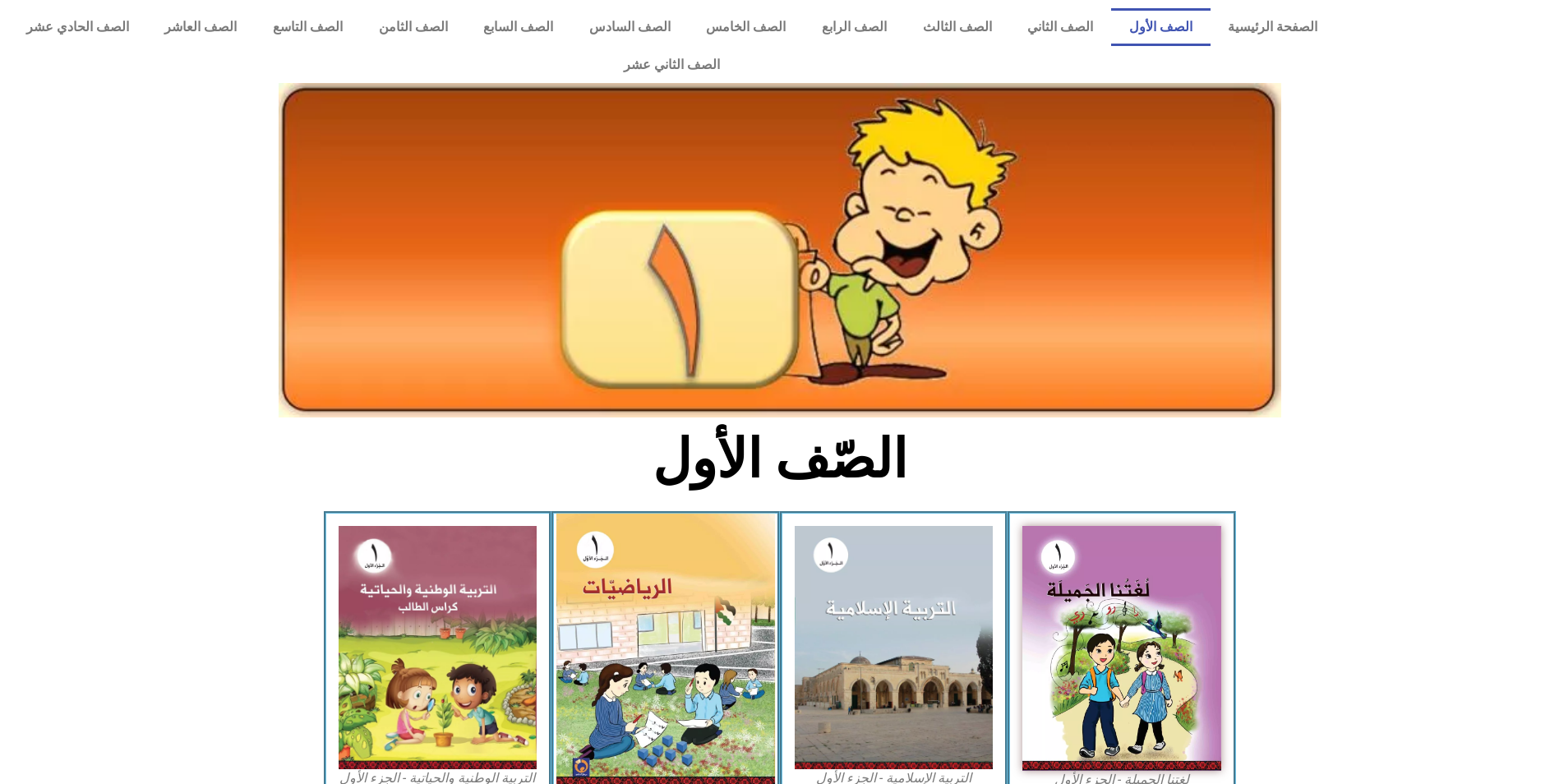
click at [649, 598] on img at bounding box center [666, 651] width 219 height 274
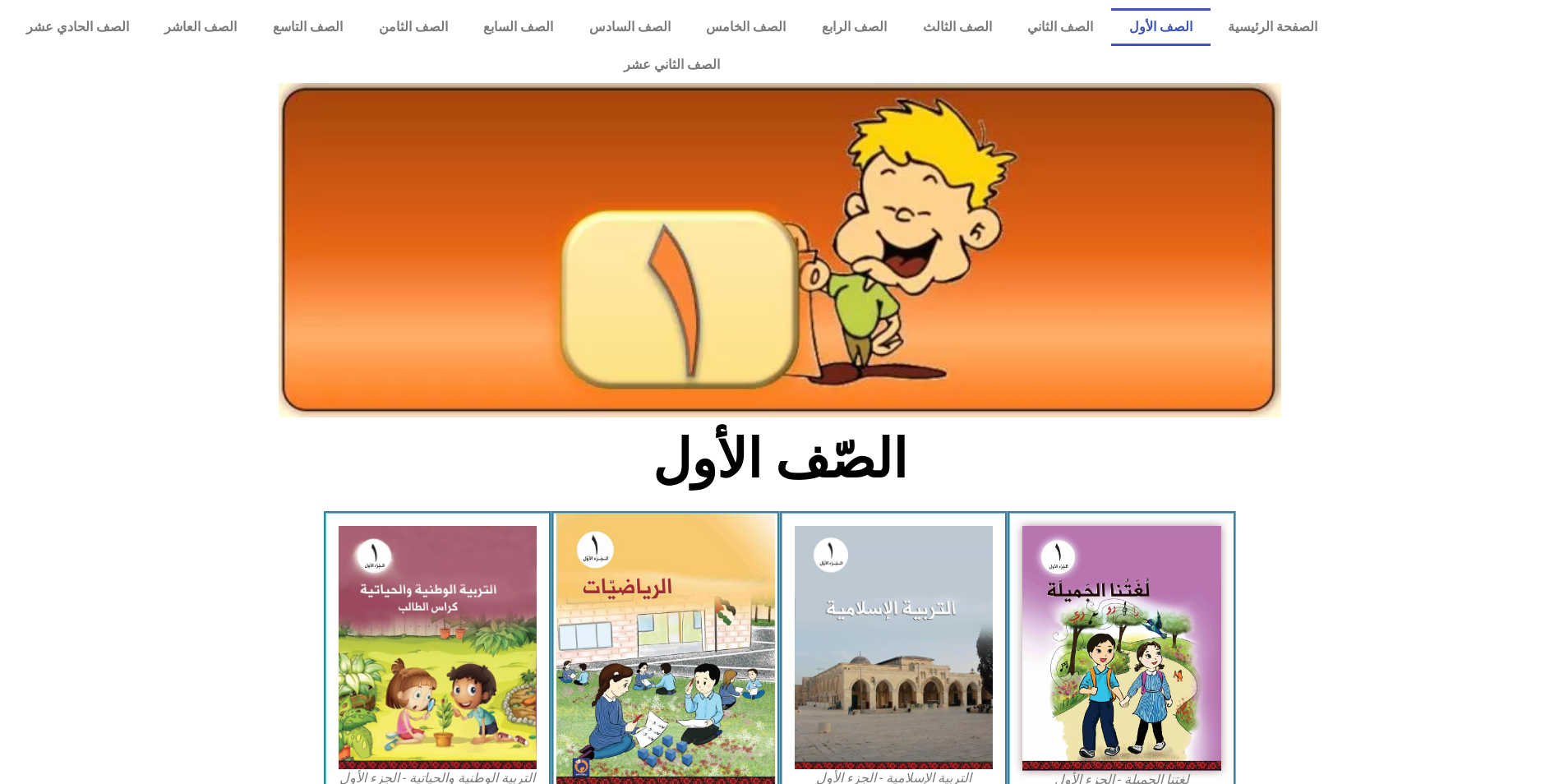
click at [649, 598] on img at bounding box center [666, 651] width 219 height 274
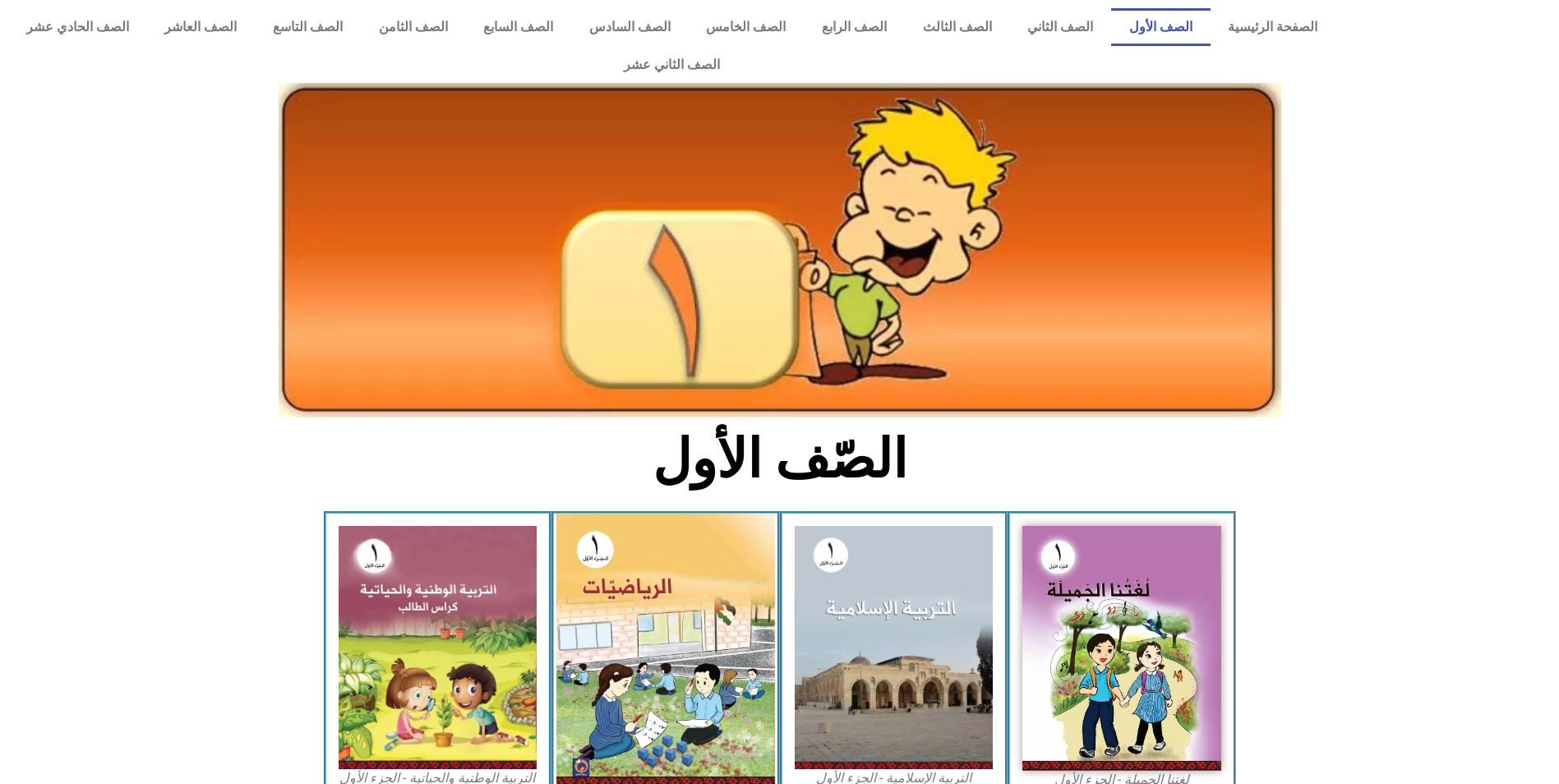
click at [649, 598] on img at bounding box center [666, 651] width 219 height 274
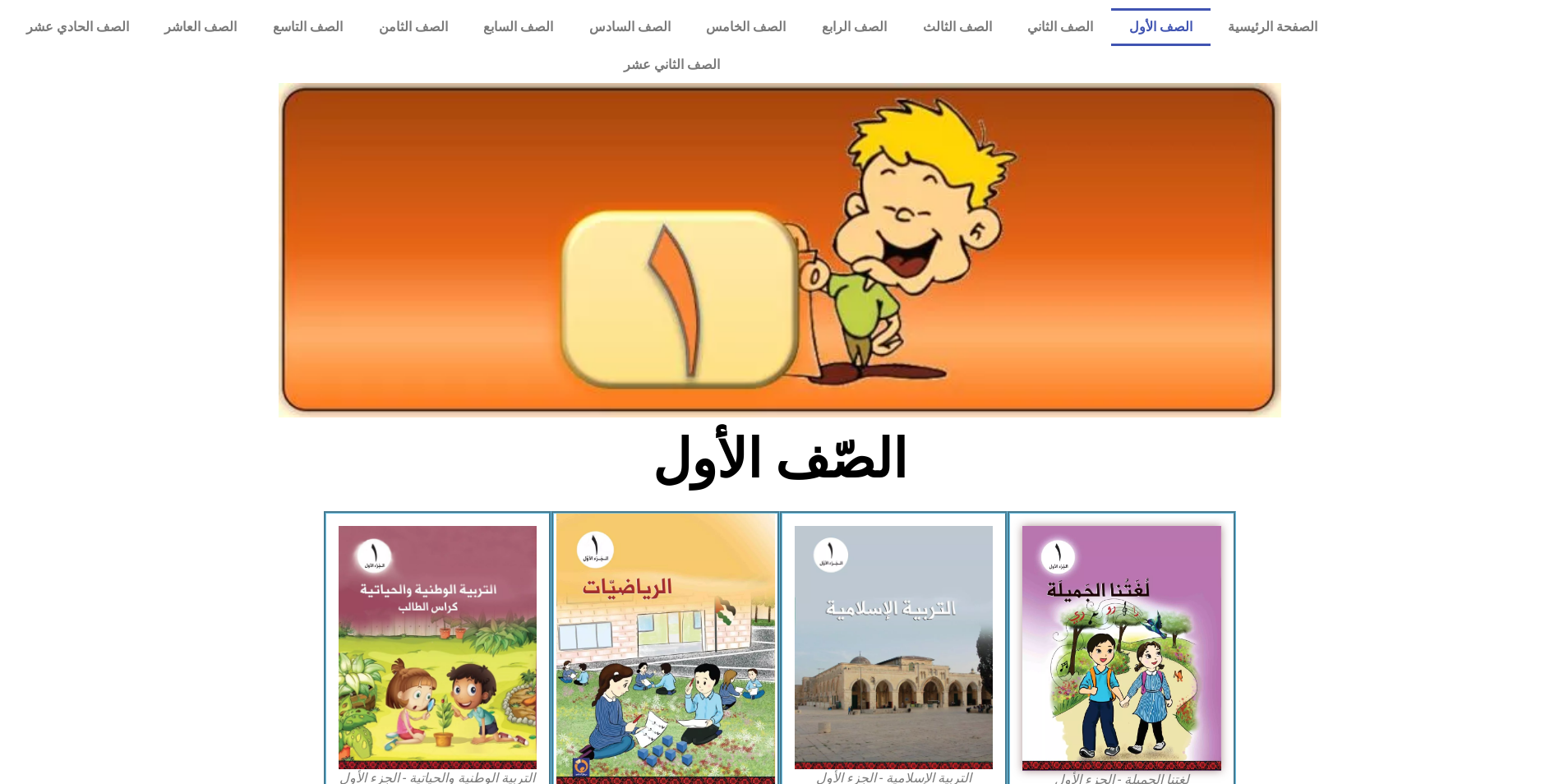
click at [657, 524] on img at bounding box center [666, 651] width 219 height 274
click at [655, 526] on img at bounding box center [666, 651] width 219 height 274
